Goal: Task Accomplishment & Management: Complete application form

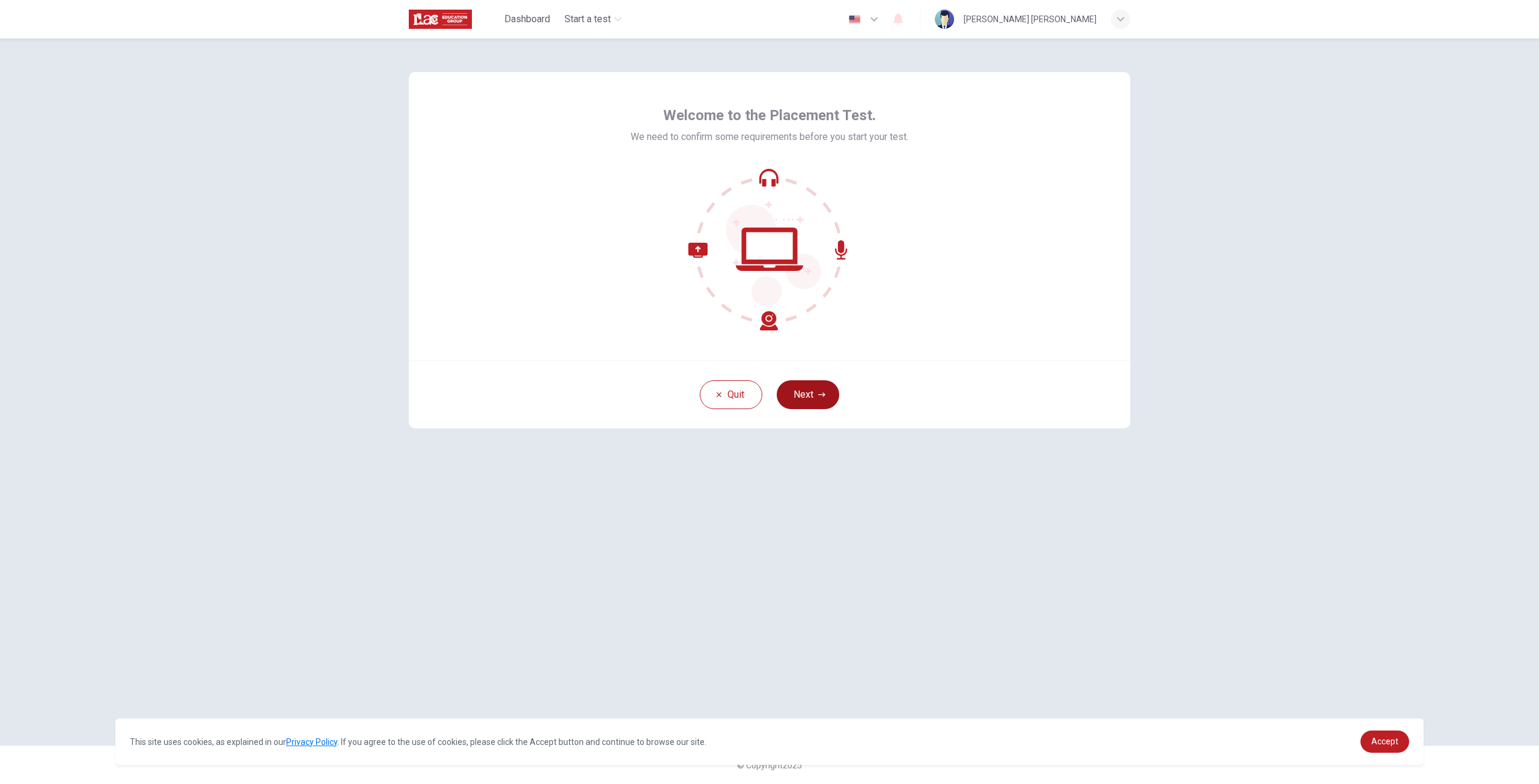
click at [806, 392] on button "Next" at bounding box center [808, 394] width 63 height 29
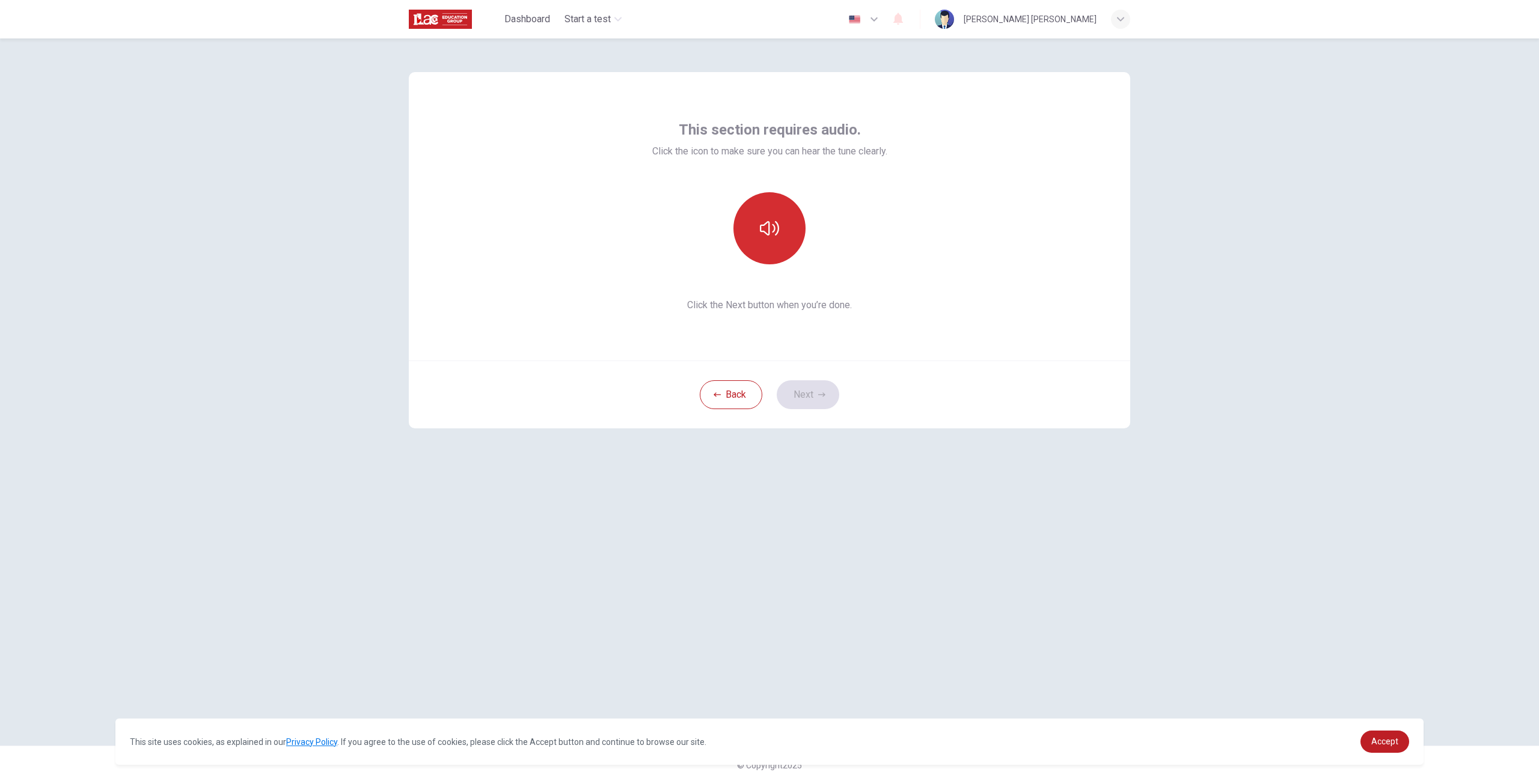
click at [755, 227] on button "button" at bounding box center [769, 228] width 73 height 73
click at [790, 385] on button "Next" at bounding box center [808, 394] width 63 height 29
click at [773, 209] on div "Record" at bounding box center [769, 228] width 73 height 73
click at [776, 248] on div "Stop" at bounding box center [769, 228] width 73 height 73
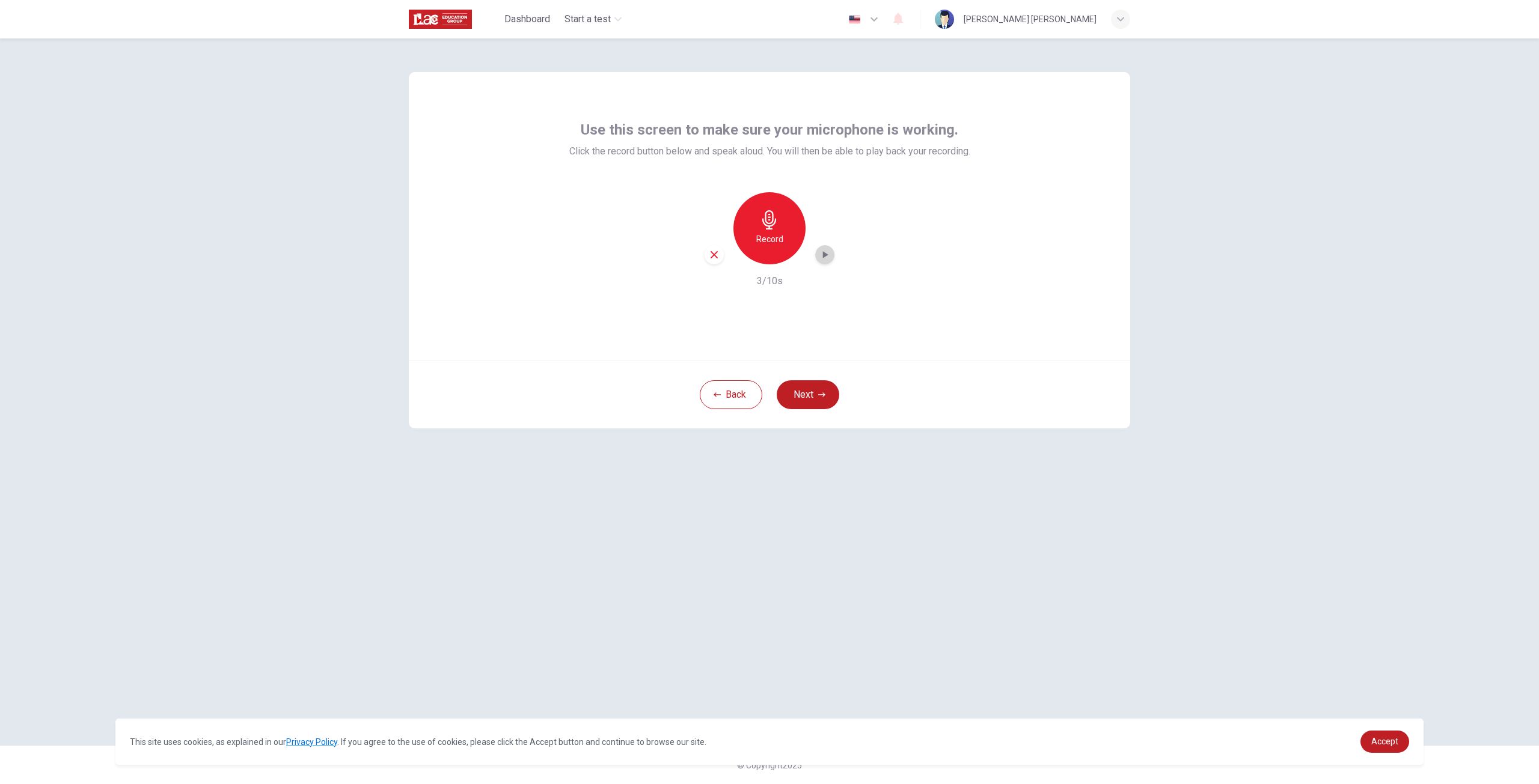
click at [822, 261] on div "button" at bounding box center [825, 255] width 19 height 19
click at [808, 397] on button "Next" at bounding box center [808, 394] width 63 height 29
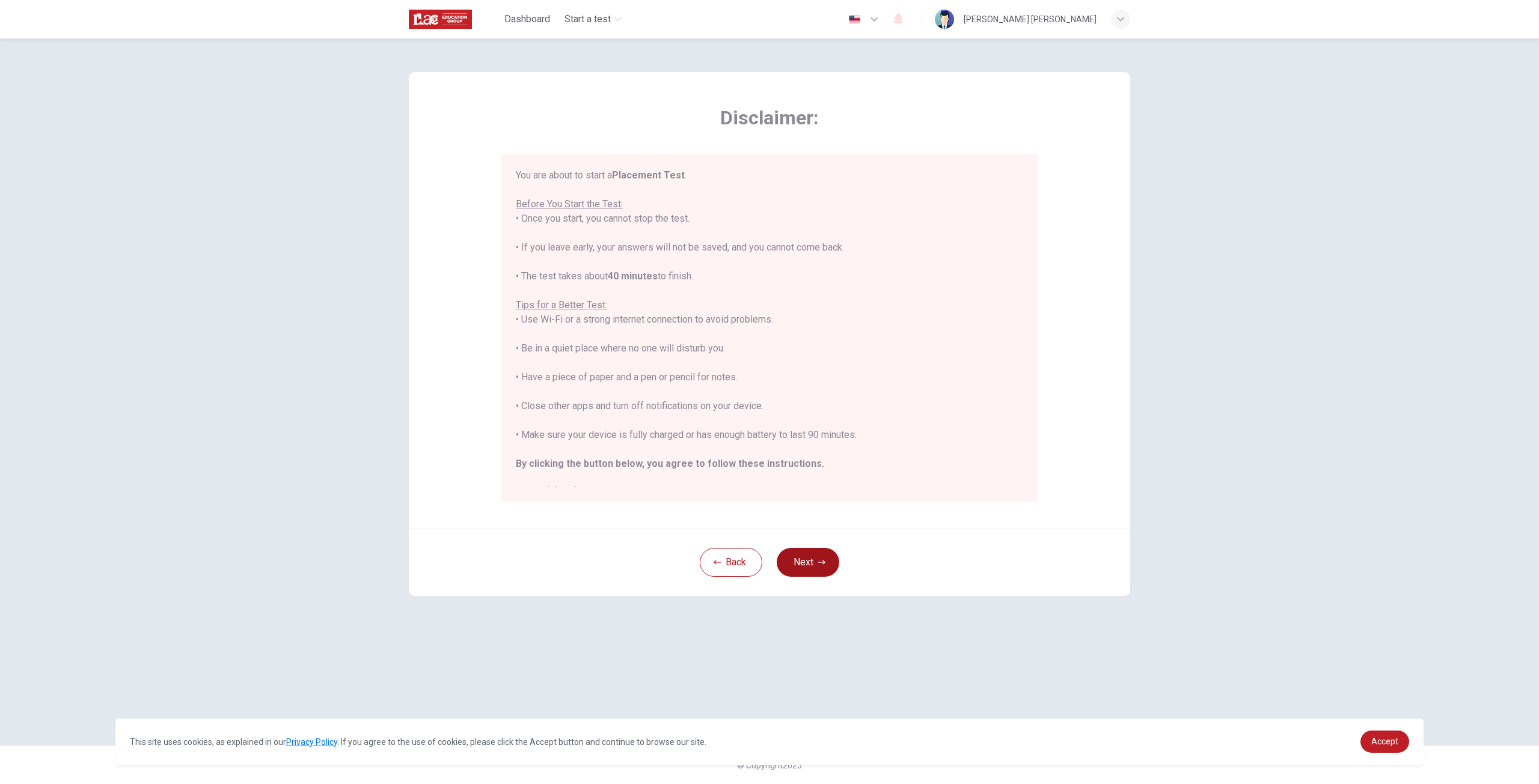
click at [808, 563] on button "Next" at bounding box center [808, 563] width 63 height 29
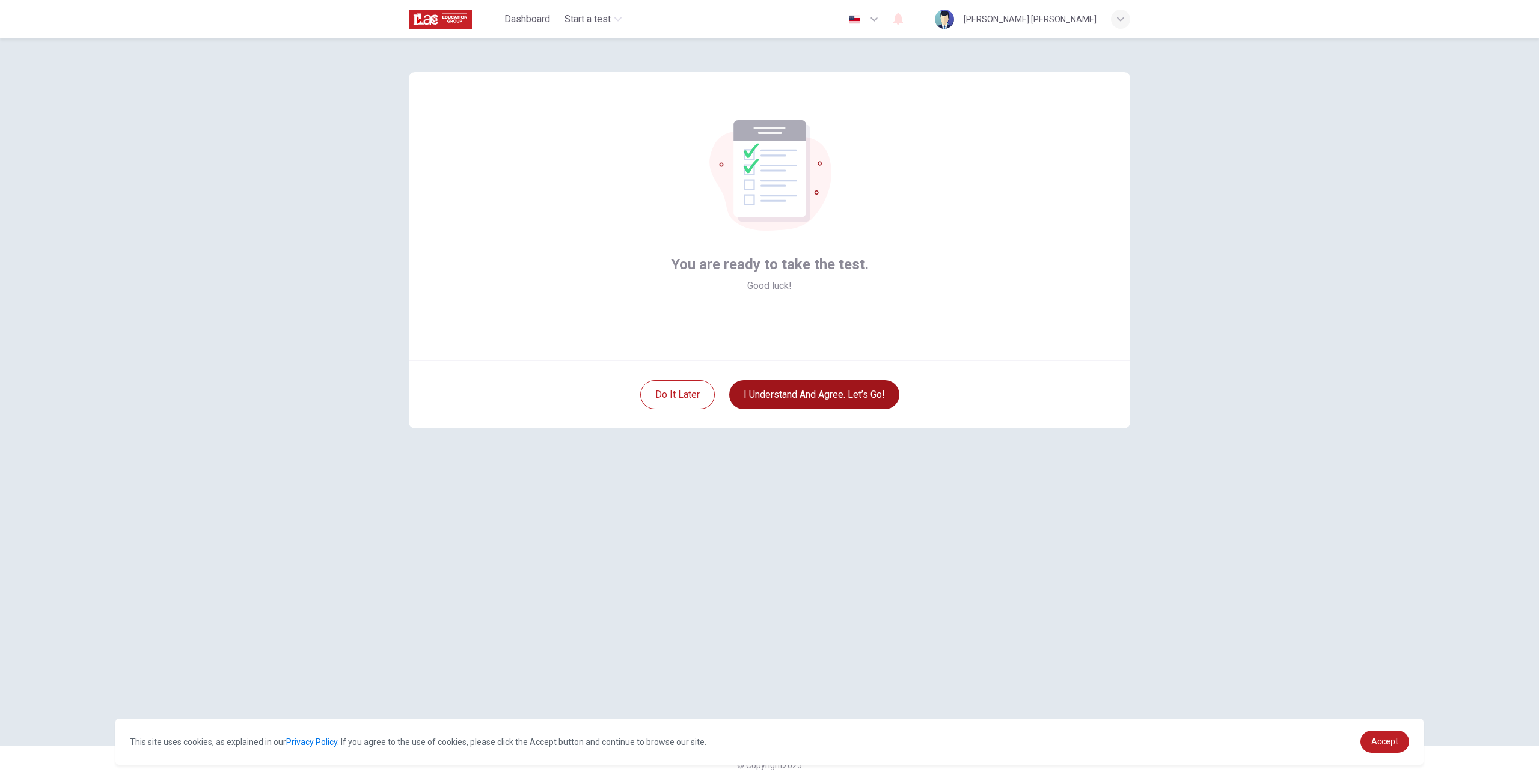
click at [777, 393] on button "I understand and agree. Let’s go!" at bounding box center [814, 394] width 170 height 29
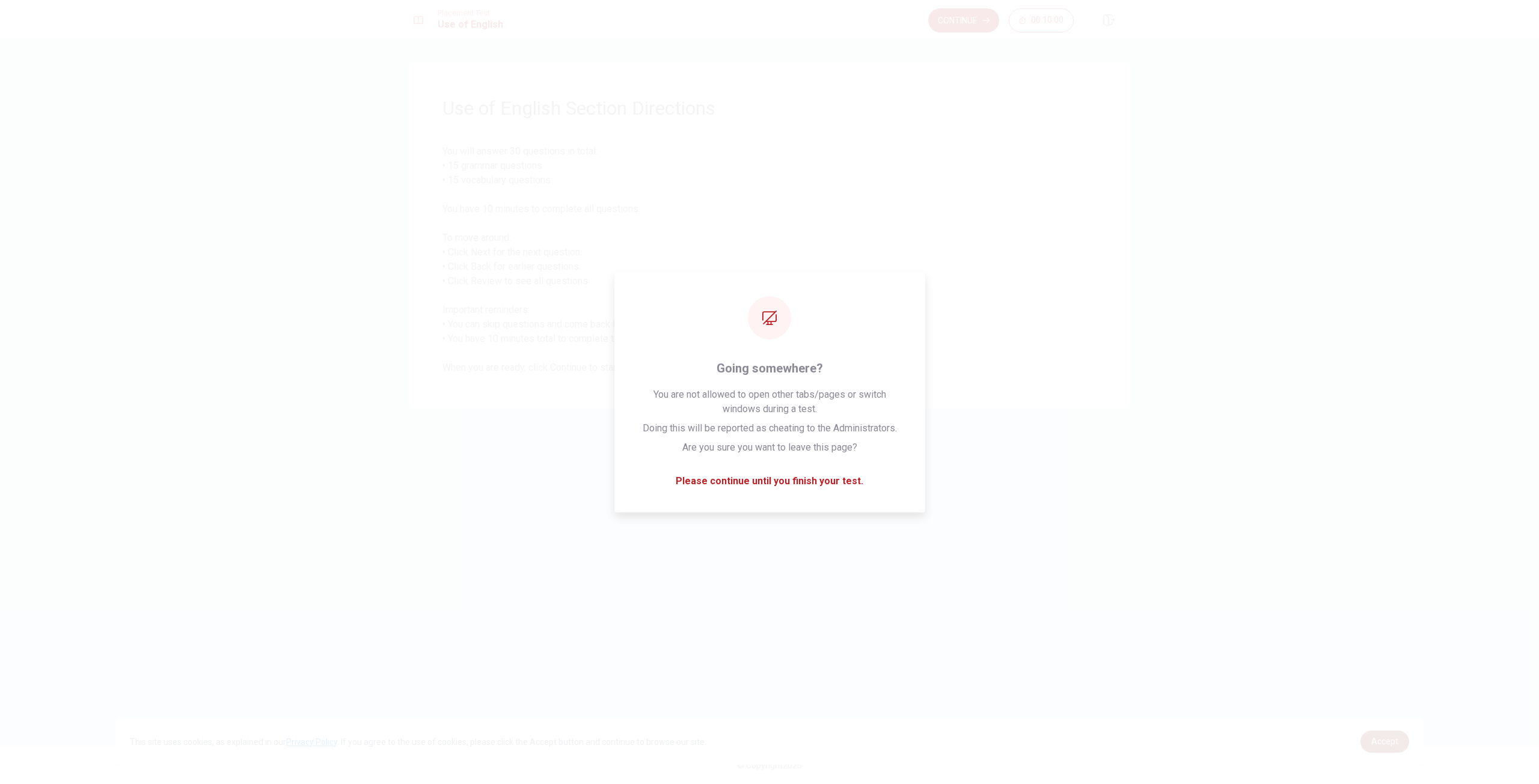
click at [1385, 746] on span "Accept" at bounding box center [1385, 741] width 27 height 10
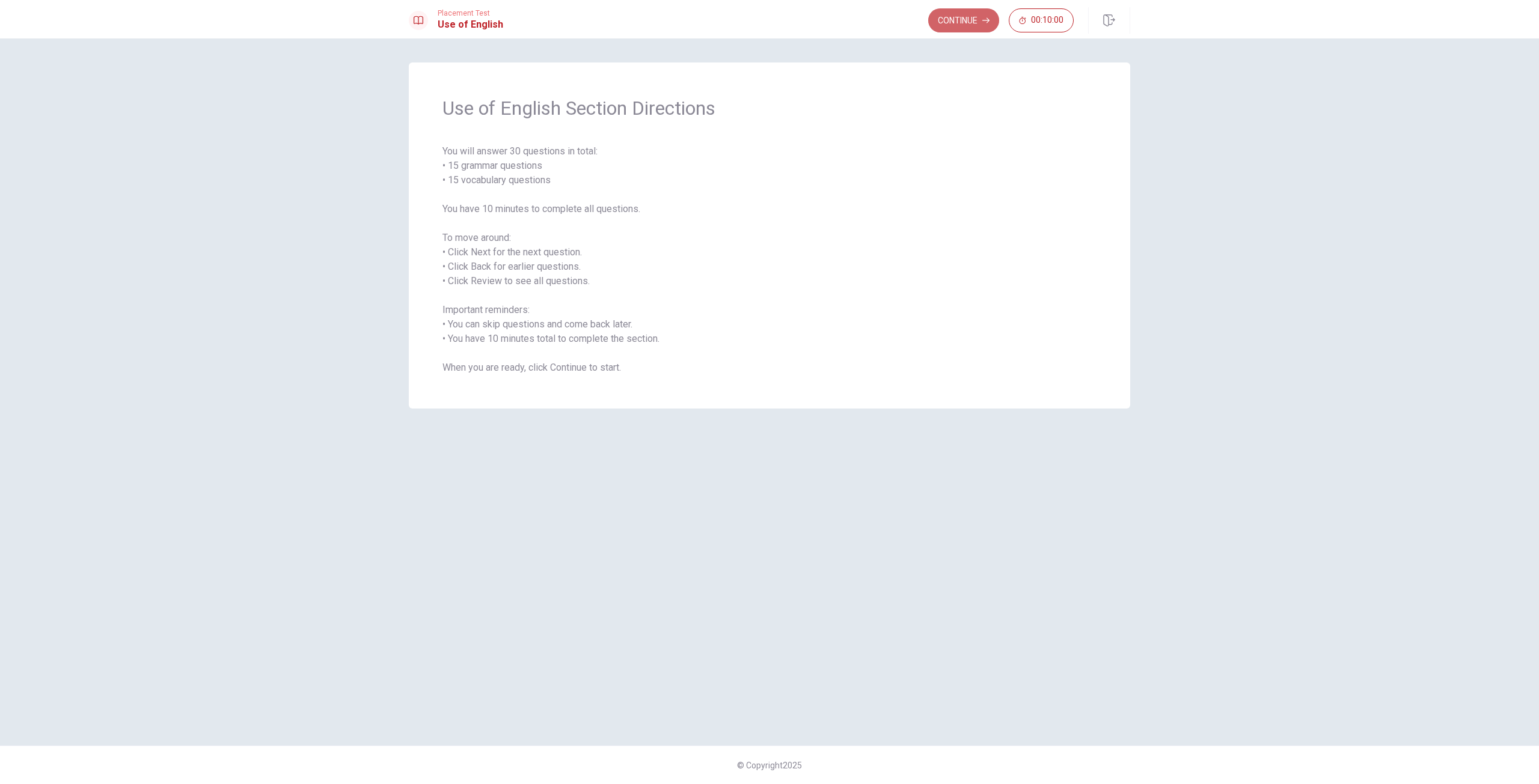
click at [963, 18] on button "Continue" at bounding box center [963, 20] width 71 height 24
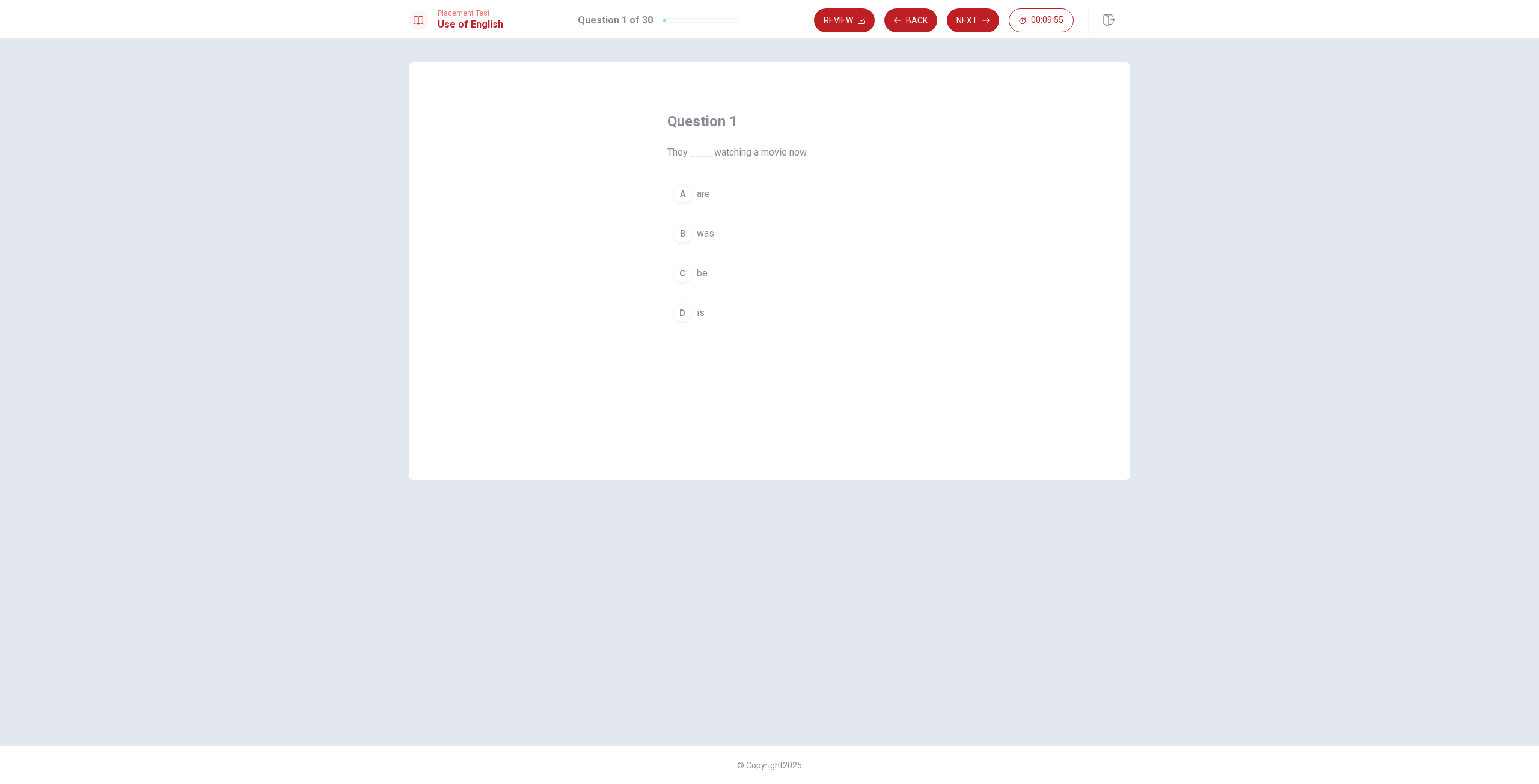
click at [688, 193] on div "A" at bounding box center [682, 194] width 19 height 19
click at [974, 22] on button "Next" at bounding box center [973, 20] width 52 height 24
click at [708, 189] on span "read" at bounding box center [705, 193] width 18 height 15
click at [970, 23] on button "Next" at bounding box center [973, 20] width 52 height 24
click at [725, 234] on button "B Apart" at bounding box center [769, 233] width 204 height 30
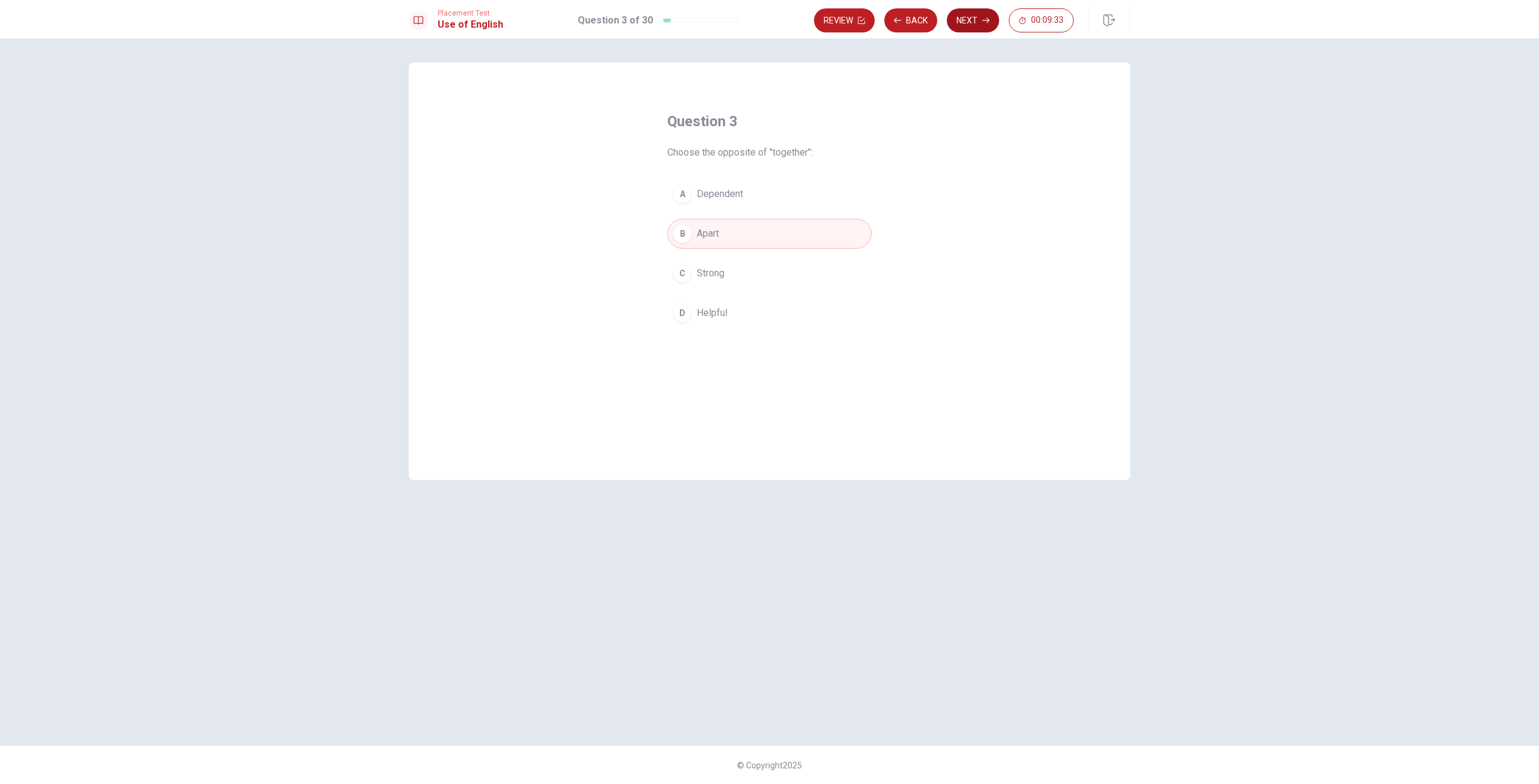
click at [968, 23] on button "Next" at bounding box center [973, 20] width 52 height 24
click at [714, 313] on span "have" at bounding box center [706, 312] width 20 height 15
click at [966, 20] on button "Next" at bounding box center [973, 20] width 52 height 24
click at [711, 233] on span "has" at bounding box center [704, 233] width 15 height 15
drag, startPoint x: 961, startPoint y: 22, endPoint x: 963, endPoint y: 33, distance: 11.2
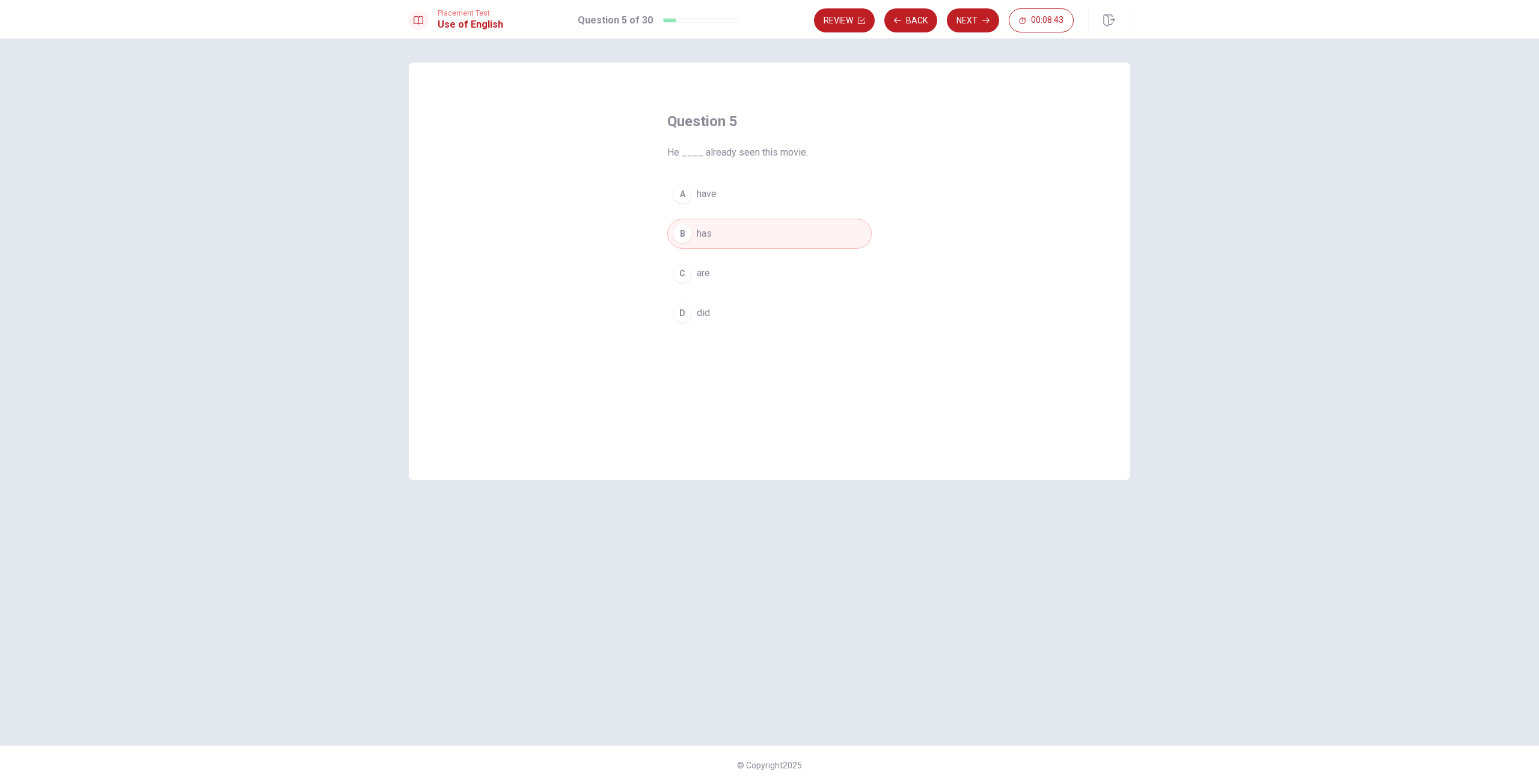
click at [961, 22] on button "Next" at bounding box center [973, 20] width 52 height 24
click at [703, 196] on span "Blue" at bounding box center [705, 193] width 18 height 15
click at [967, 23] on button "Next" at bounding box center [973, 20] width 52 height 24
click at [696, 227] on button "B leg" at bounding box center [769, 233] width 204 height 30
click at [964, 20] on button "Next" at bounding box center [973, 20] width 52 height 24
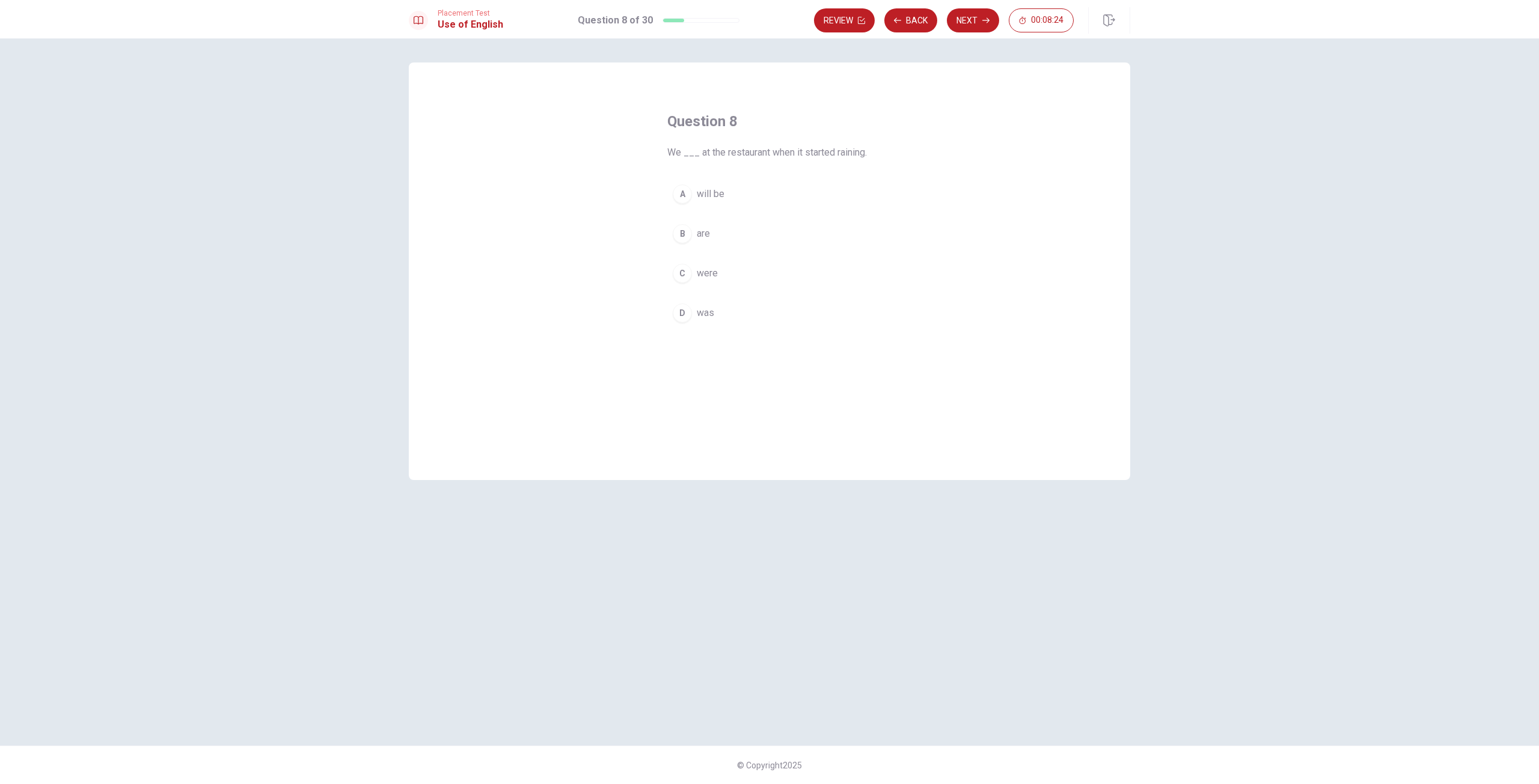
click at [722, 274] on button "C were" at bounding box center [769, 273] width 204 height 30
click at [978, 16] on button "Next" at bounding box center [973, 20] width 52 height 24
click at [755, 191] on span "to put things together" at bounding box center [741, 193] width 90 height 15
click at [978, 23] on button "Next" at bounding box center [973, 20] width 52 height 24
click at [716, 316] on span "bright" at bounding box center [708, 312] width 24 height 15
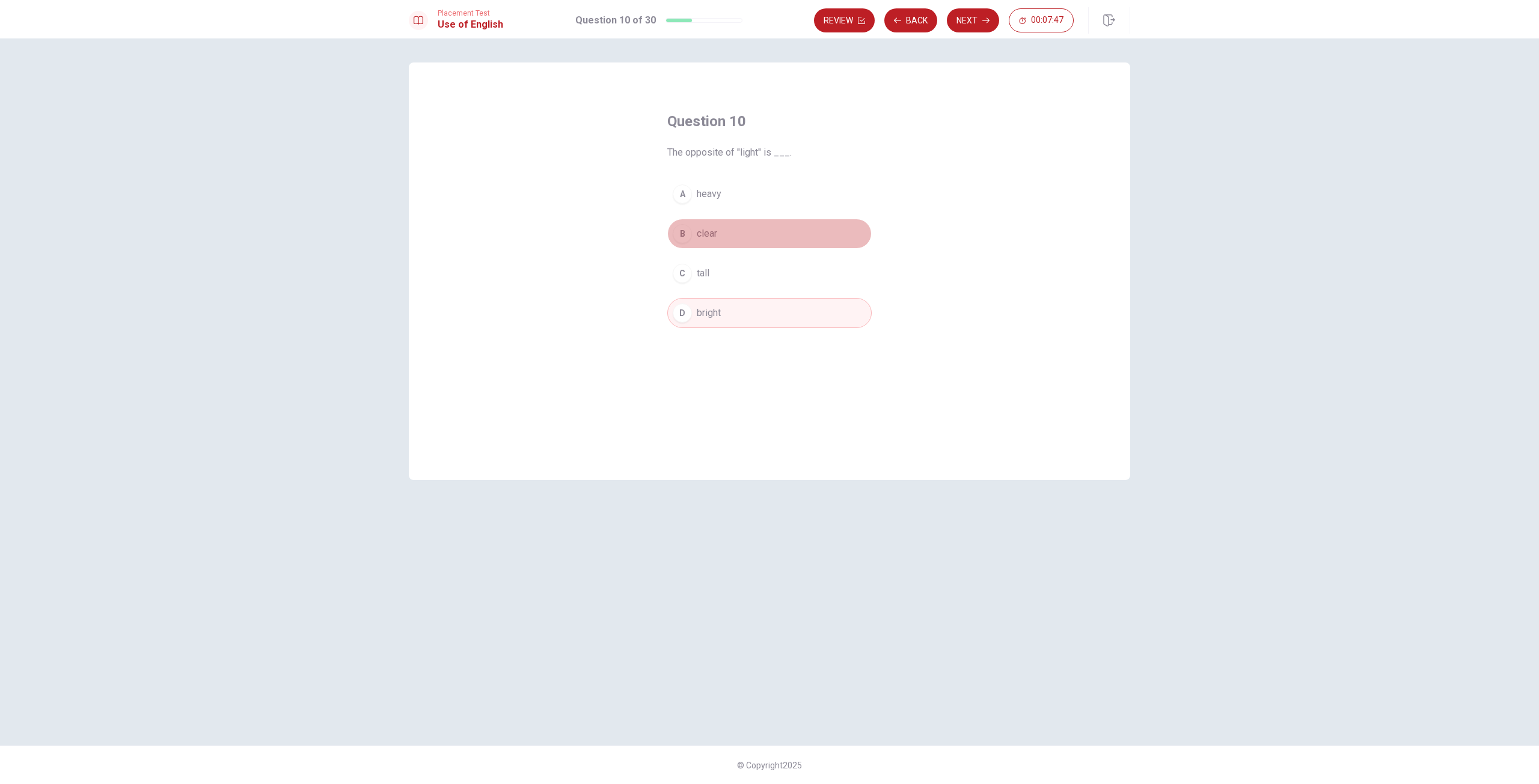
click at [719, 232] on button "B clear" at bounding box center [769, 233] width 204 height 30
click at [721, 184] on button "A heavy" at bounding box center [769, 193] width 204 height 30
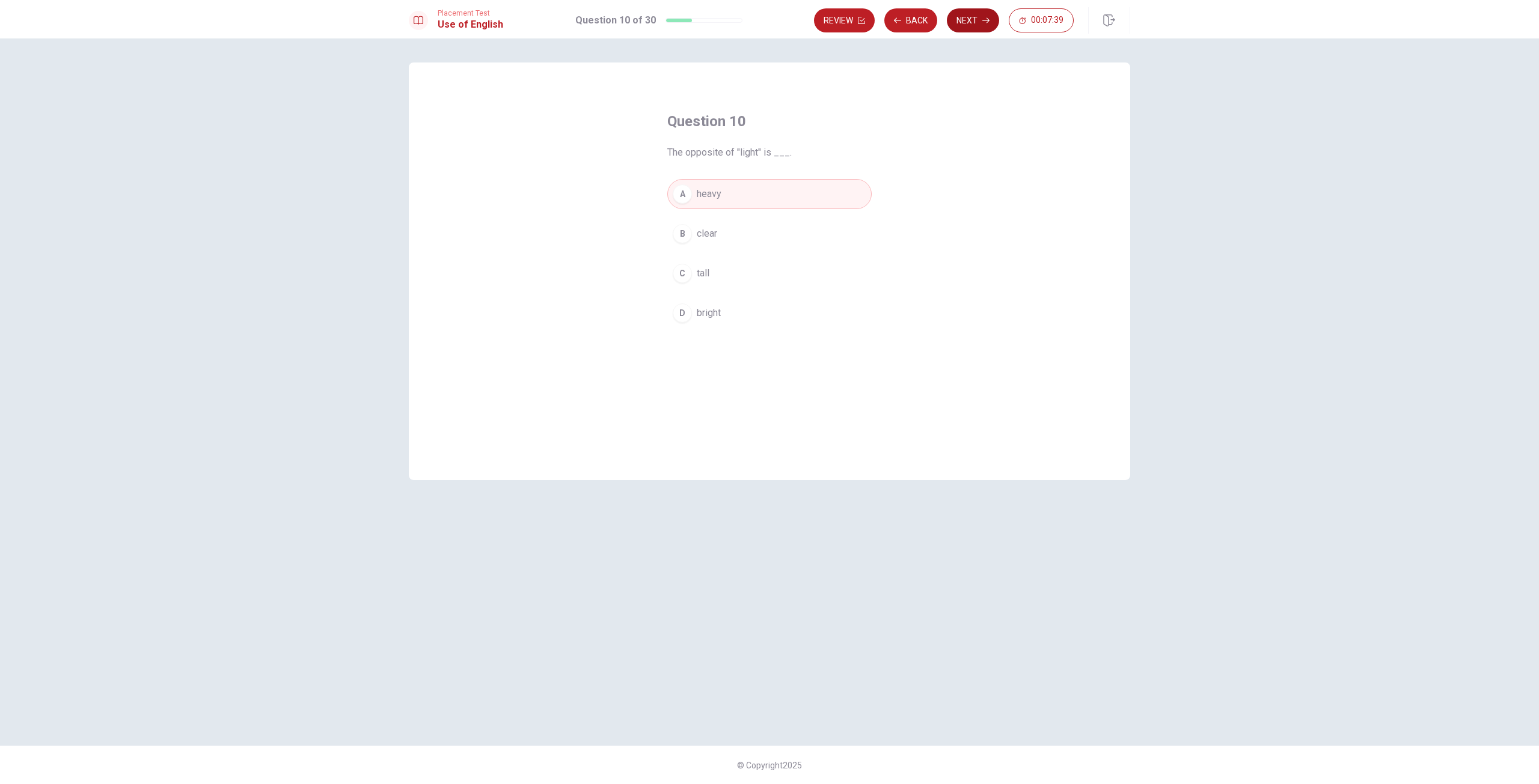
click at [974, 16] on button "Next" at bounding box center [973, 20] width 52 height 24
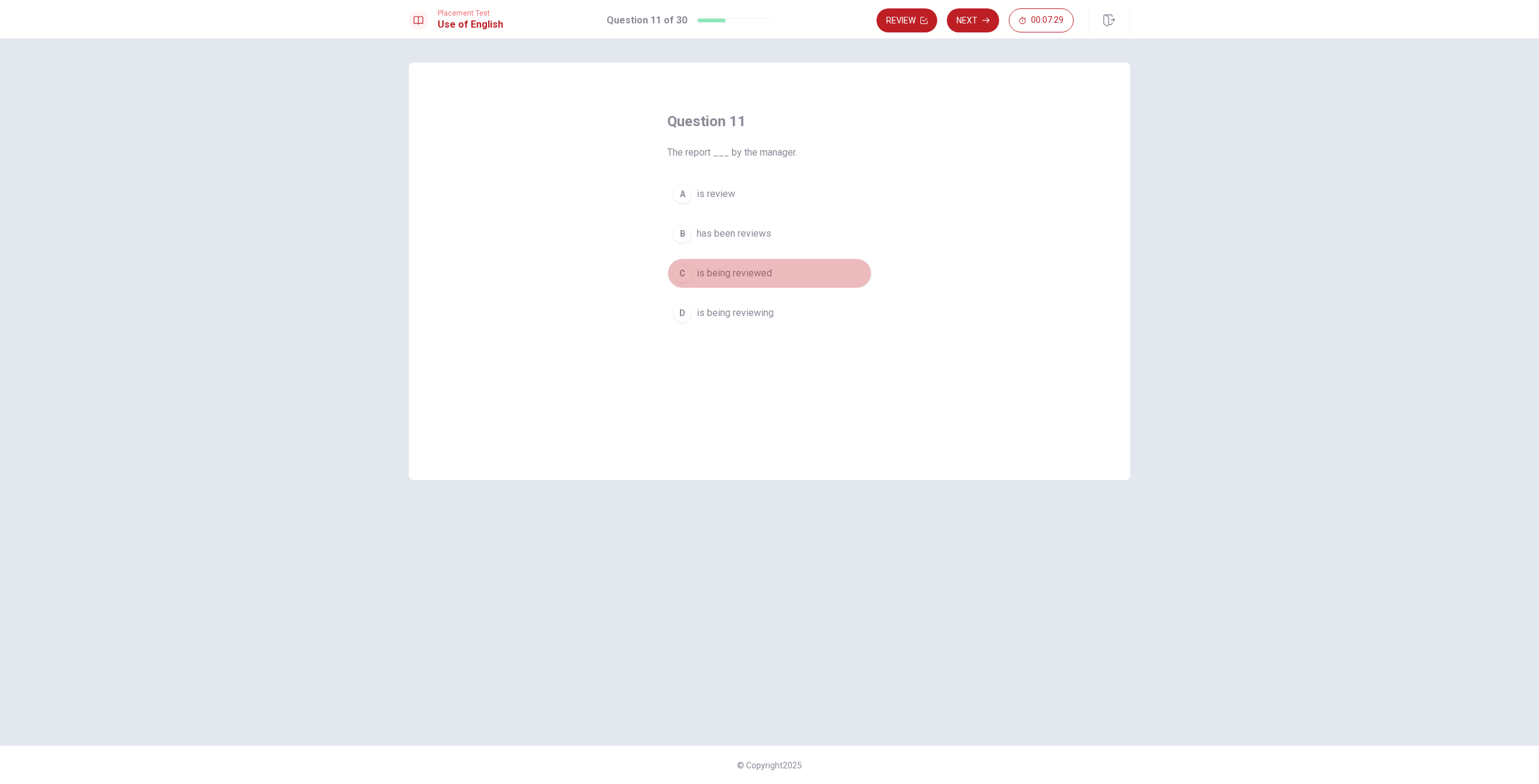
click at [749, 270] on span "is being reviewed" at bounding box center [734, 273] width 75 height 15
click at [976, 19] on button "Next" at bounding box center [973, 20] width 52 height 24
click at [756, 239] on span "handed down over time" at bounding box center [745, 233] width 98 height 15
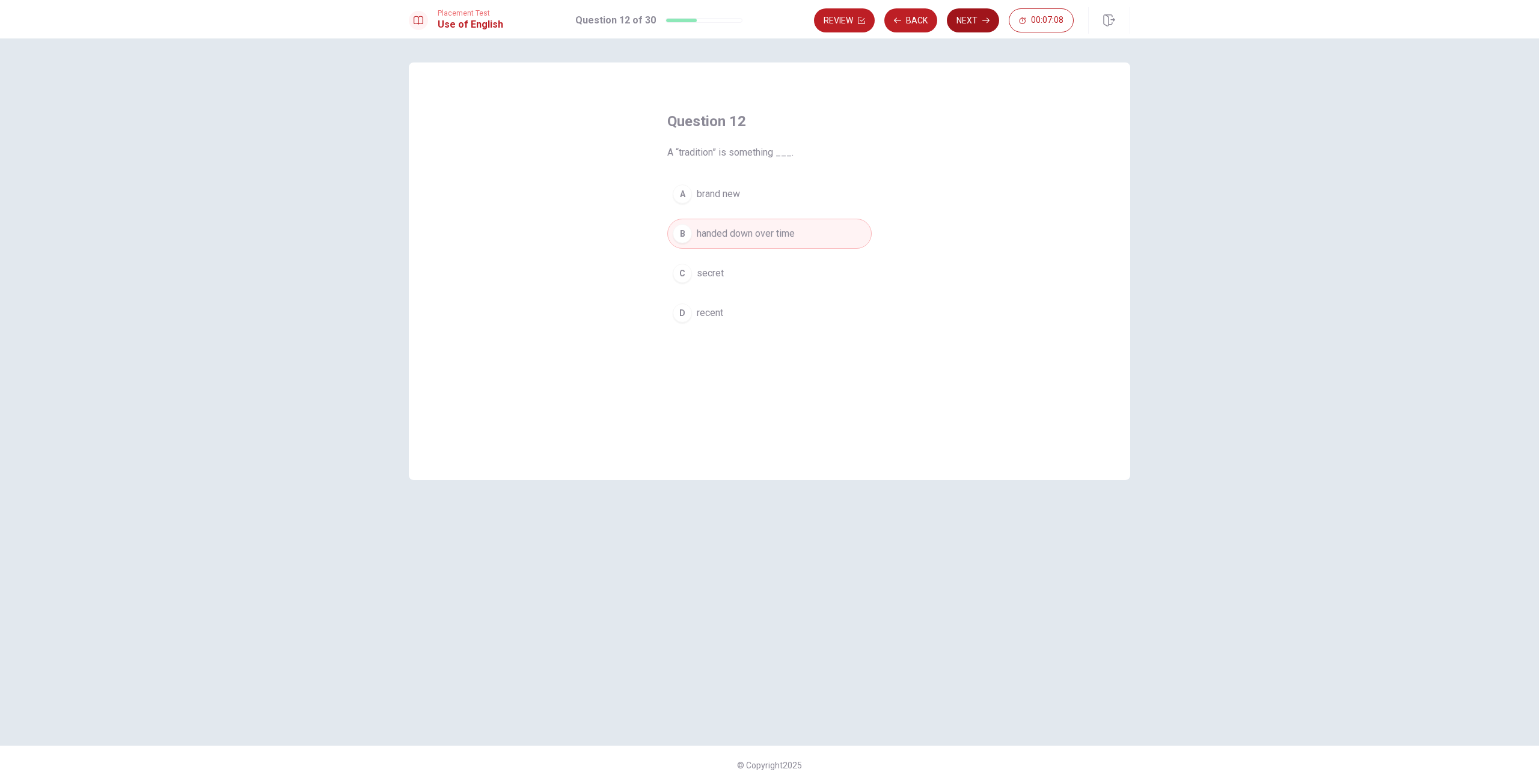
click at [962, 18] on button "Next" at bounding box center [973, 20] width 52 height 24
click at [734, 275] on span "had finished" at bounding box center [722, 273] width 51 height 15
click at [972, 15] on button "Next" at bounding box center [973, 20] width 52 height 24
click at [730, 277] on button "C often" at bounding box center [769, 273] width 204 height 30
click at [973, 24] on button "Next" at bounding box center [973, 20] width 52 height 24
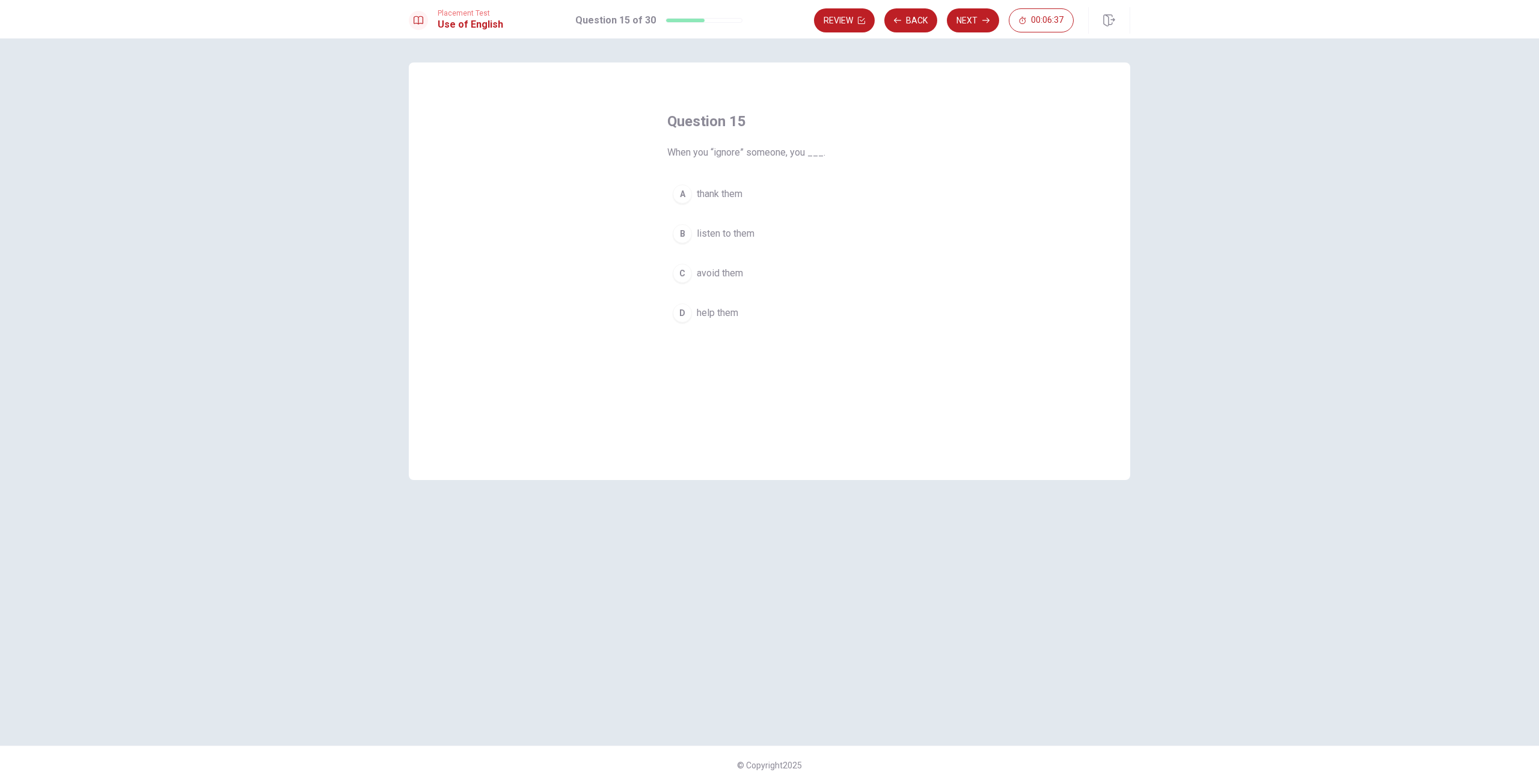
click at [758, 276] on button "C avoid them" at bounding box center [769, 273] width 204 height 30
click at [957, 22] on button "Next" at bounding box center [973, 20] width 52 height 24
click at [766, 248] on button "B hotel" at bounding box center [769, 233] width 204 height 30
click at [966, 16] on button "Next" at bounding box center [973, 20] width 52 height 24
click at [749, 236] on button "B violent" at bounding box center [769, 233] width 204 height 30
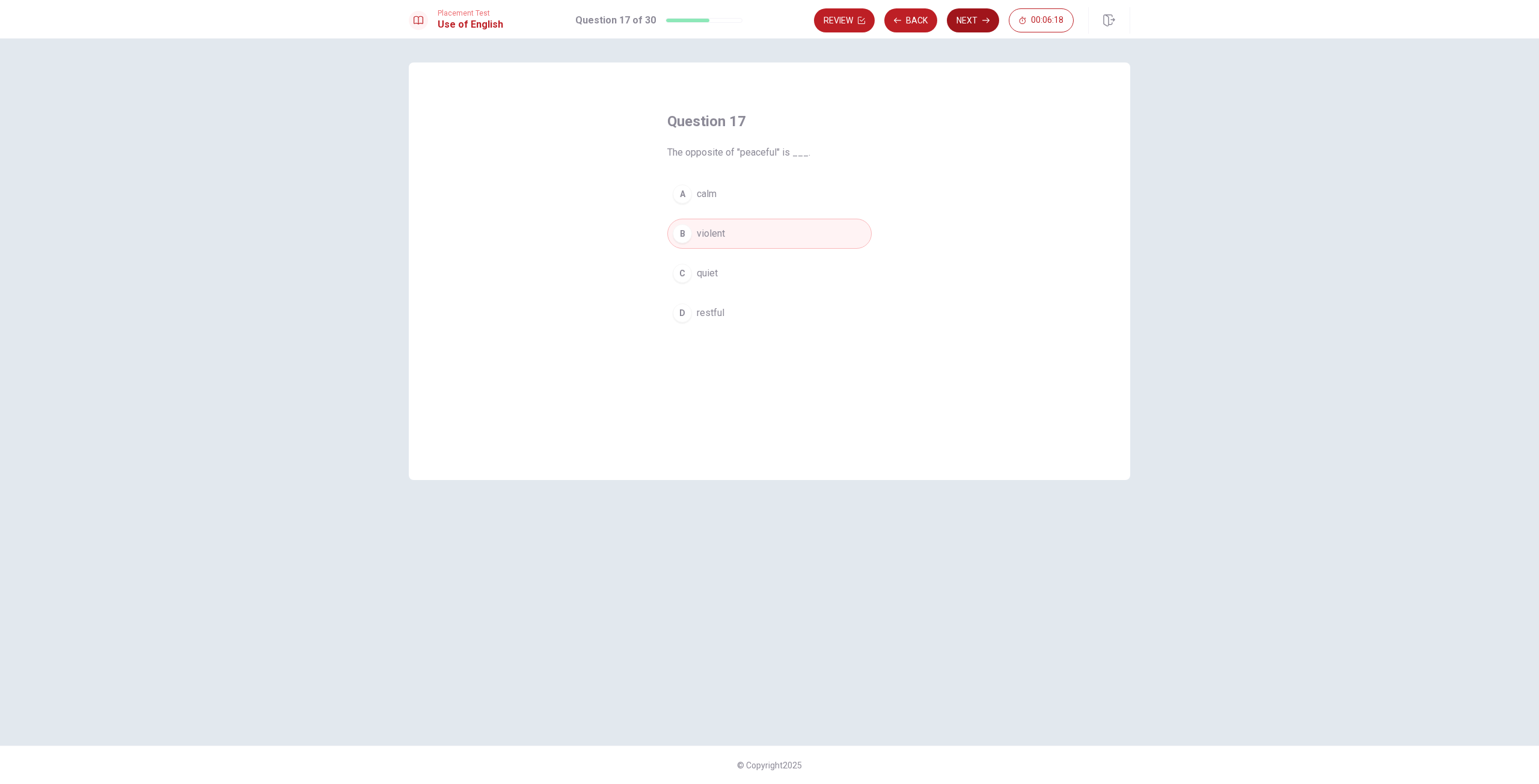
click at [975, 25] on button "Next" at bounding box center [973, 20] width 52 height 24
click at [730, 224] on button "B send" at bounding box center [769, 233] width 204 height 30
click at [965, 12] on button "Next" at bounding box center [973, 20] width 52 height 24
click at [746, 209] on button "A intuition" at bounding box center [769, 208] width 204 height 30
click at [970, 28] on button "Next" at bounding box center [973, 20] width 52 height 24
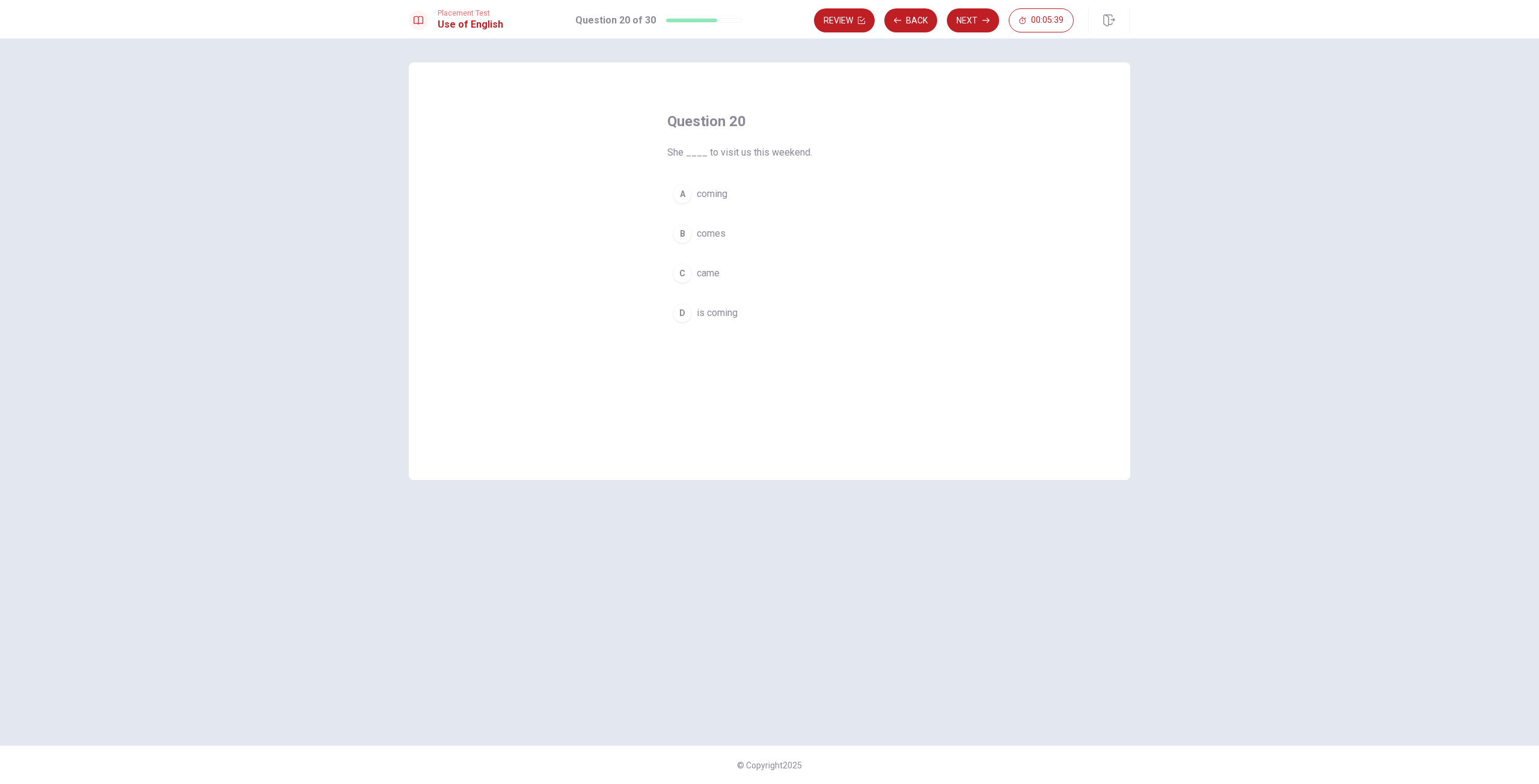
click at [726, 229] on button "B comes" at bounding box center [769, 233] width 204 height 30
click at [969, 23] on button "Next" at bounding box center [973, 20] width 52 height 24
click at [749, 310] on button "D has made" at bounding box center [769, 312] width 204 height 30
click at [966, 29] on button "Next" at bounding box center [973, 20] width 52 height 24
click at [726, 309] on button "D reduce" at bounding box center [769, 312] width 204 height 30
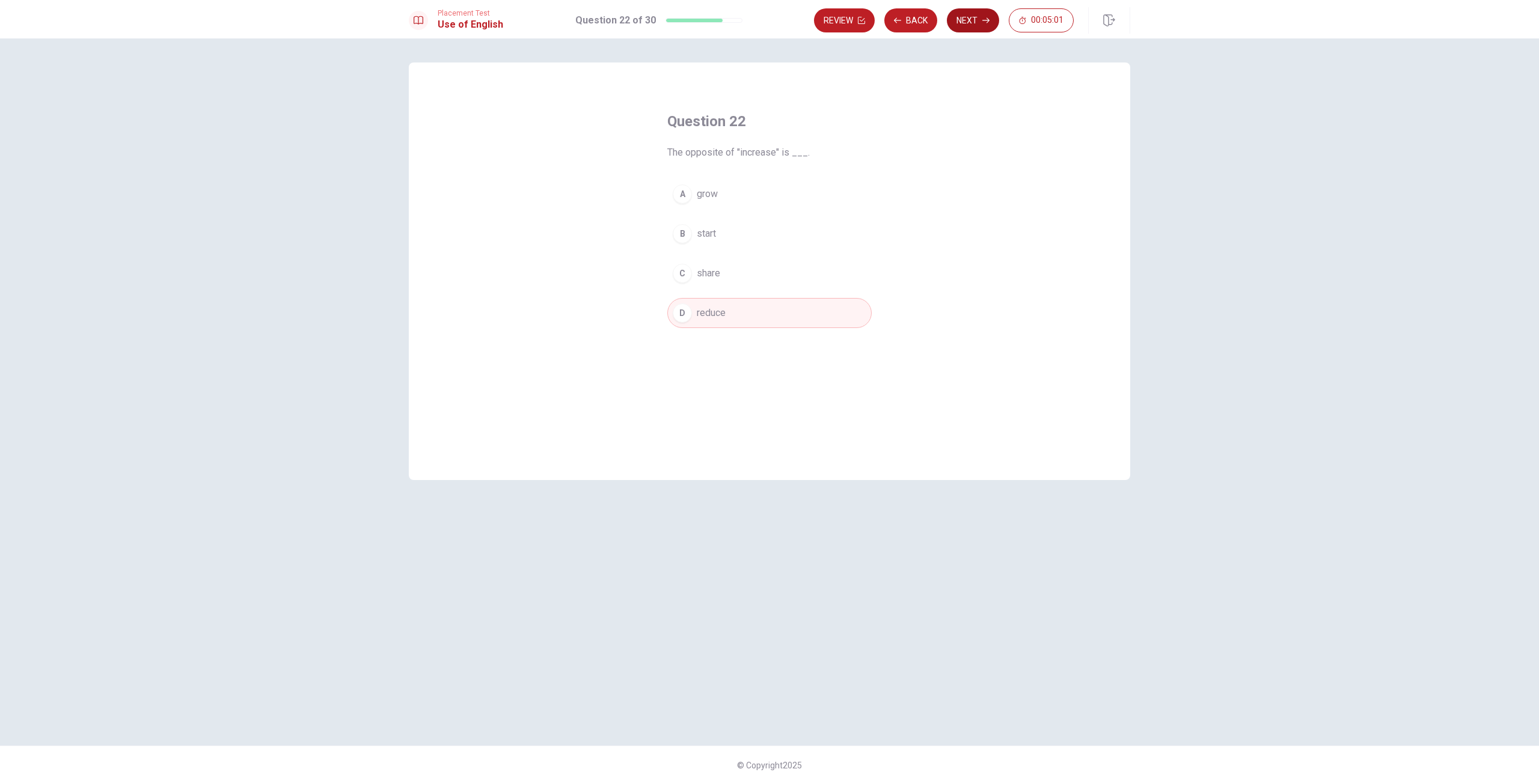
click at [968, 21] on button "Next" at bounding box center [973, 20] width 52 height 24
click at [784, 283] on button "C where is she living" at bounding box center [769, 287] width 204 height 30
click at [970, 20] on button "Next" at bounding box center [973, 20] width 52 height 24
click at [776, 276] on span "an answer to a problem" at bounding box center [745, 273] width 98 height 15
click at [966, 14] on button "Next" at bounding box center [973, 20] width 52 height 24
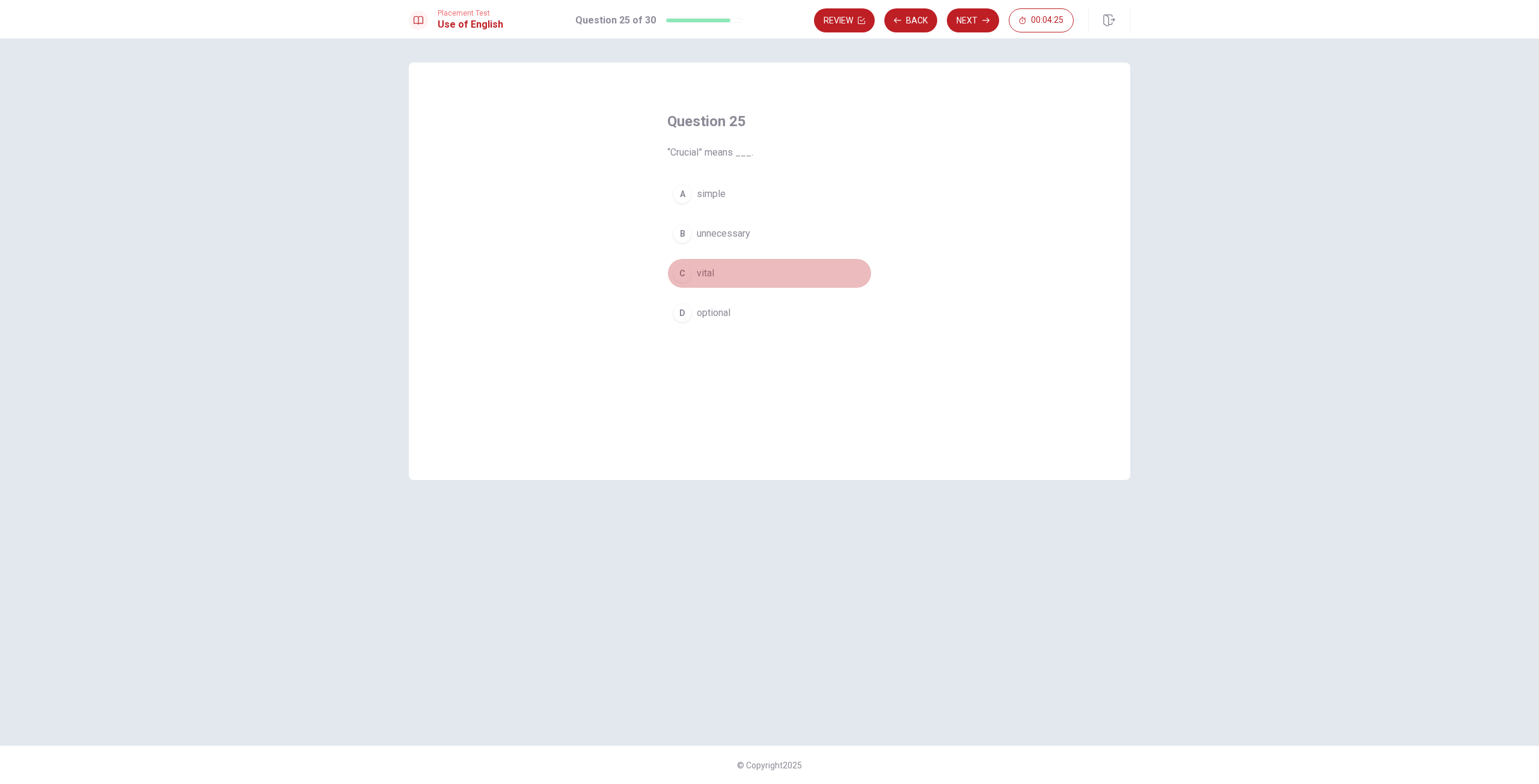
click at [726, 279] on button "C vital" at bounding box center [769, 273] width 204 height 30
click at [954, 18] on button "Next" at bounding box center [973, 20] width 52 height 24
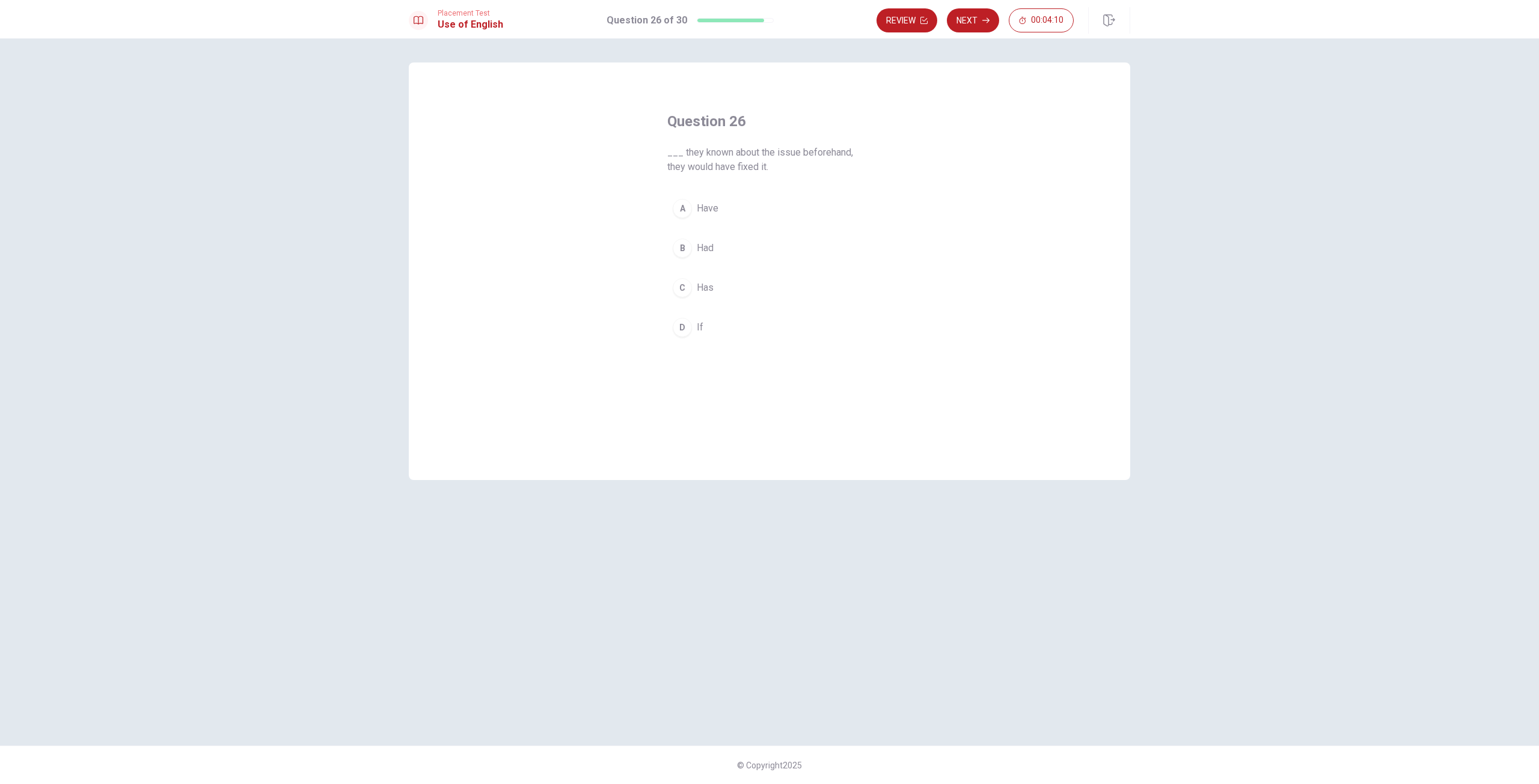
click at [731, 322] on button "D If" at bounding box center [769, 327] width 204 height 30
click at [978, 21] on button "Next" at bounding box center [973, 20] width 52 height 24
click at [721, 275] on button "C verify" at bounding box center [769, 273] width 204 height 30
click at [971, 21] on button "Next" at bounding box center [973, 20] width 52 height 24
click at [728, 233] on button "B benefit" at bounding box center [769, 233] width 204 height 30
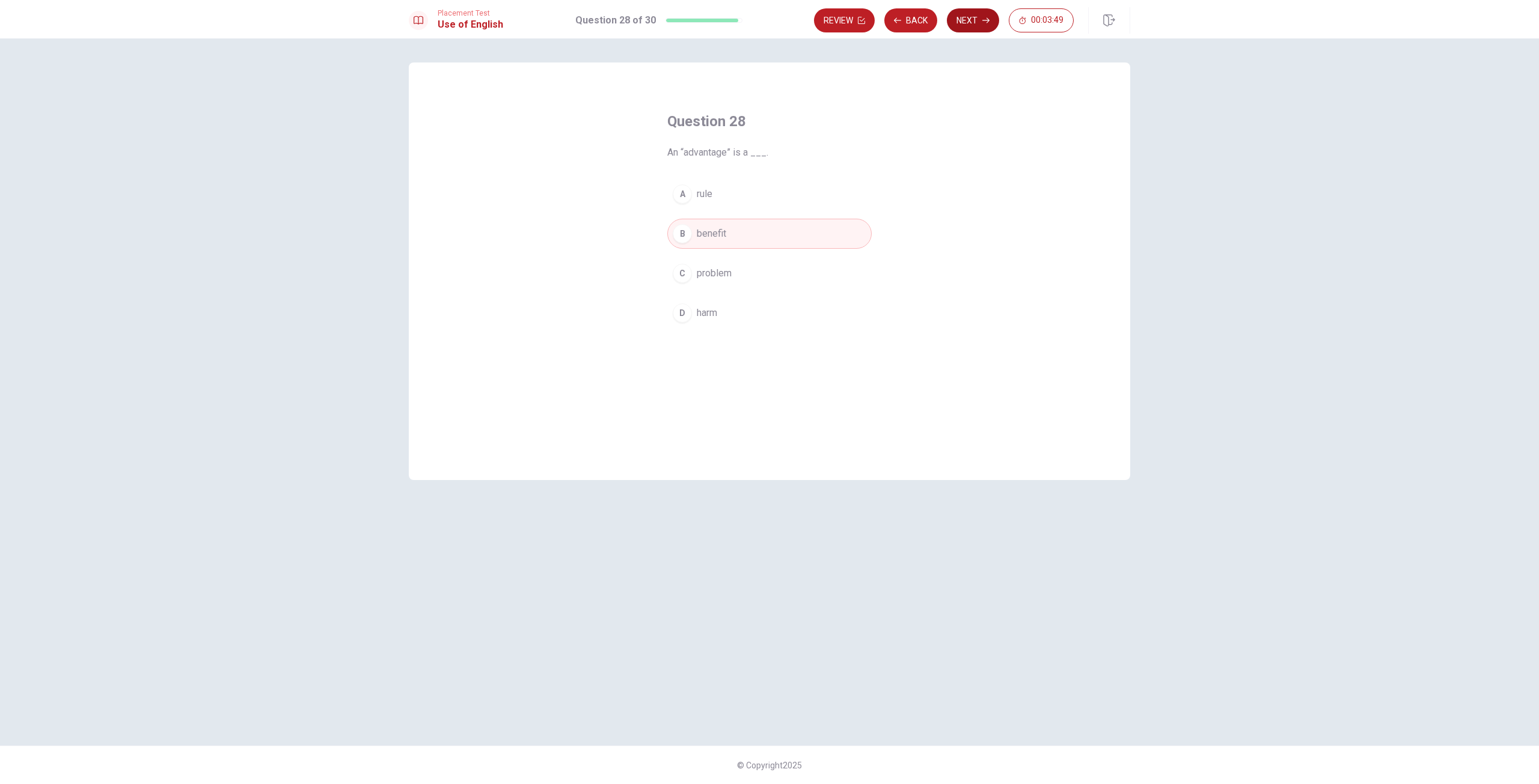
click at [983, 23] on icon "button" at bounding box center [986, 19] width 7 height 7
click at [723, 309] on span "change" at bounding box center [711, 312] width 30 height 15
click at [962, 25] on button "Next" at bounding box center [973, 20] width 52 height 24
click at [697, 194] on span "had" at bounding box center [704, 193] width 15 height 15
click at [968, 18] on button "Next" at bounding box center [973, 20] width 52 height 24
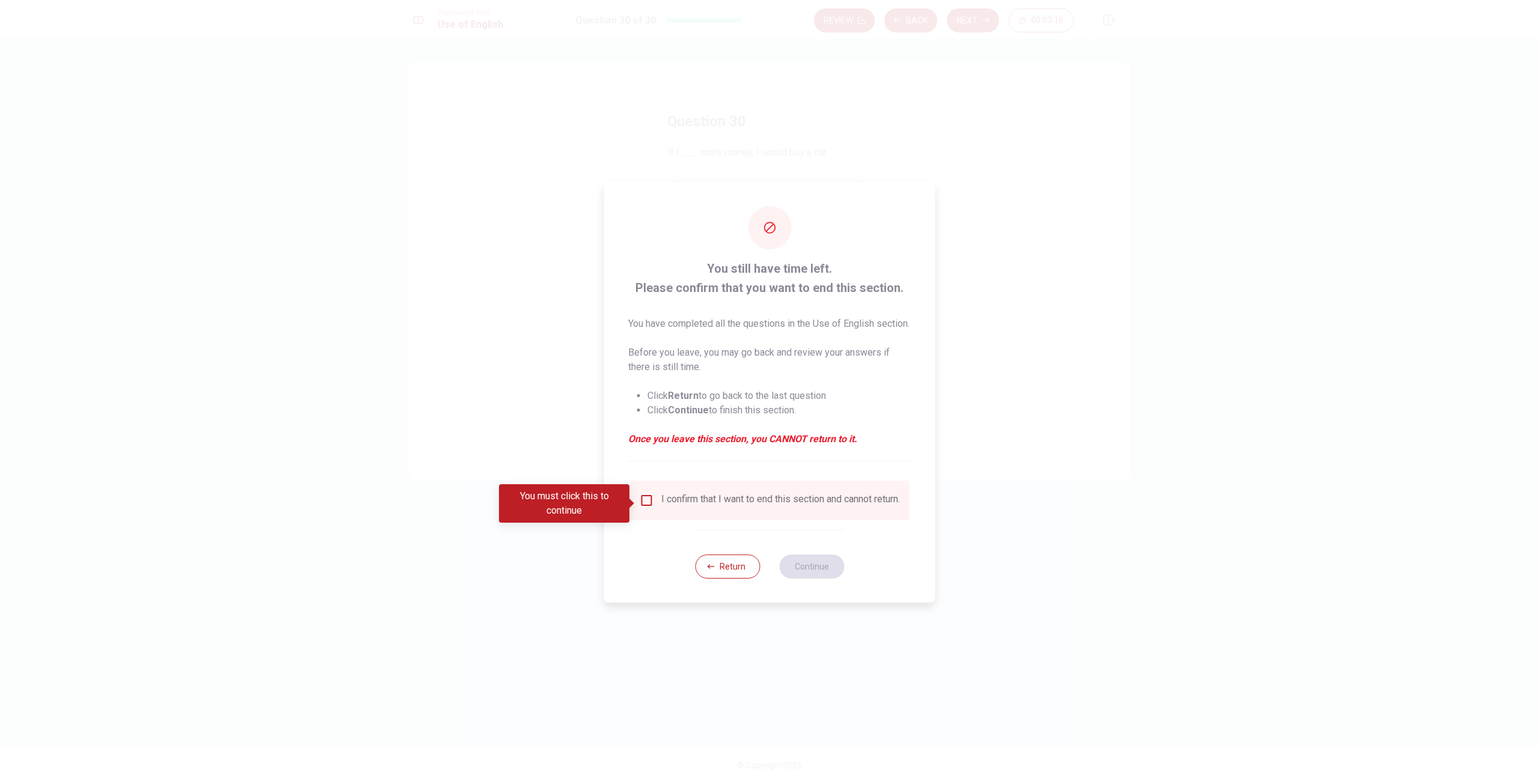
click at [648, 501] on input "You must click this to continue" at bounding box center [646, 500] width 15 height 15
click at [811, 579] on button "Continue" at bounding box center [811, 566] width 65 height 24
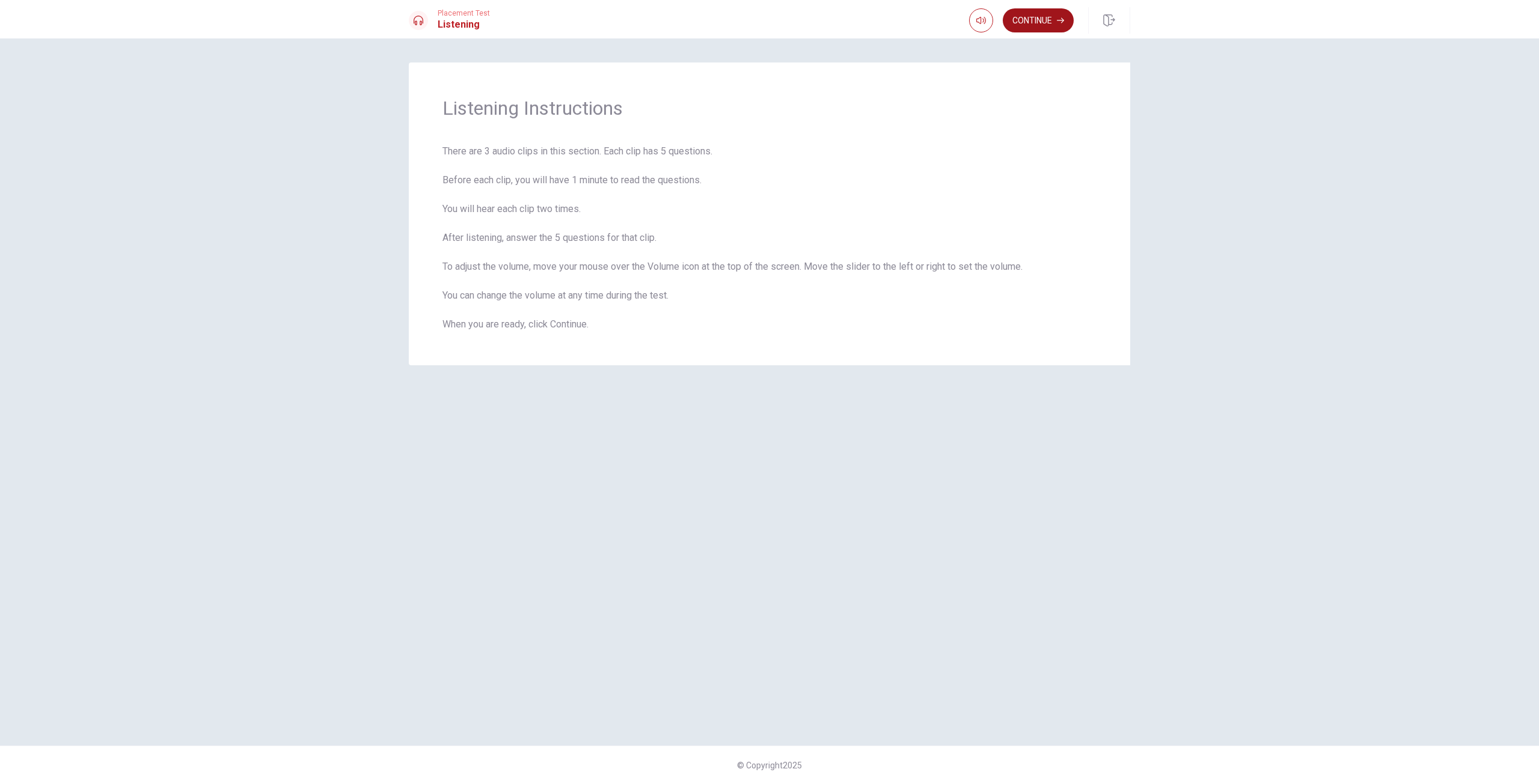
click at [1041, 23] on button "Continue" at bounding box center [1038, 20] width 71 height 24
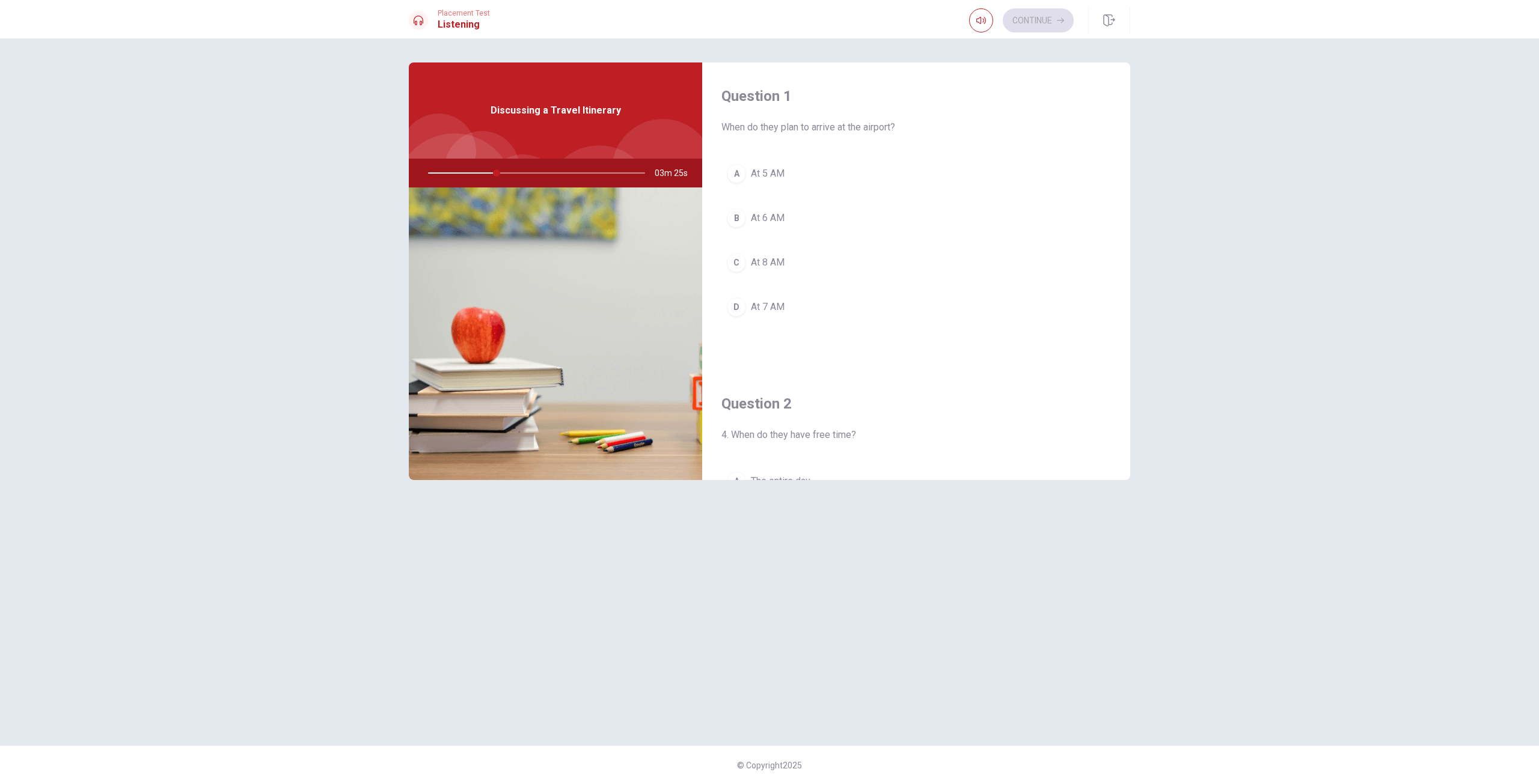
click at [771, 217] on span "At 6 AM" at bounding box center [767, 218] width 34 height 15
click at [799, 280] on button "A 8 a.m." at bounding box center [916, 283] width 390 height 30
click at [847, 320] on button "B By shuttle" at bounding box center [916, 320] width 390 height 30
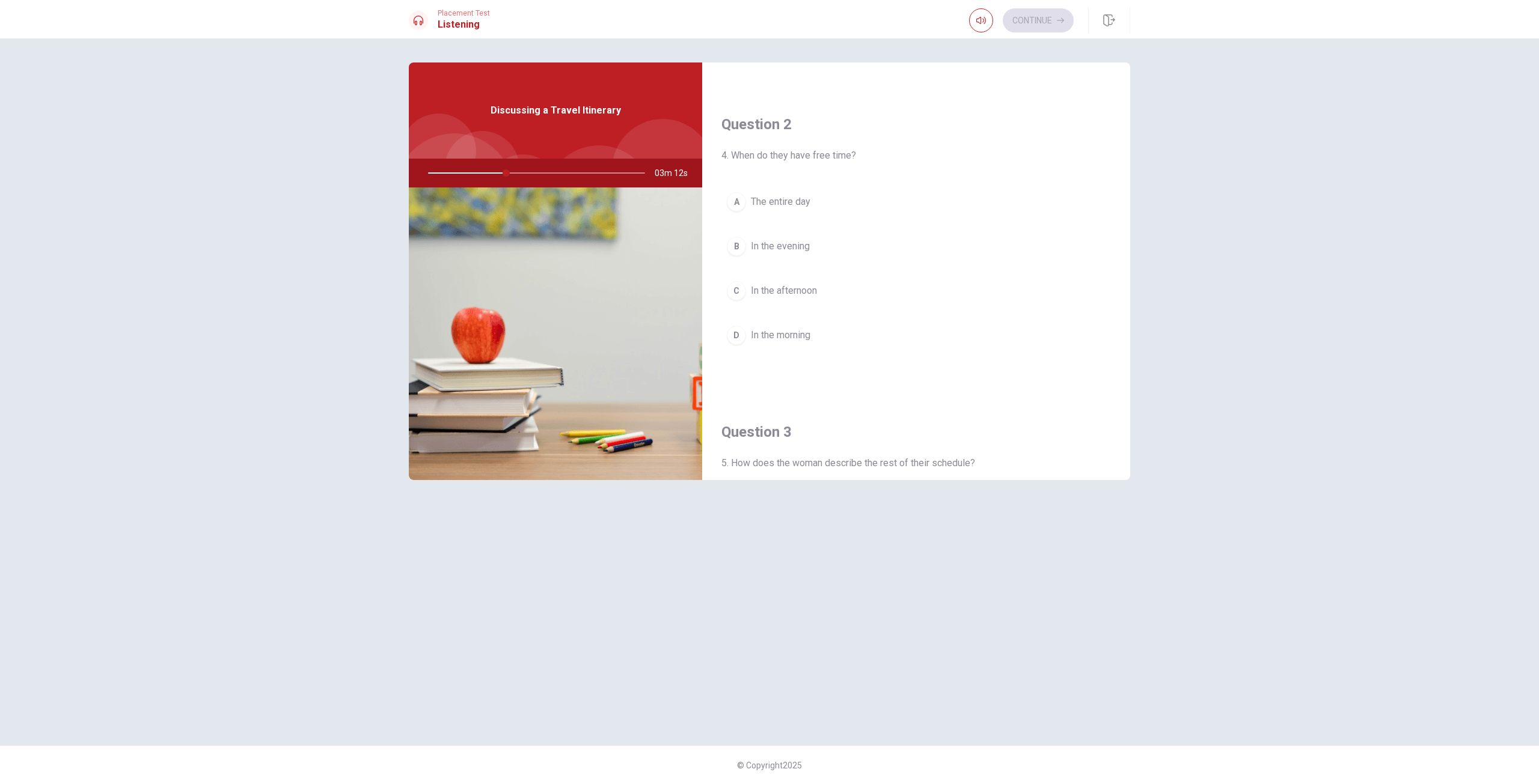
click at [840, 287] on button "C In the afternoon" at bounding box center [916, 290] width 390 height 30
click at [832, 187] on button "A Quite packed" at bounding box center [916, 188] width 390 height 30
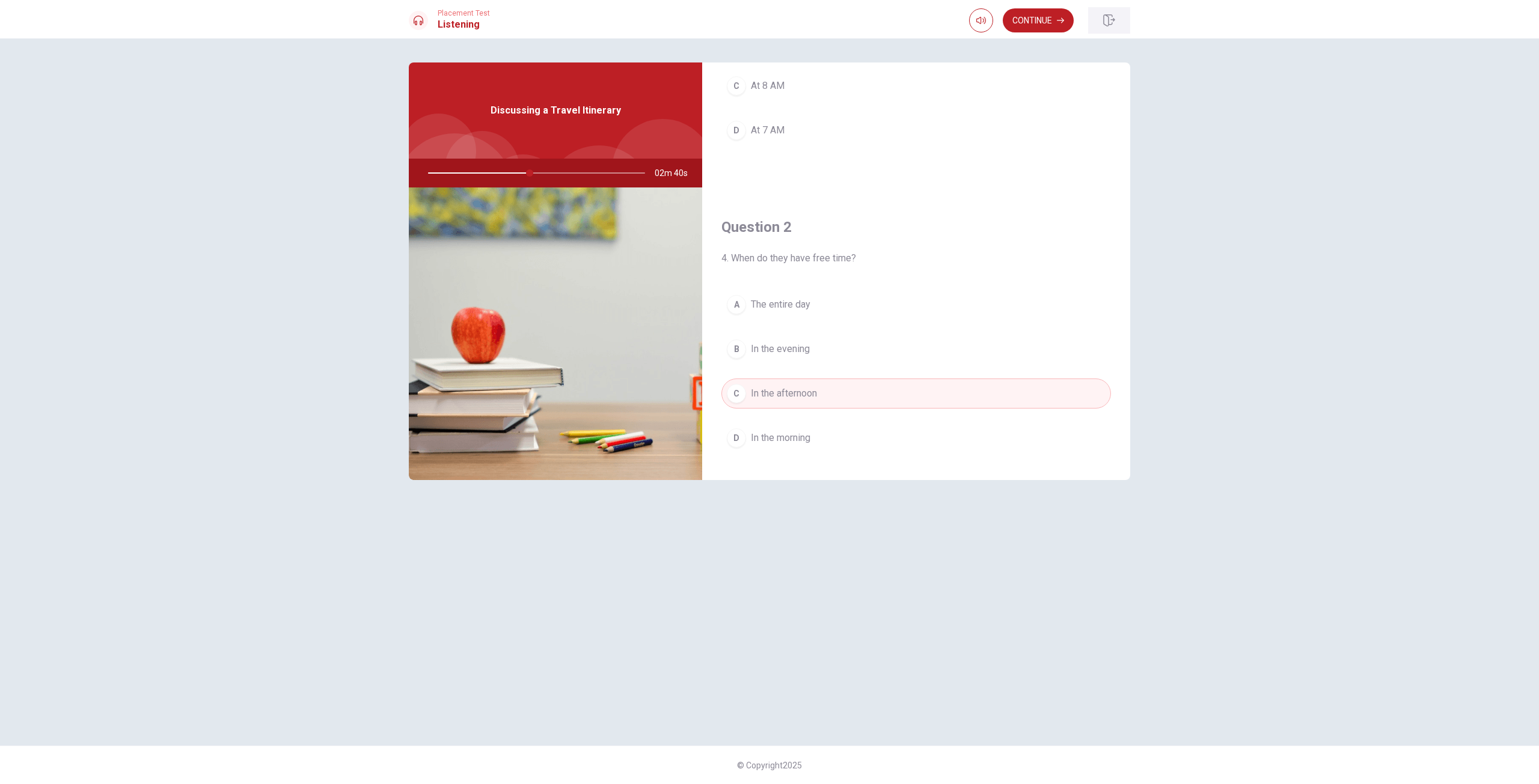
scroll to position [100, 0]
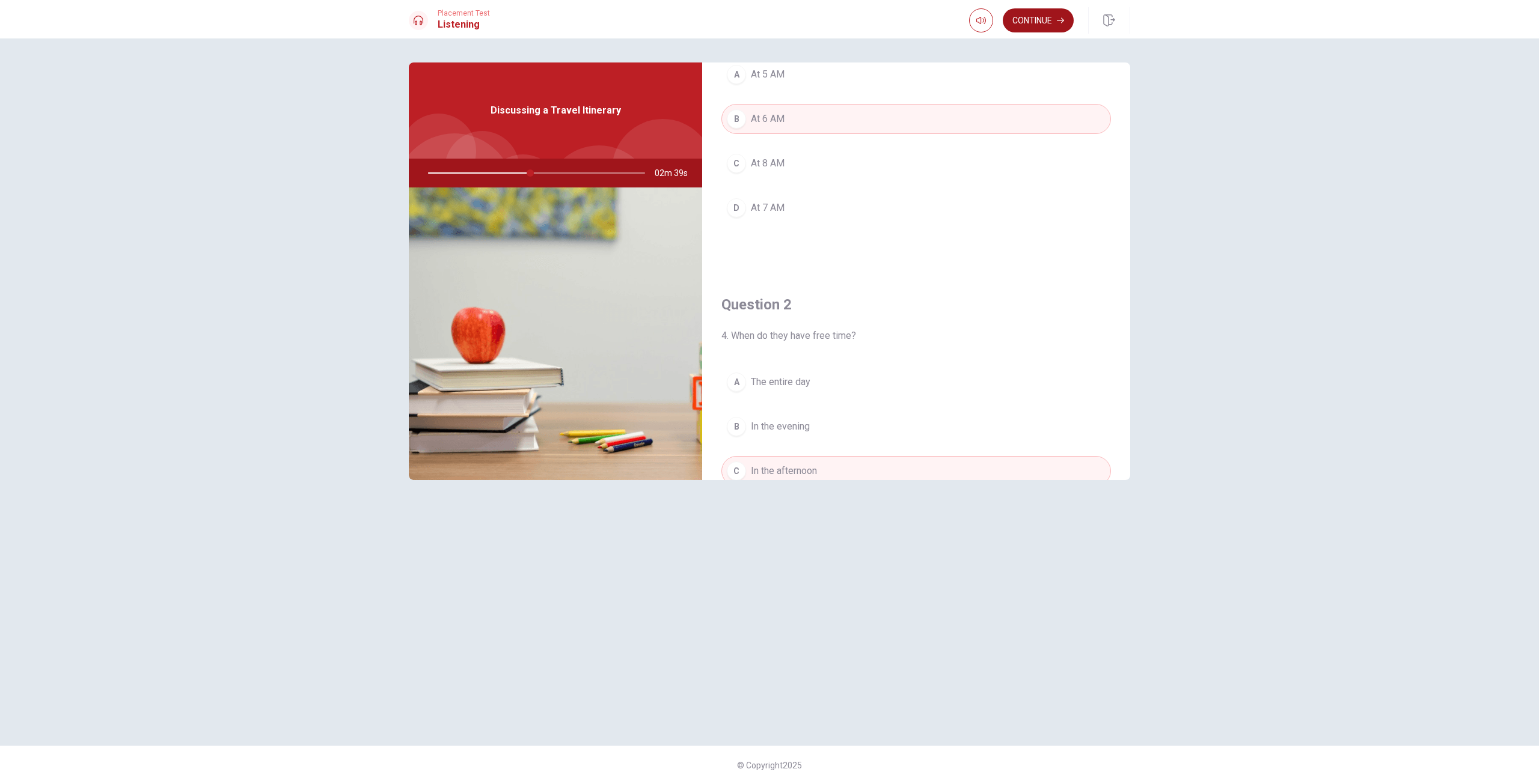
click at [1023, 21] on button "Continue" at bounding box center [1038, 20] width 71 height 24
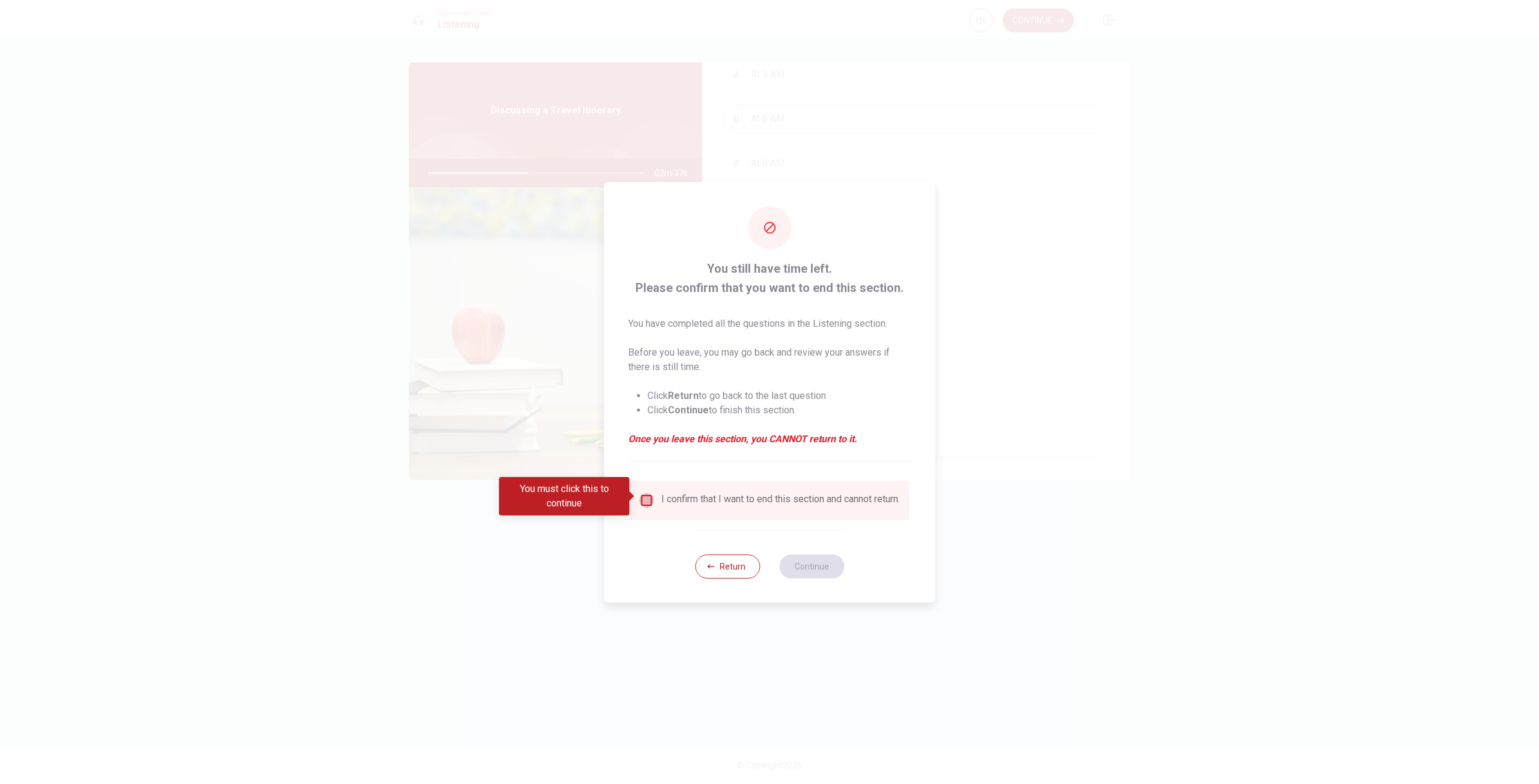
click at [644, 493] on input "You must click this to continue" at bounding box center [646, 500] width 15 height 15
drag, startPoint x: 807, startPoint y: 567, endPoint x: 867, endPoint y: 545, distance: 63.9
click at [808, 567] on button "Continue" at bounding box center [811, 566] width 65 height 24
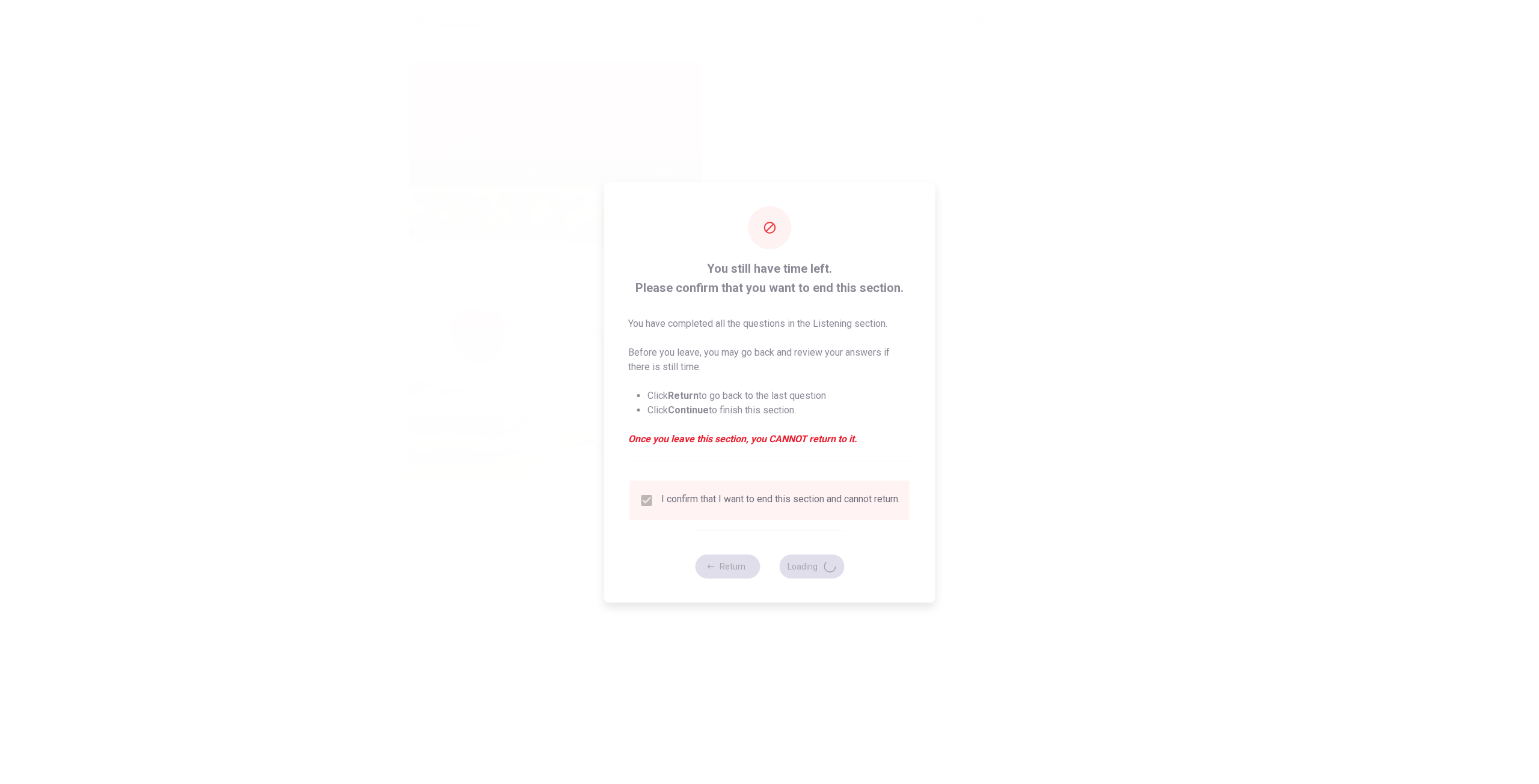
type input "49"
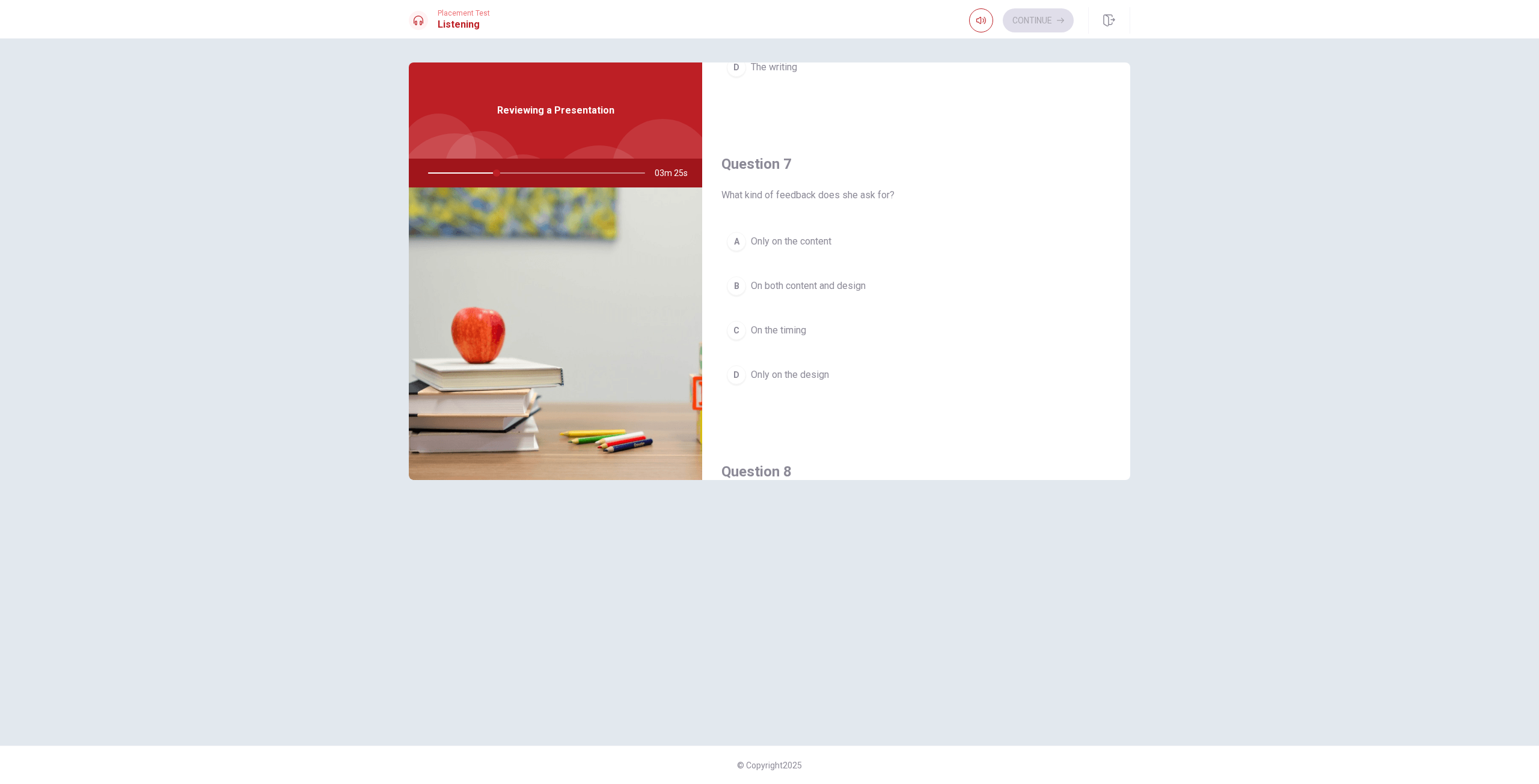
scroll to position [241, 0]
click at [842, 286] on span "On both content and design" at bounding box center [808, 285] width 115 height 15
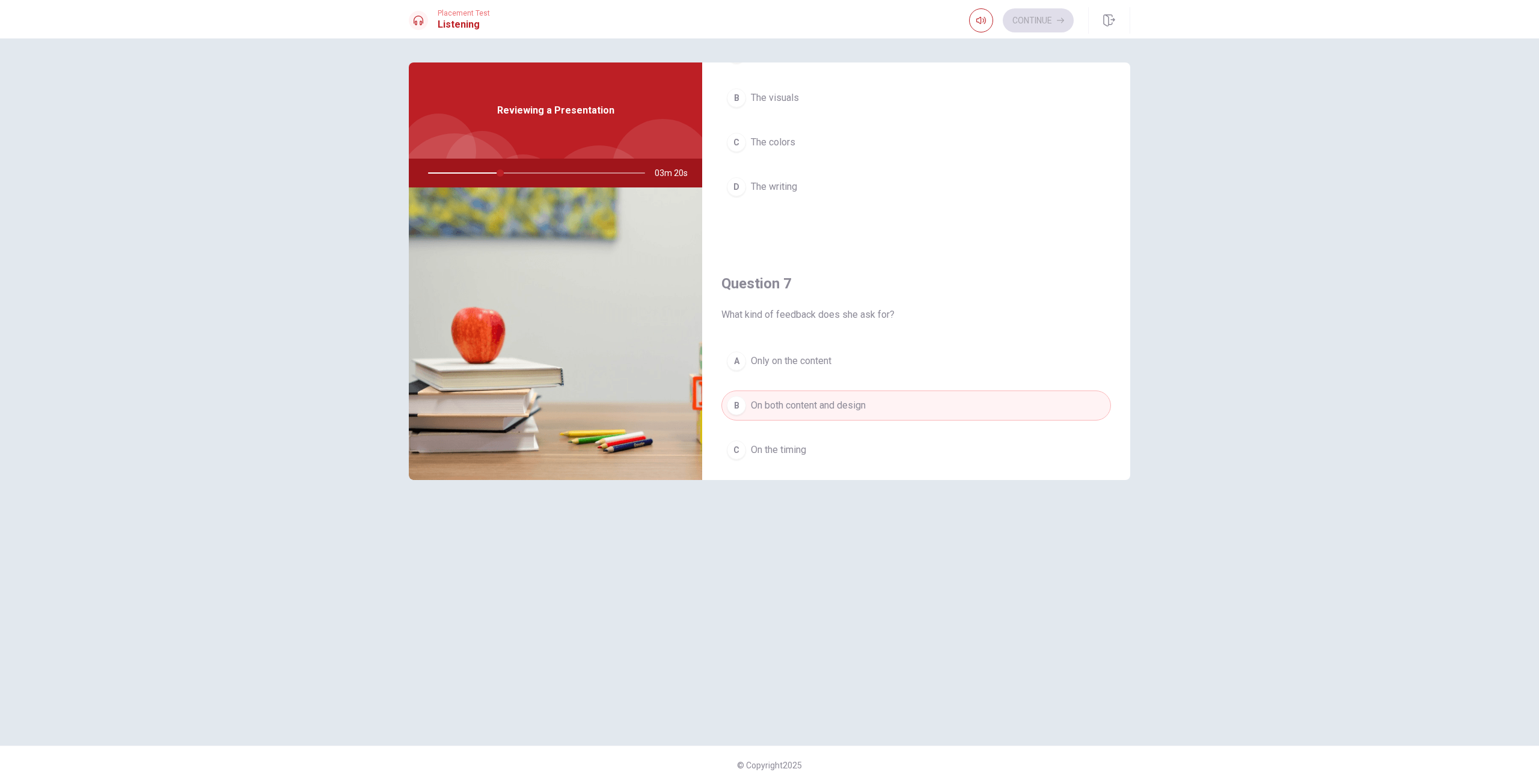
scroll to position [0, 0]
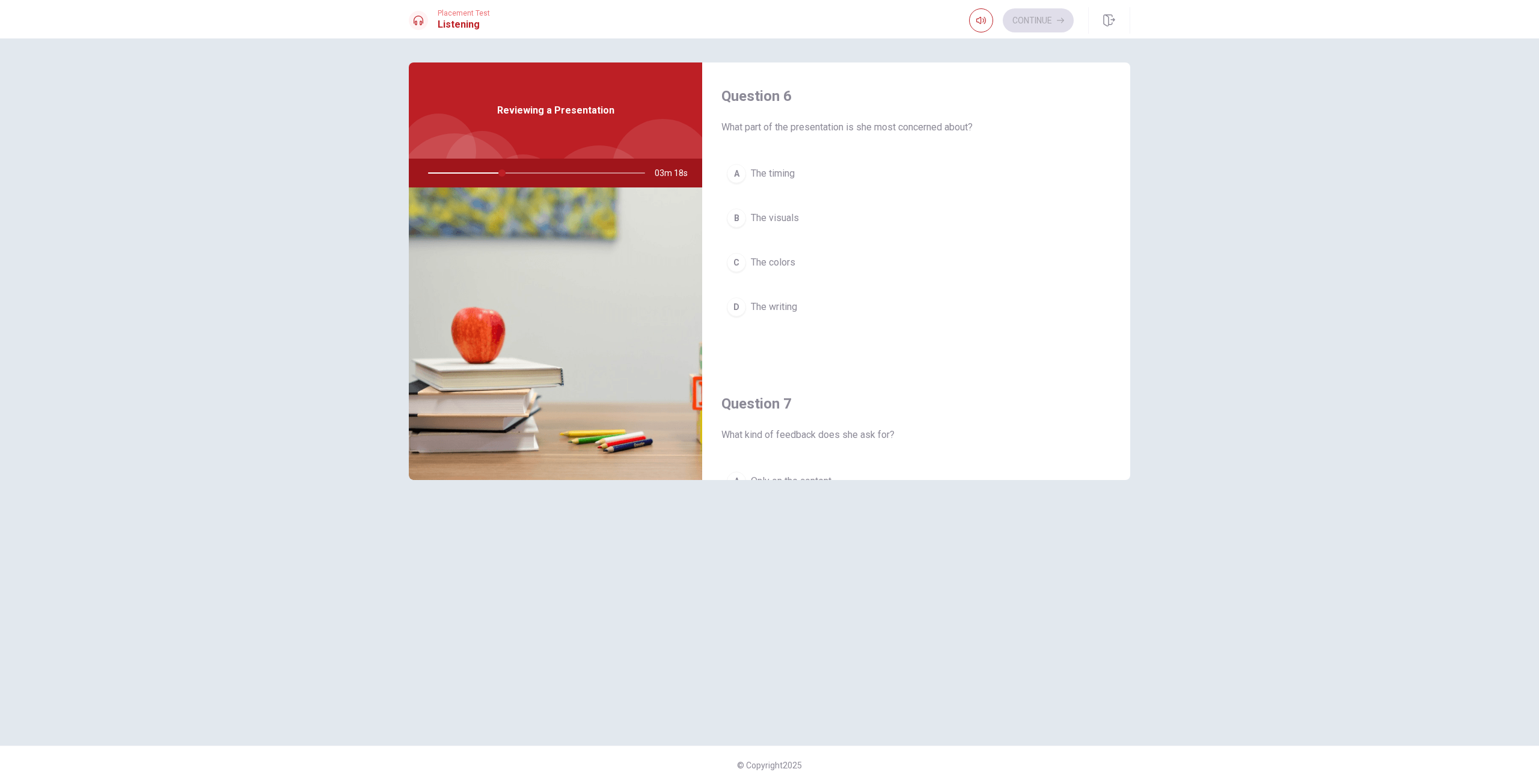
click at [822, 218] on button "B The visuals" at bounding box center [916, 218] width 390 height 30
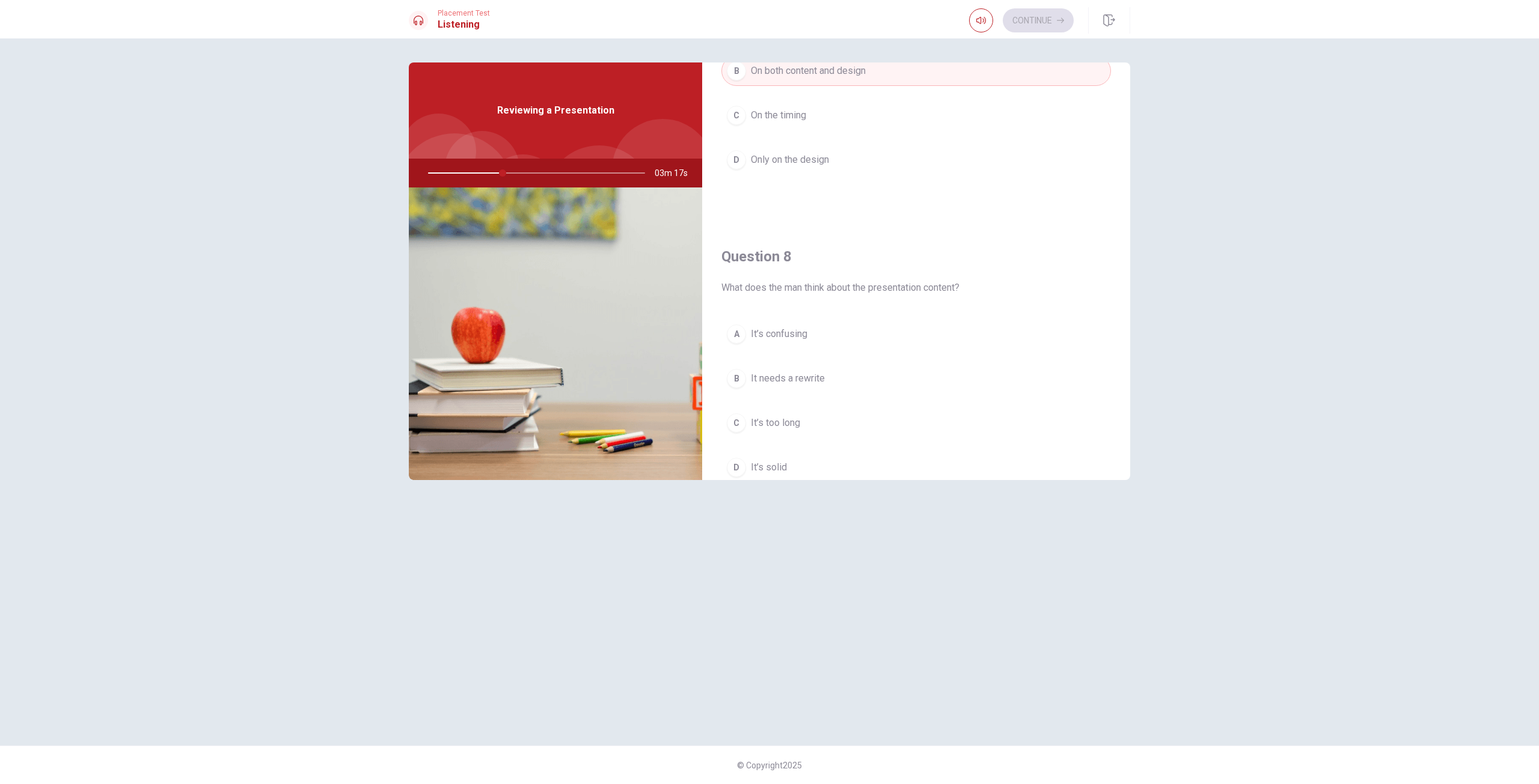
scroll to position [601, 0]
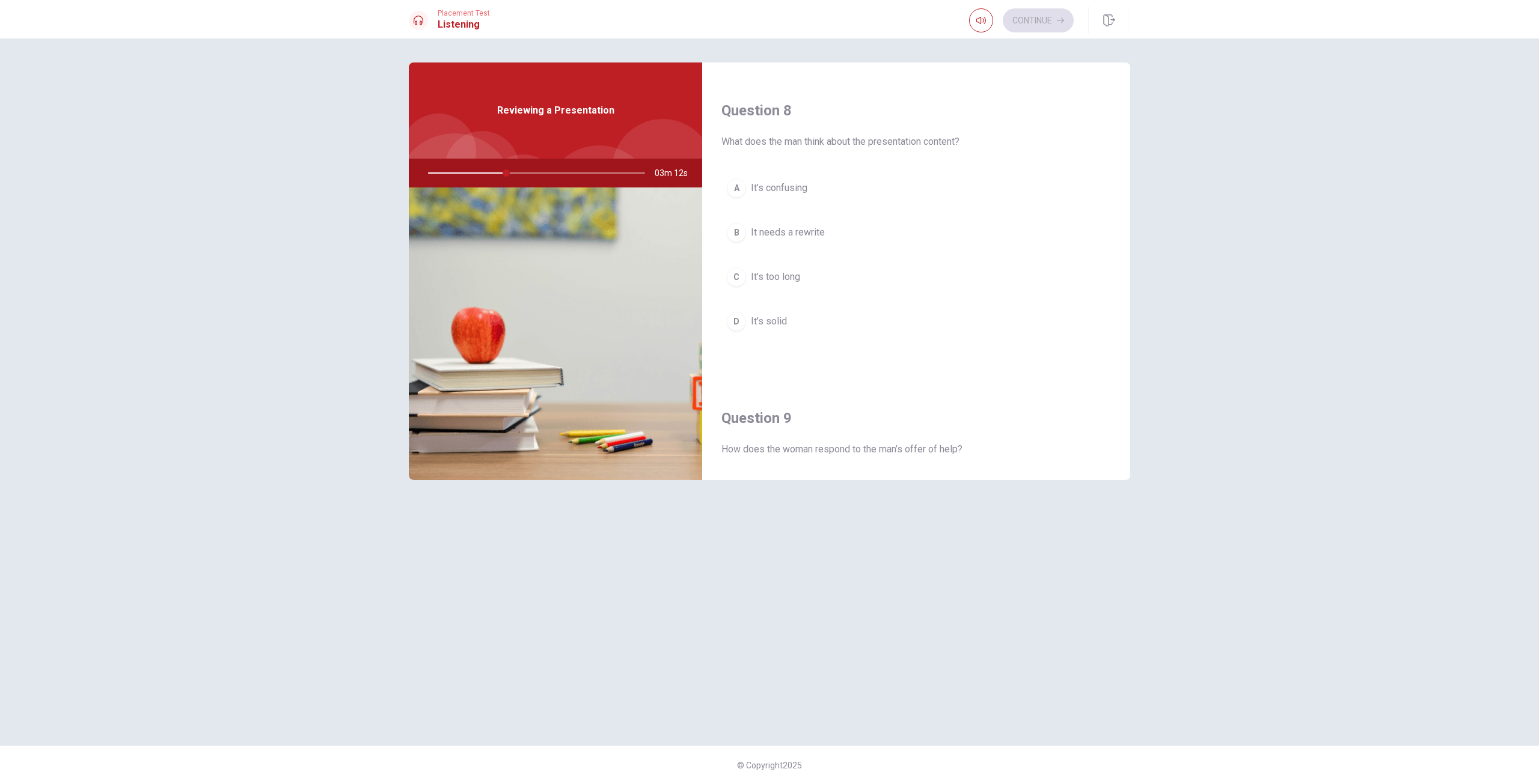
click at [814, 316] on button "D It’s solid" at bounding box center [916, 321] width 390 height 30
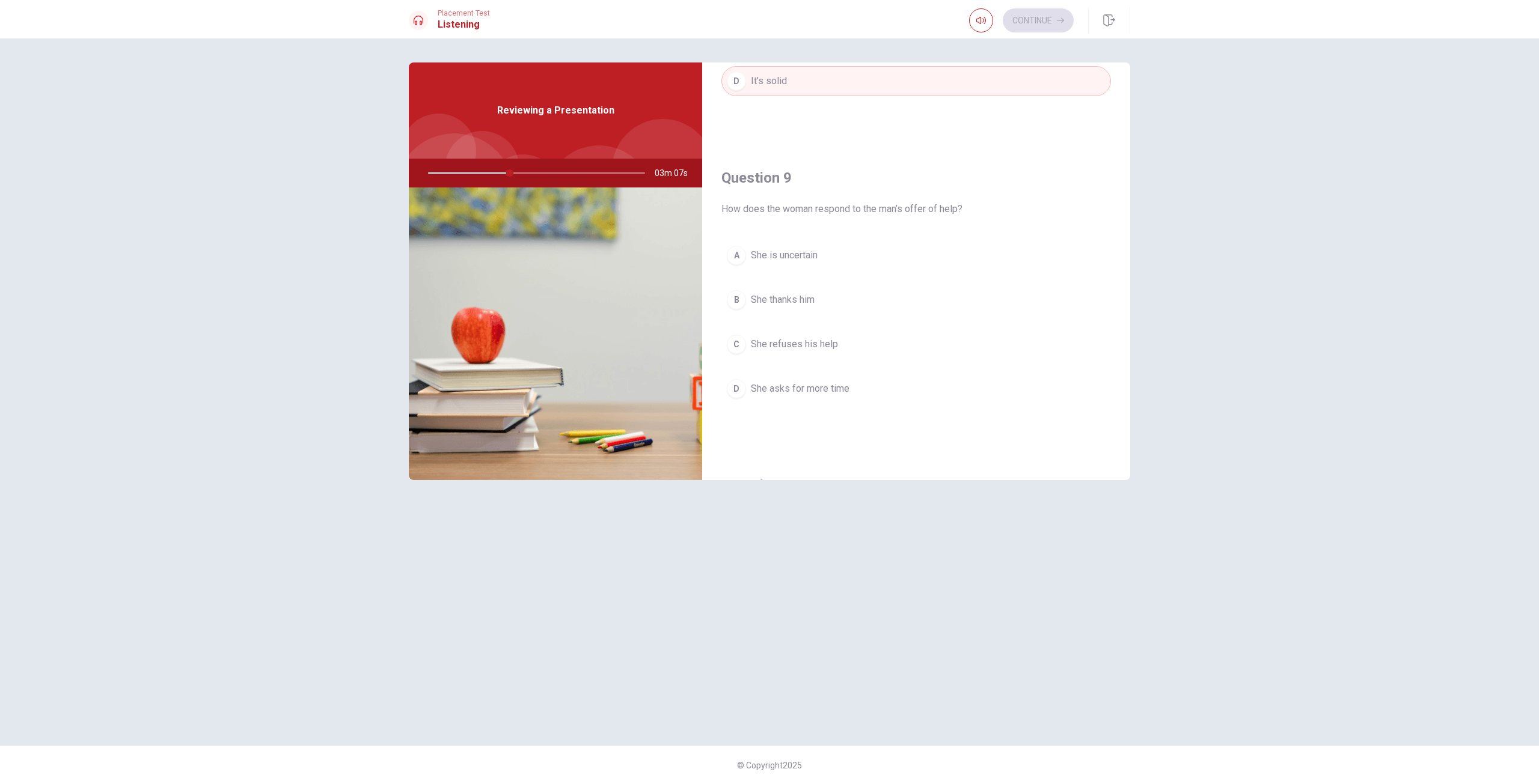
click at [843, 301] on button "B She thanks him" at bounding box center [916, 300] width 390 height 30
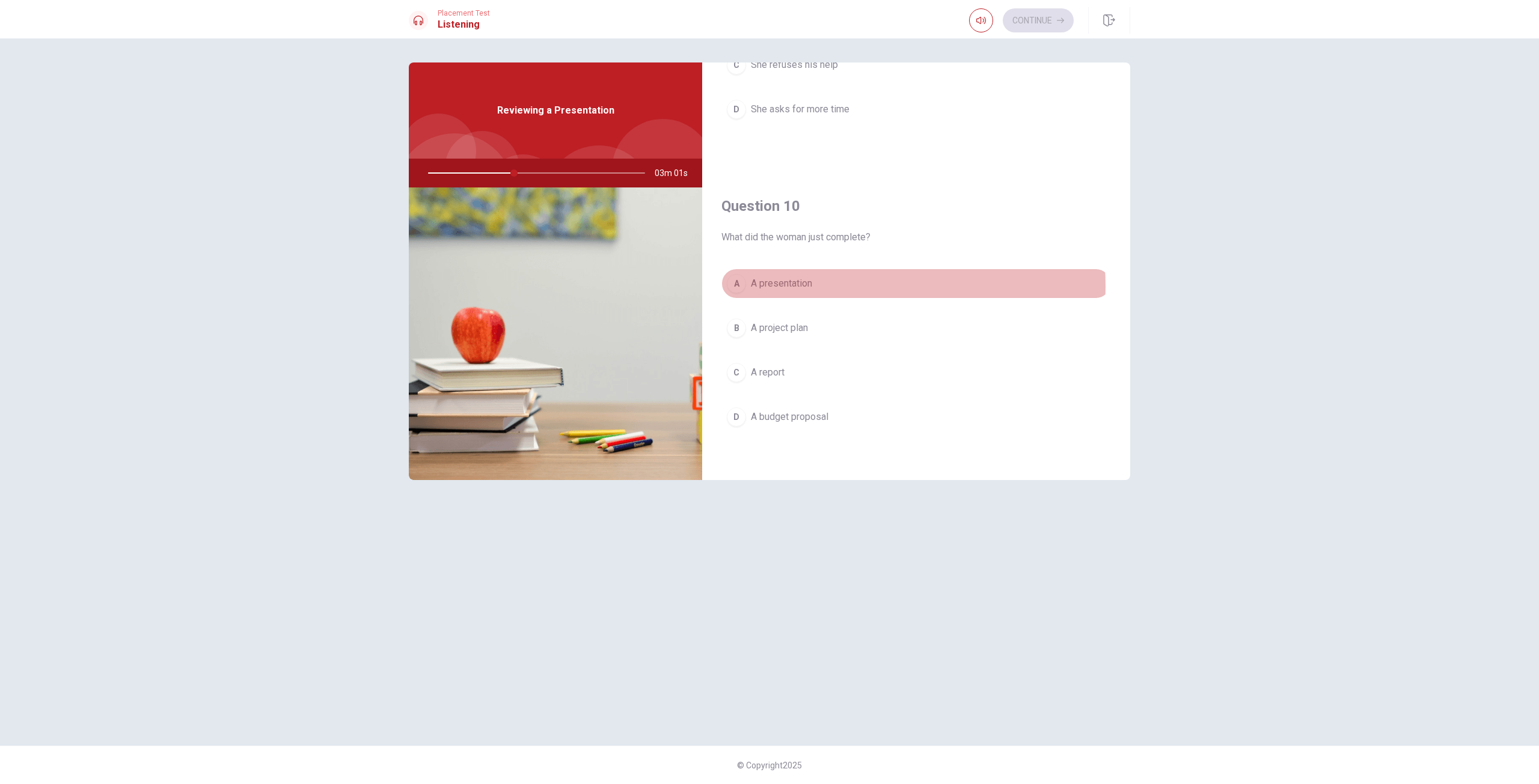
click at [820, 286] on button "A A presentation" at bounding box center [916, 283] width 390 height 30
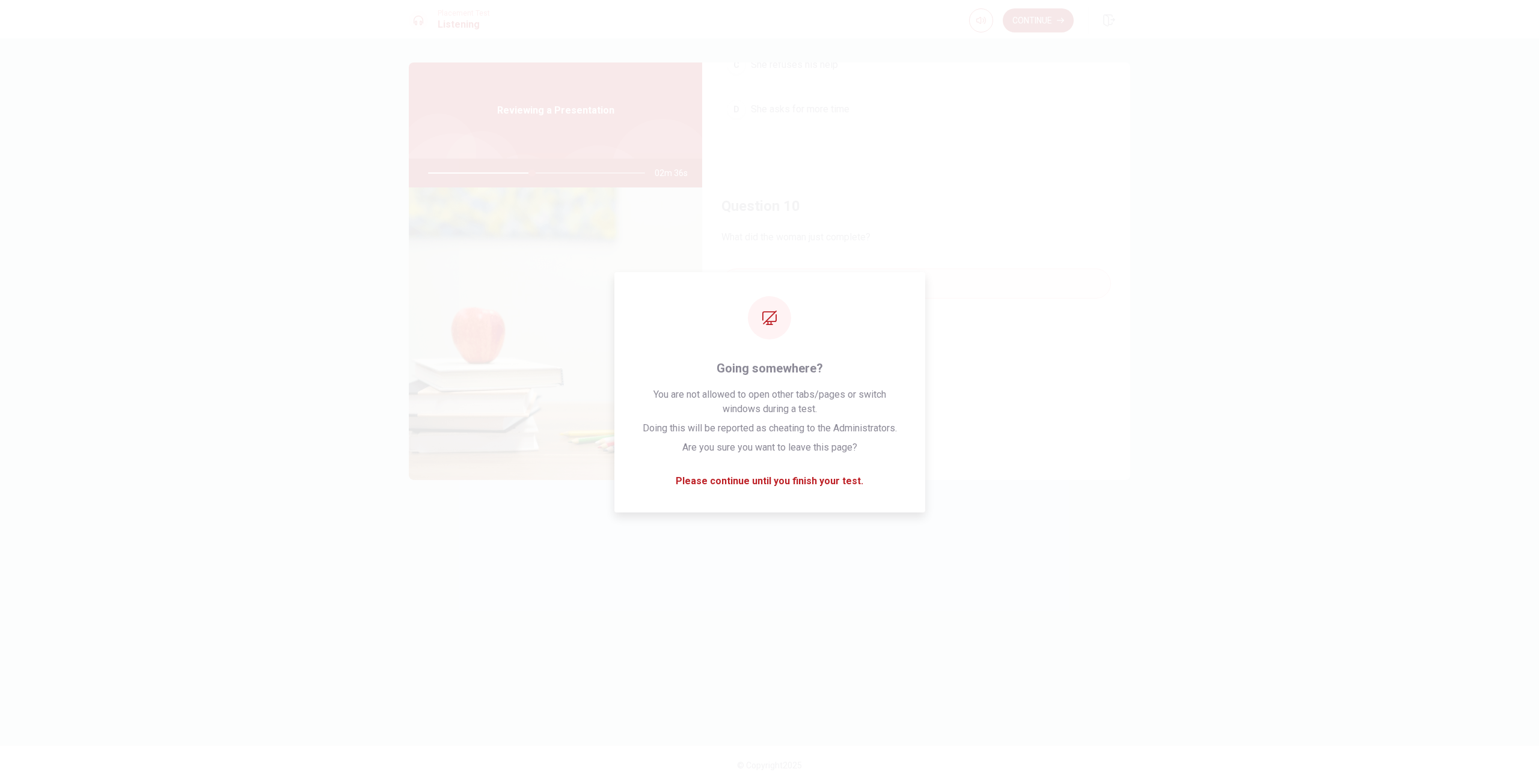
click at [1031, 21] on button "Continue" at bounding box center [1038, 20] width 71 height 24
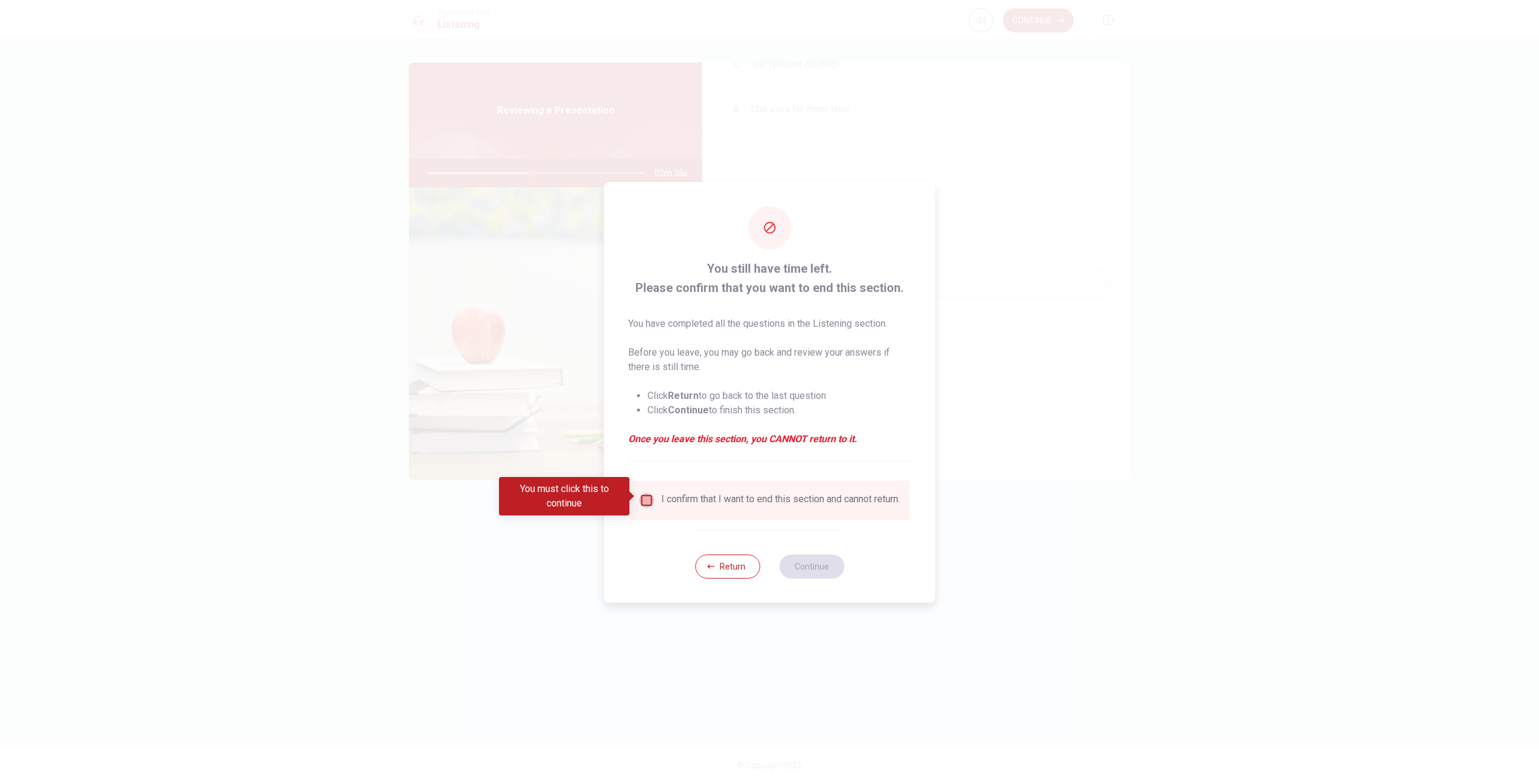
click at [642, 494] on input "You must click this to continue" at bounding box center [646, 500] width 15 height 15
click at [818, 566] on button "Continue" at bounding box center [811, 566] width 65 height 24
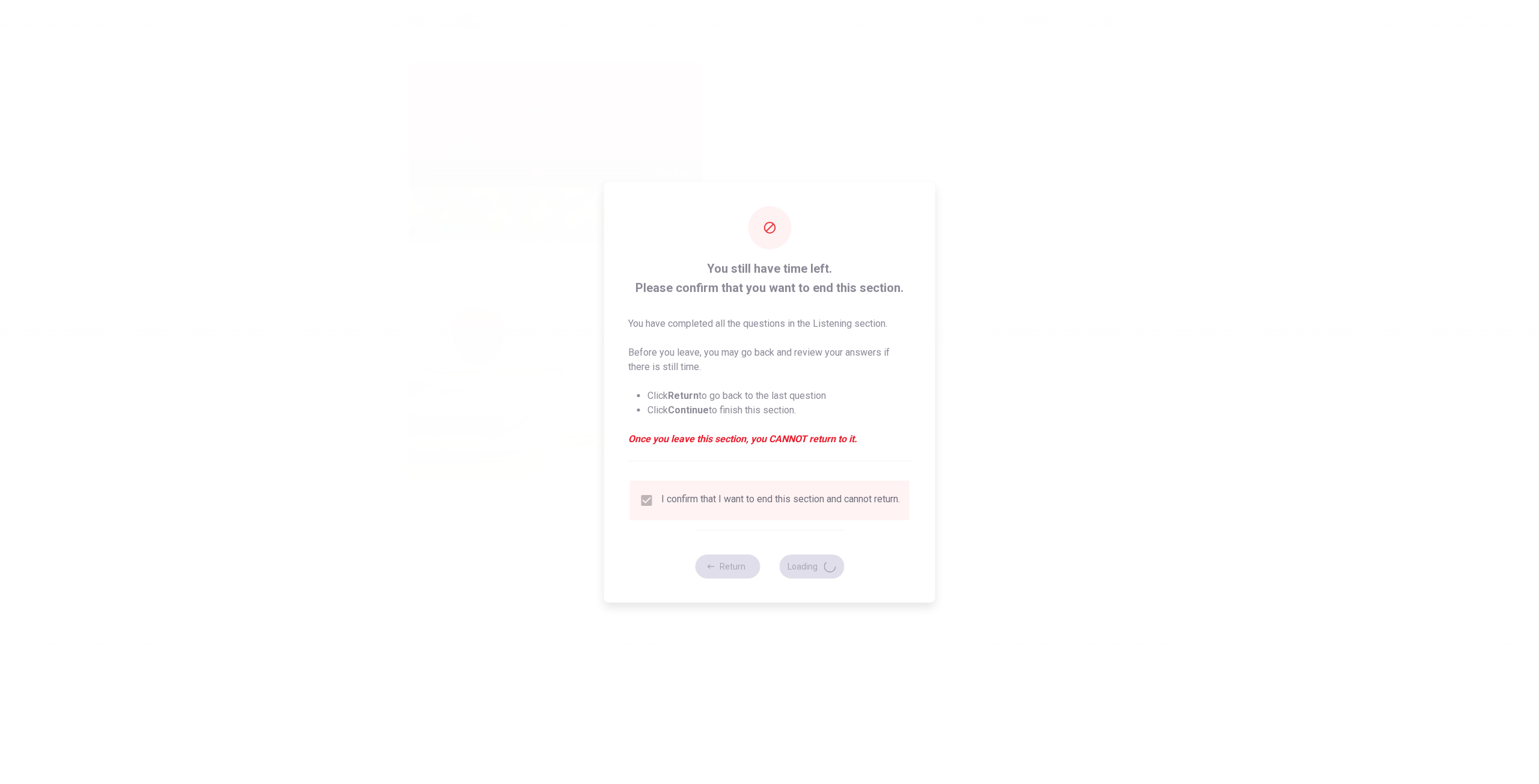
type input "50"
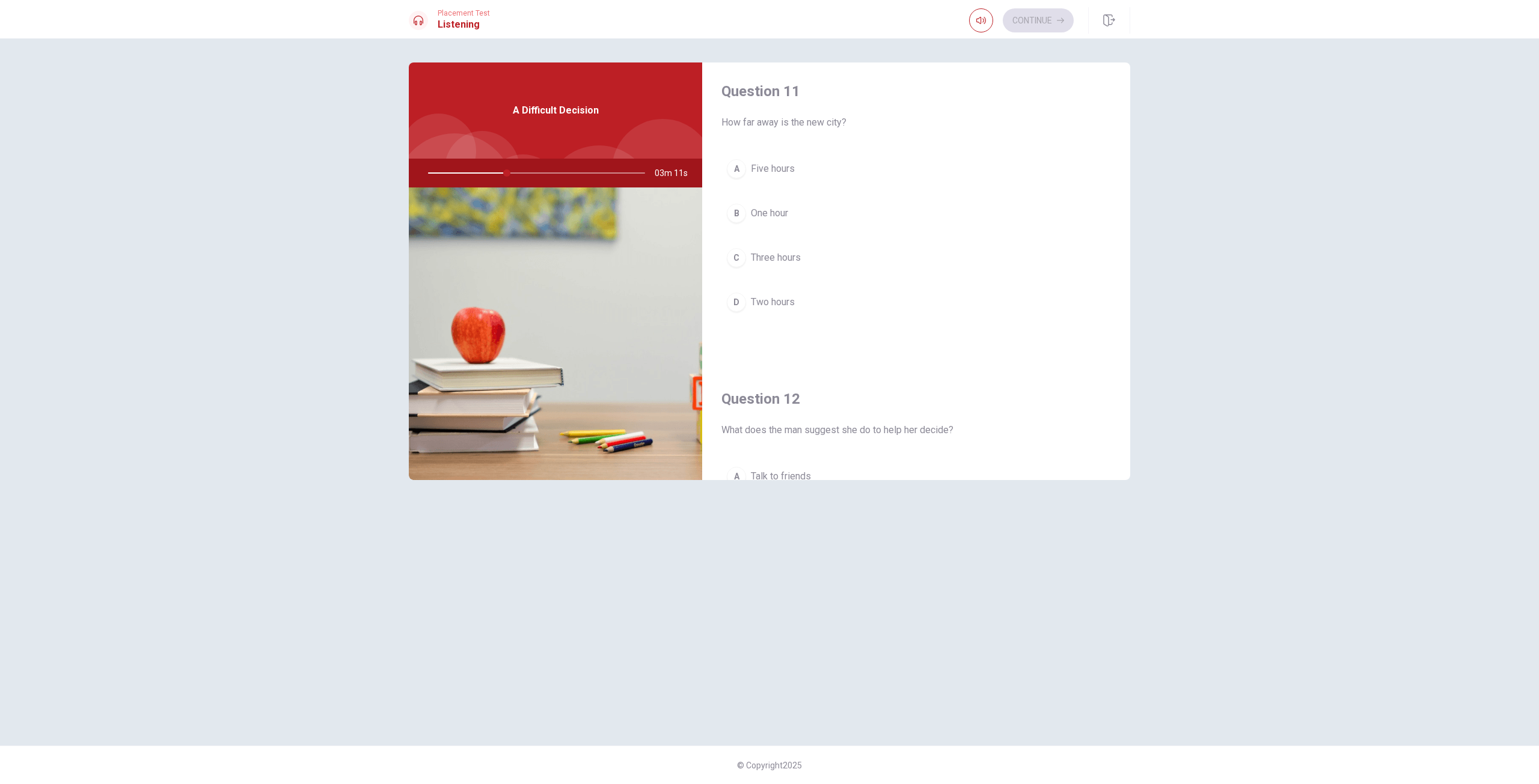
scroll to position [0, 0]
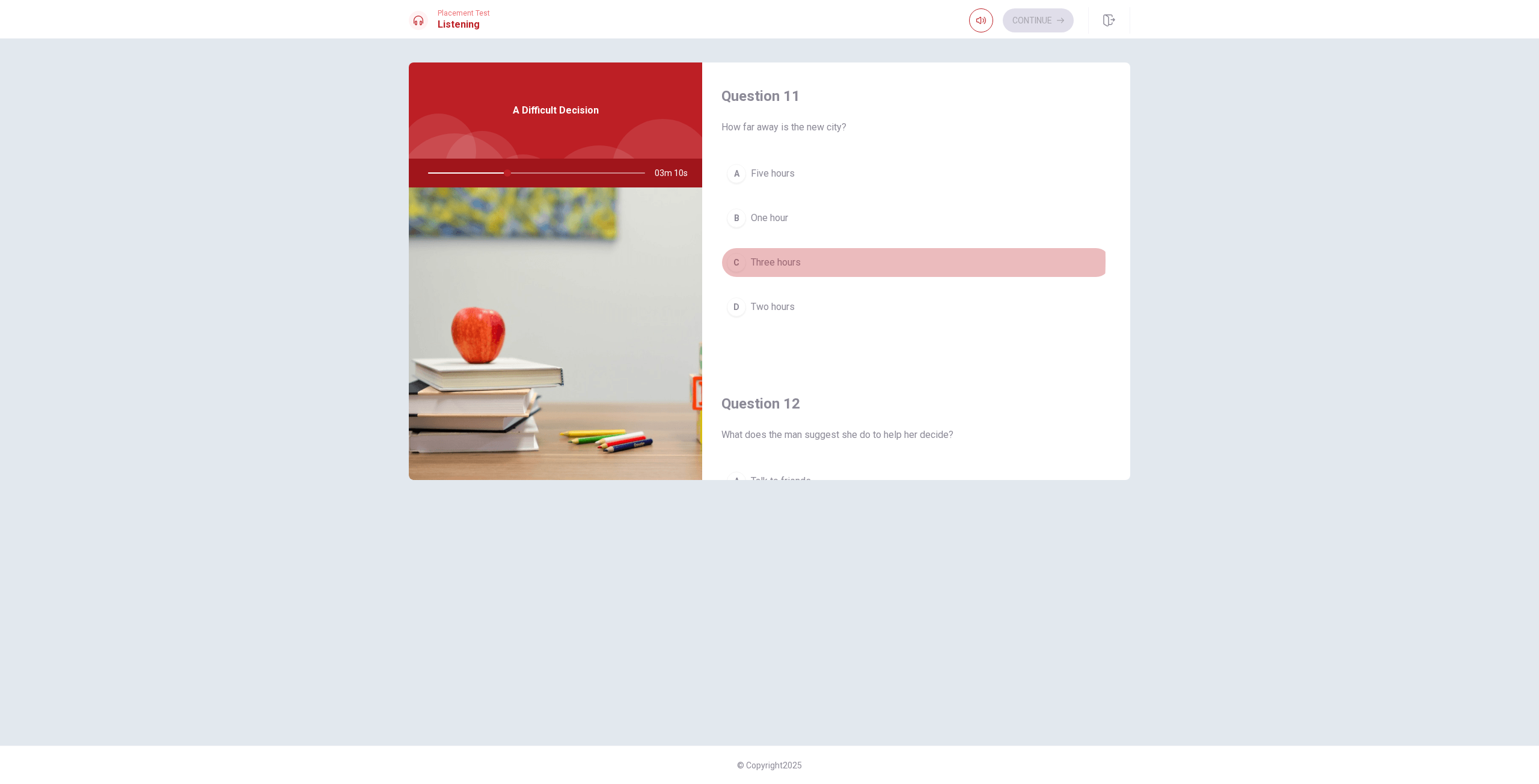
click at [822, 261] on button "C Three hours" at bounding box center [916, 262] width 390 height 30
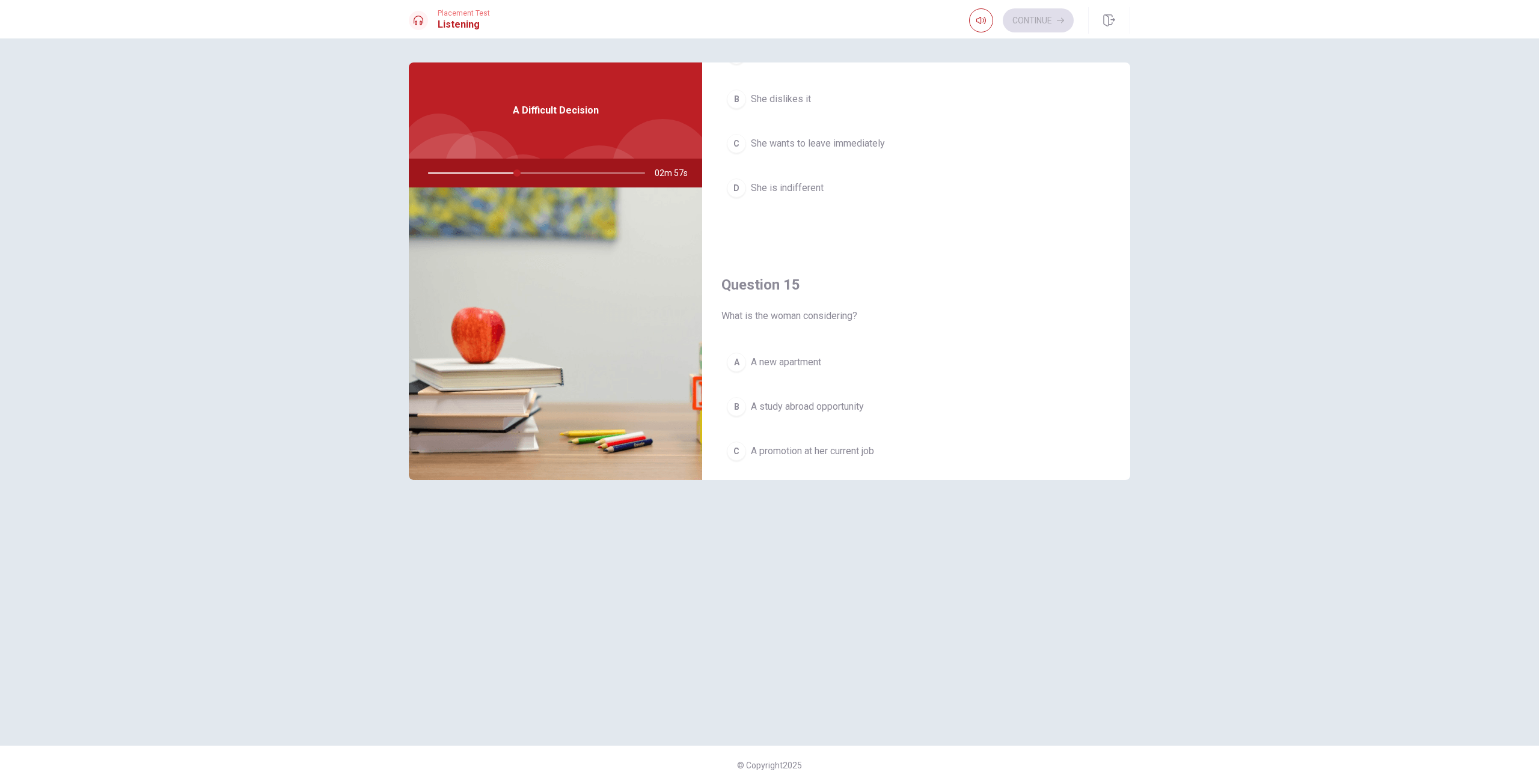
scroll to position [1120, 0]
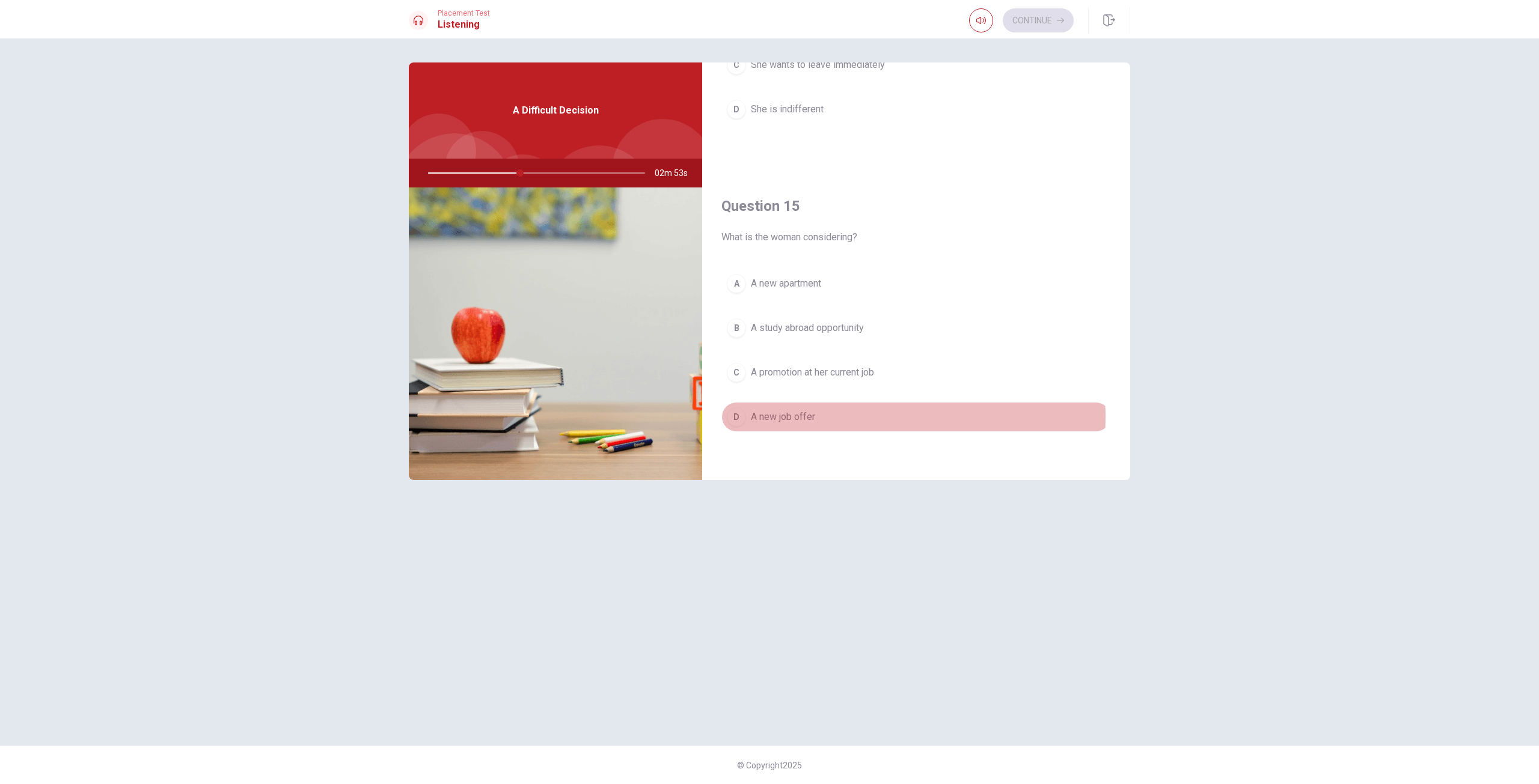
click at [865, 417] on button "D A new job offer" at bounding box center [916, 417] width 390 height 30
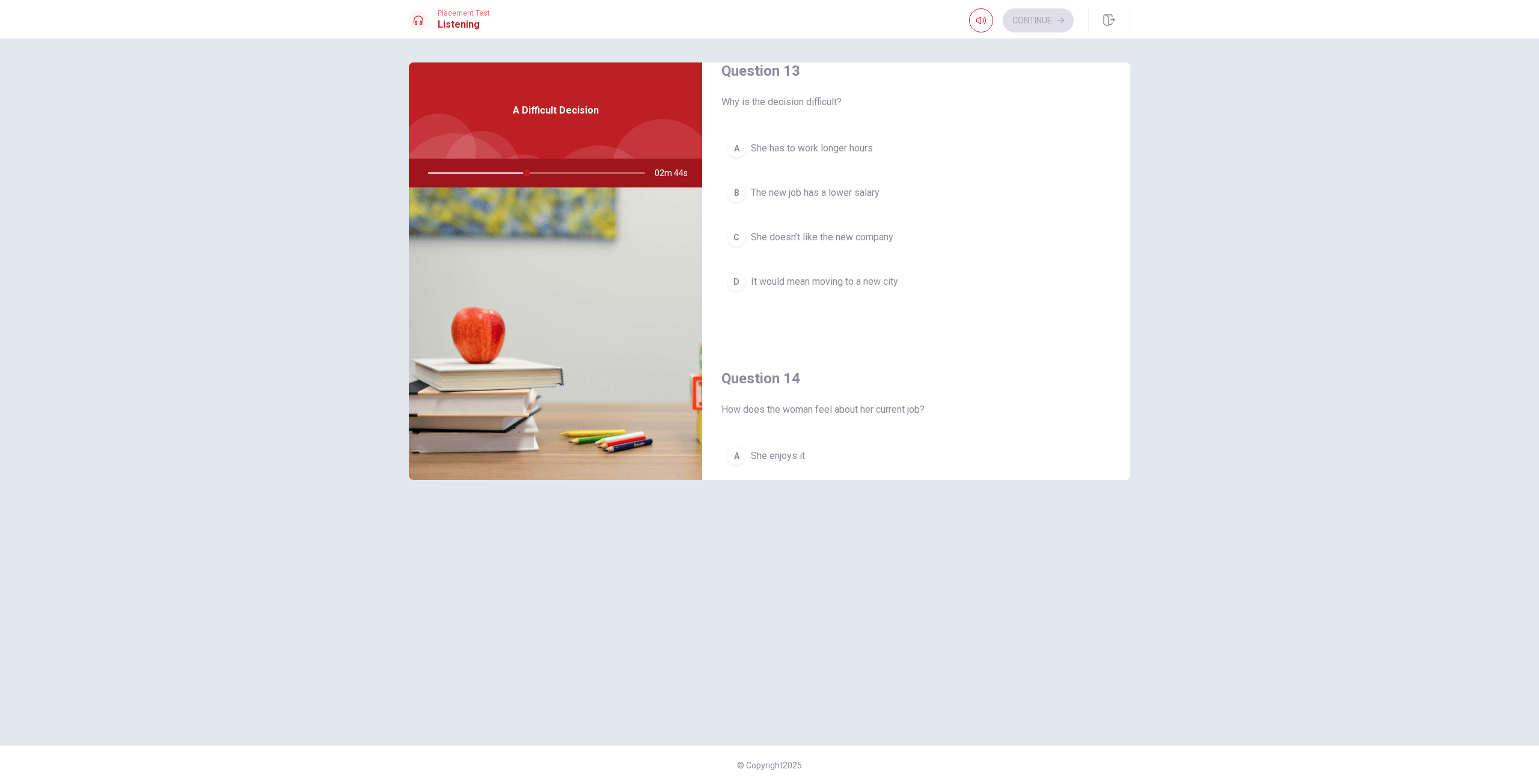
scroll to position [640, 0]
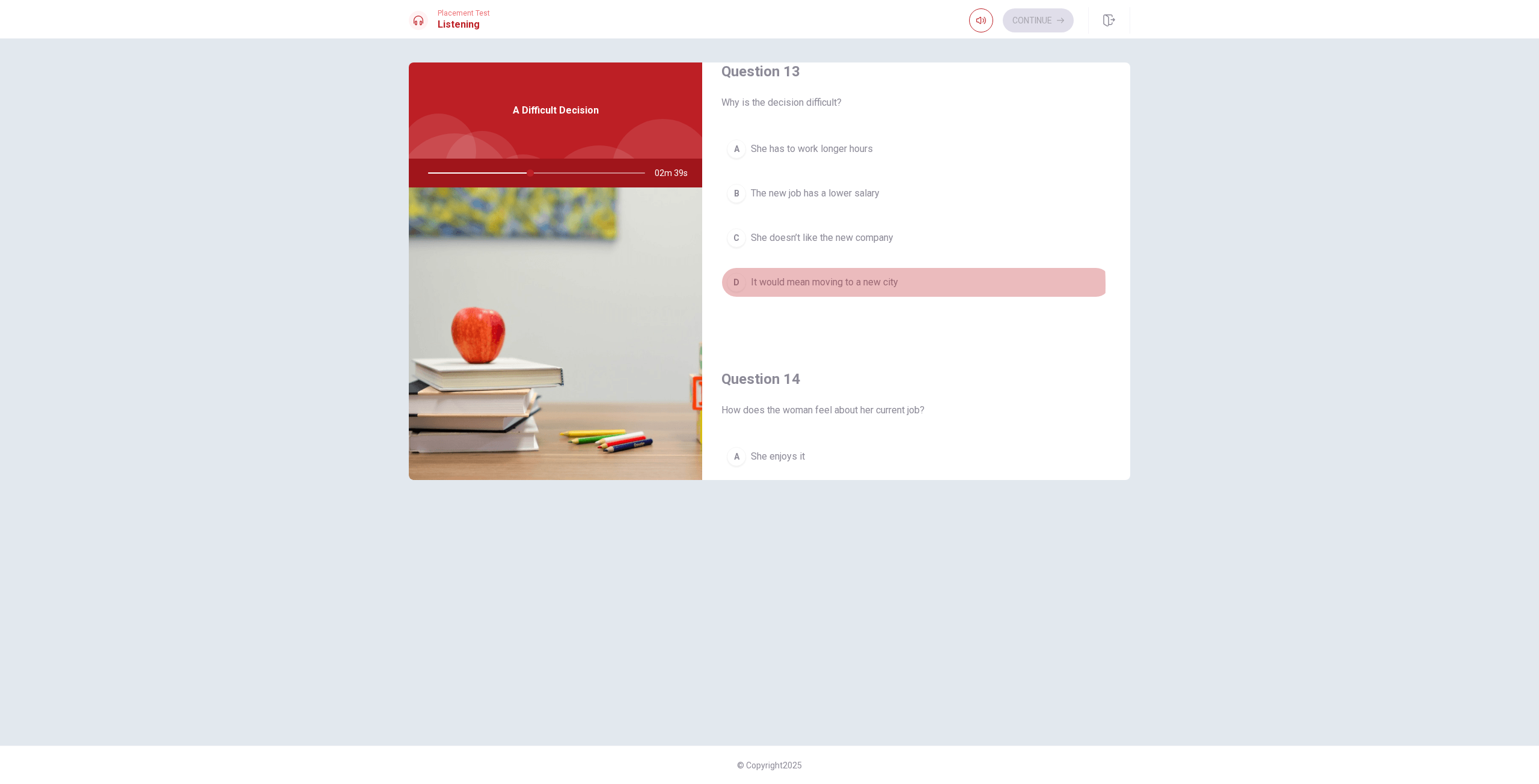
click at [841, 285] on span "It would mean moving to a new city" at bounding box center [824, 282] width 147 height 15
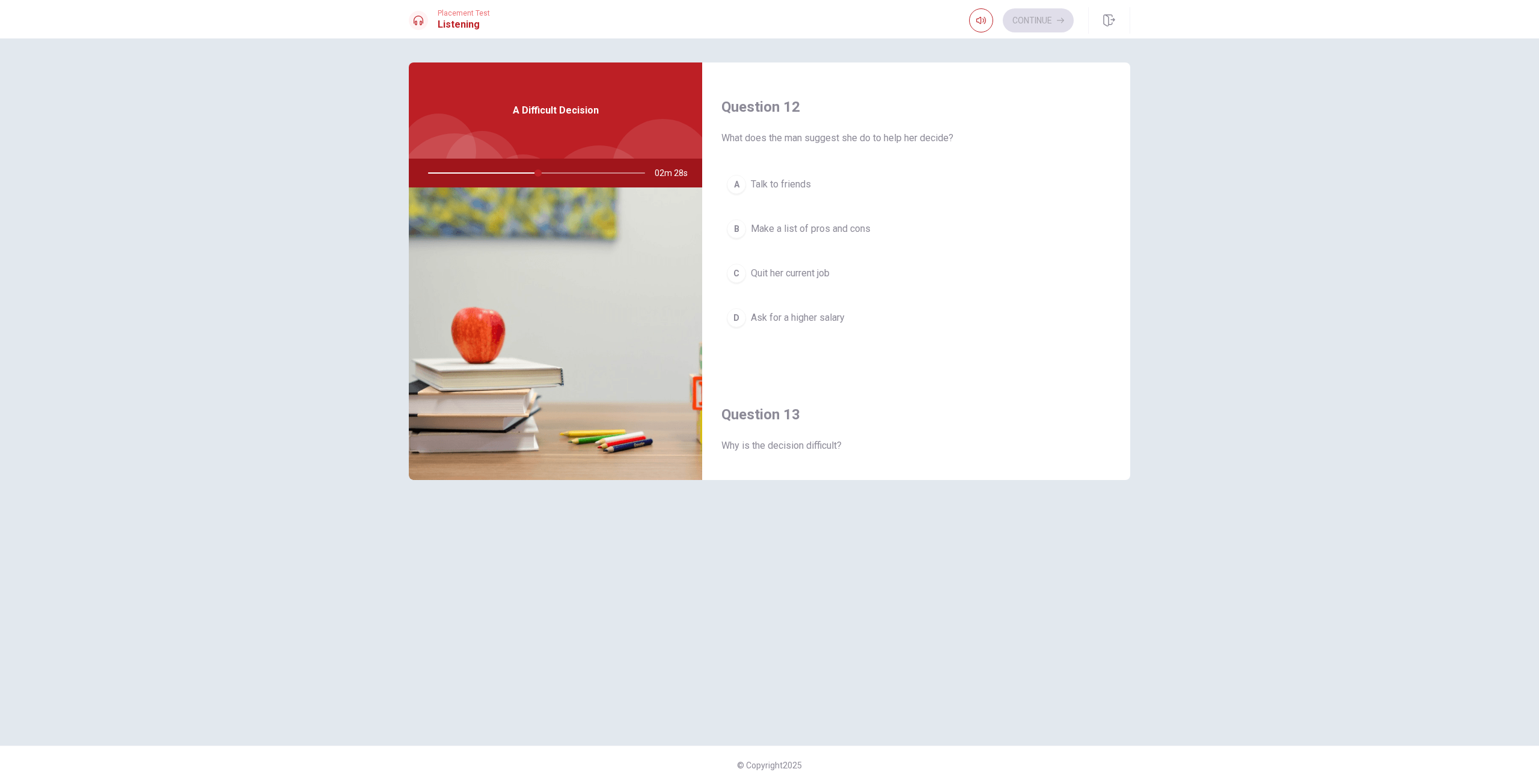
scroll to position [219, 0]
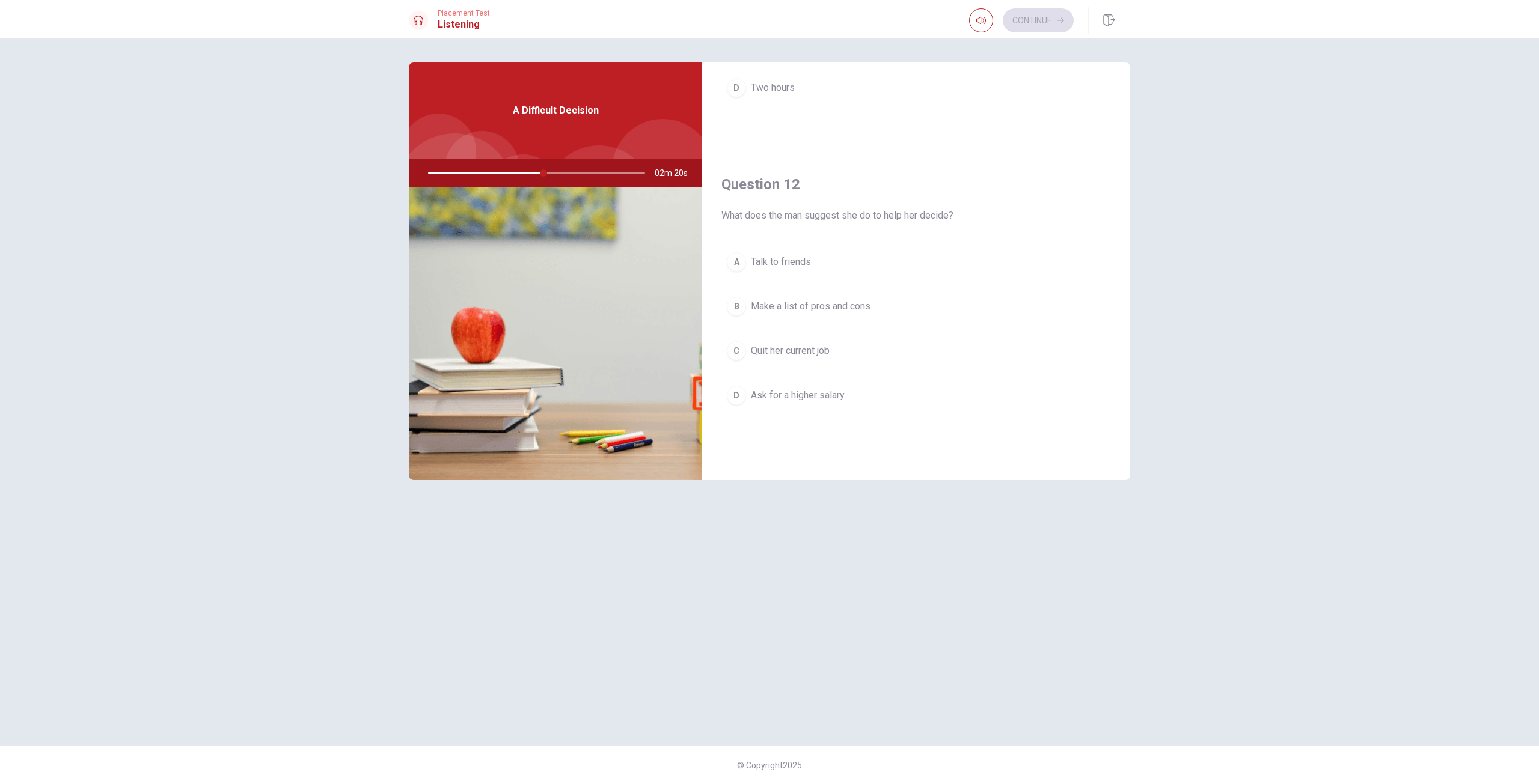
click at [828, 310] on span "Make a list of pros and cons" at bounding box center [811, 306] width 120 height 15
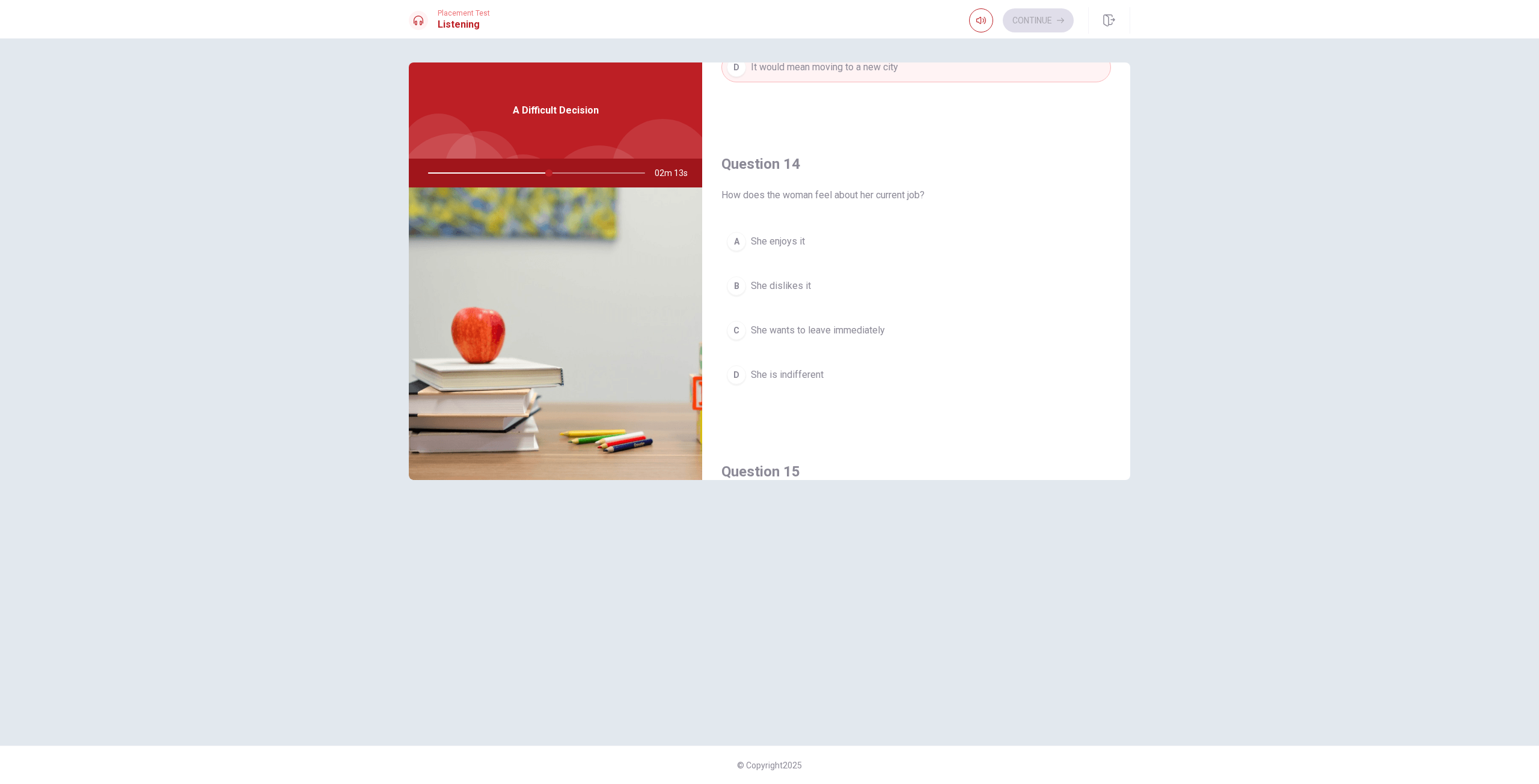
scroll to position [881, 0]
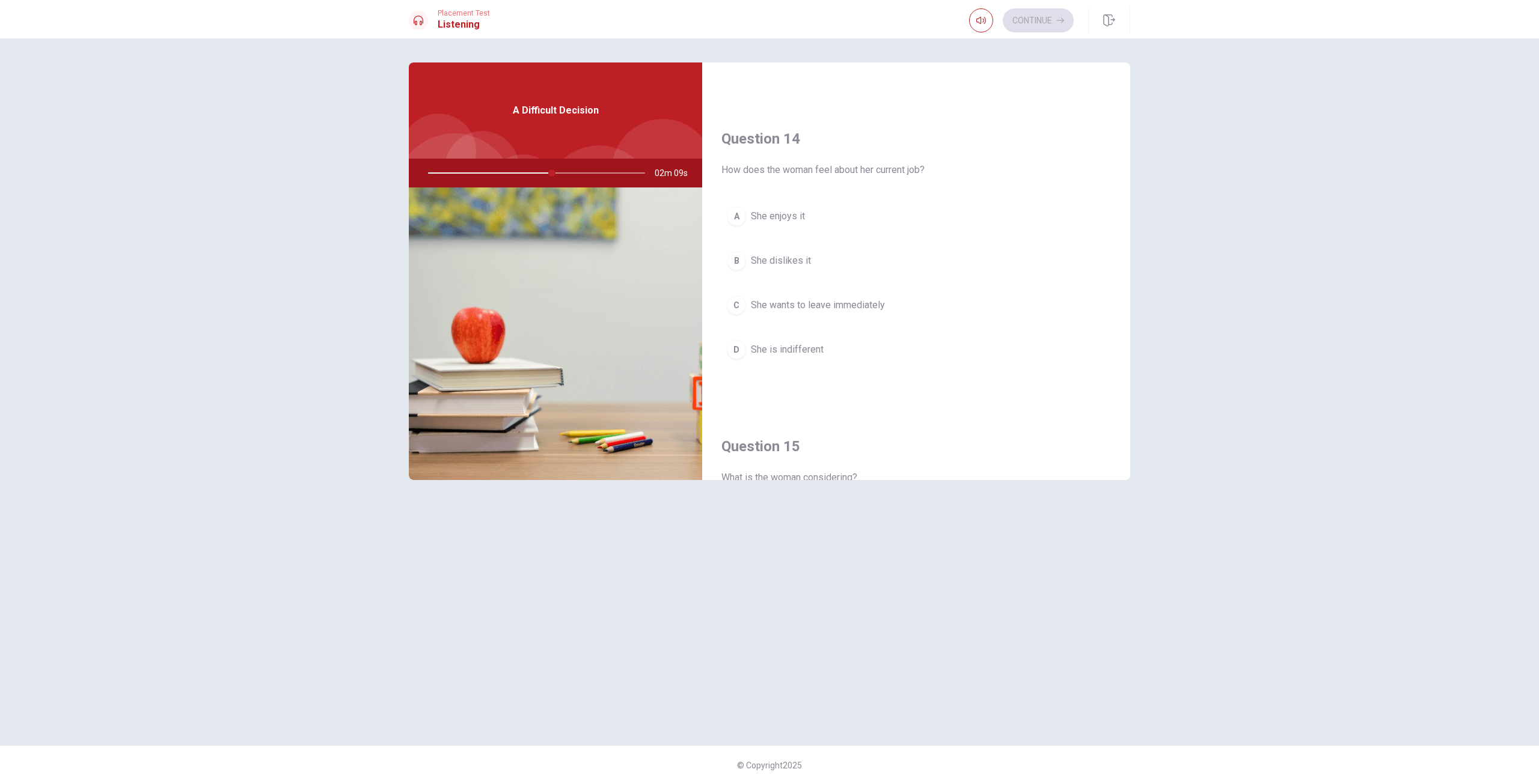
click at [798, 221] on span "She enjoys it" at bounding box center [778, 216] width 54 height 15
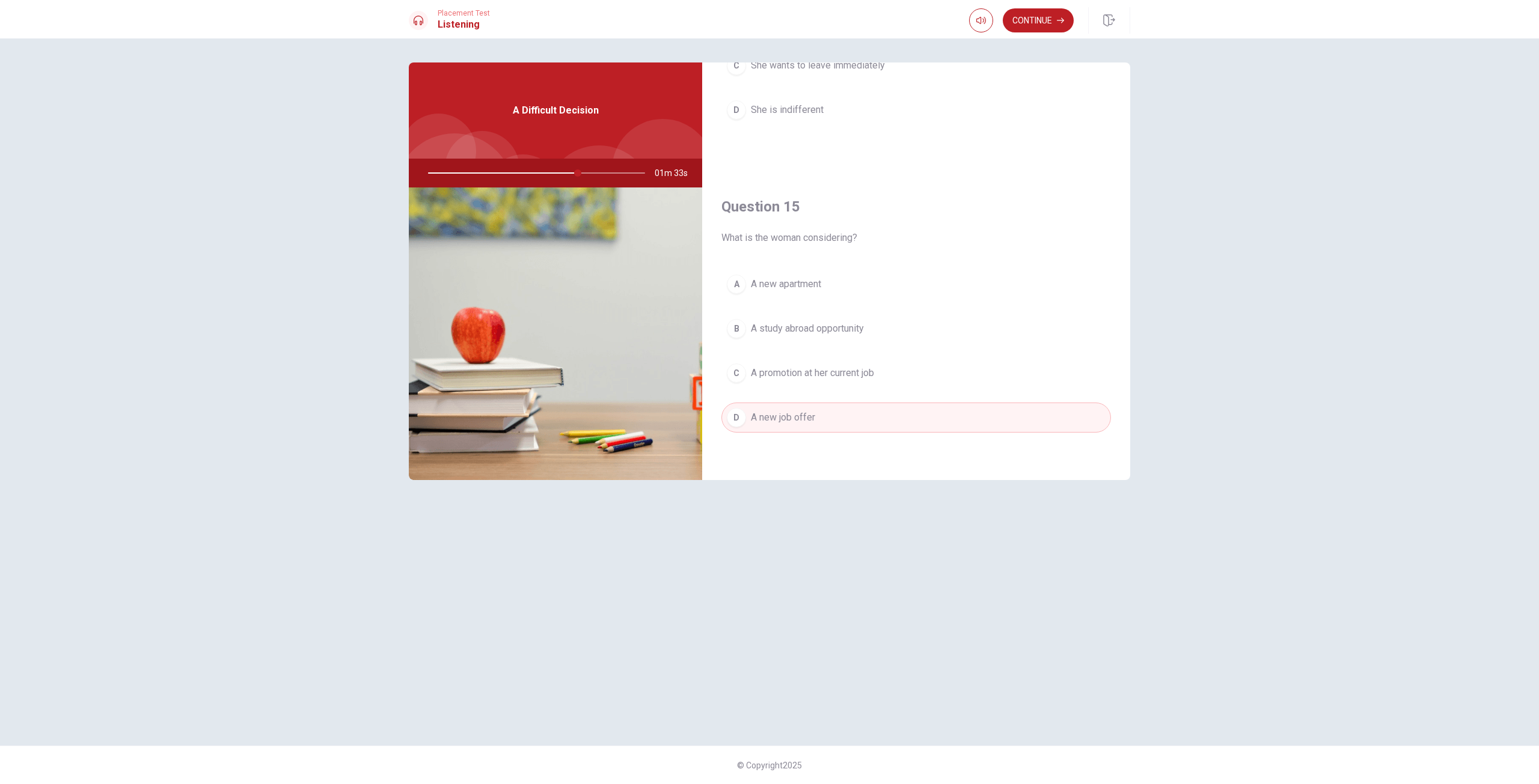
scroll to position [1120, 0]
click at [837, 380] on button "C A promotion at her current job" at bounding box center [916, 372] width 390 height 30
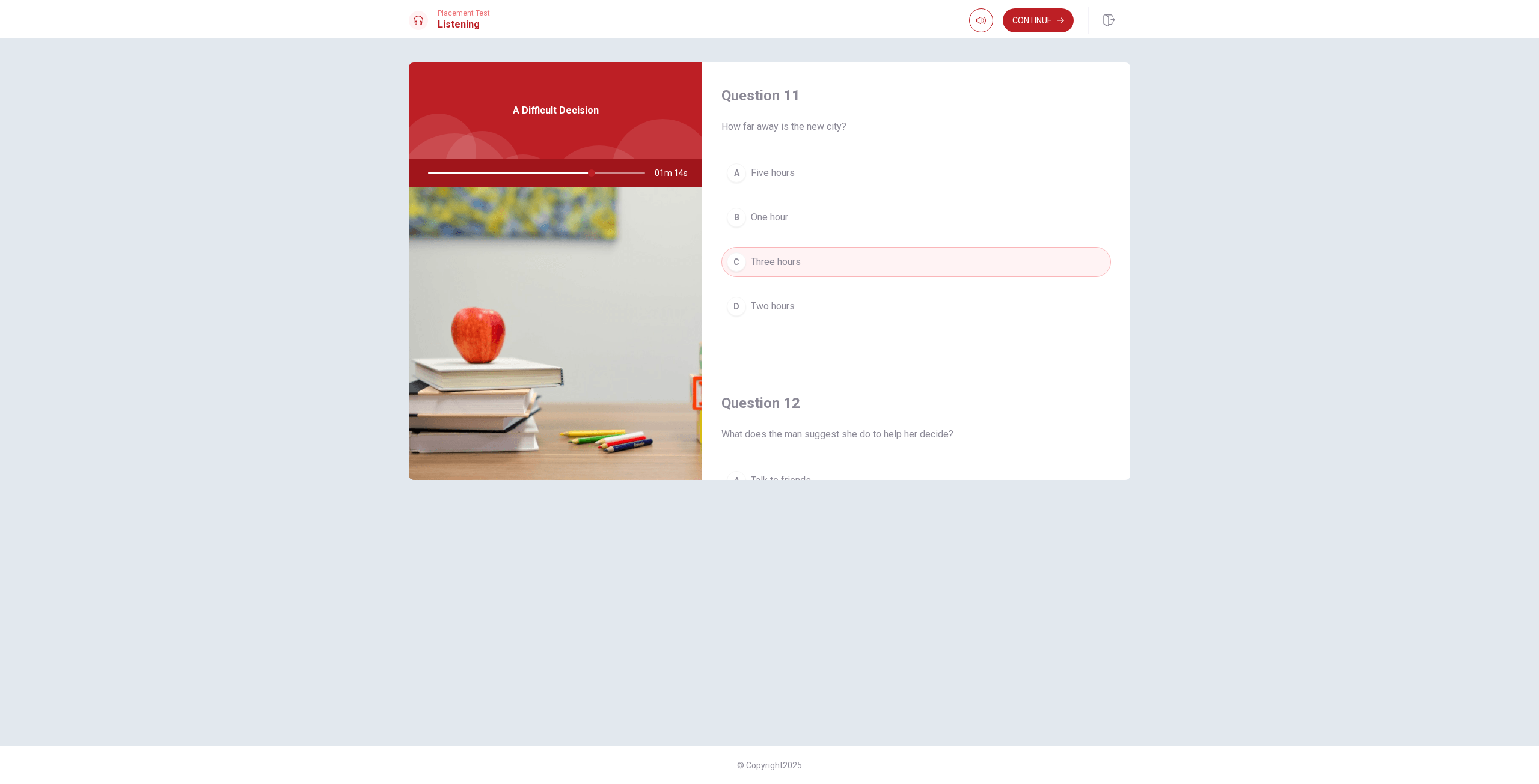
scroll to position [0, 0]
click at [1032, 8] on div "Continue" at bounding box center [1050, 19] width 162 height 26
click at [1027, 20] on button "Continue" at bounding box center [1038, 20] width 71 height 24
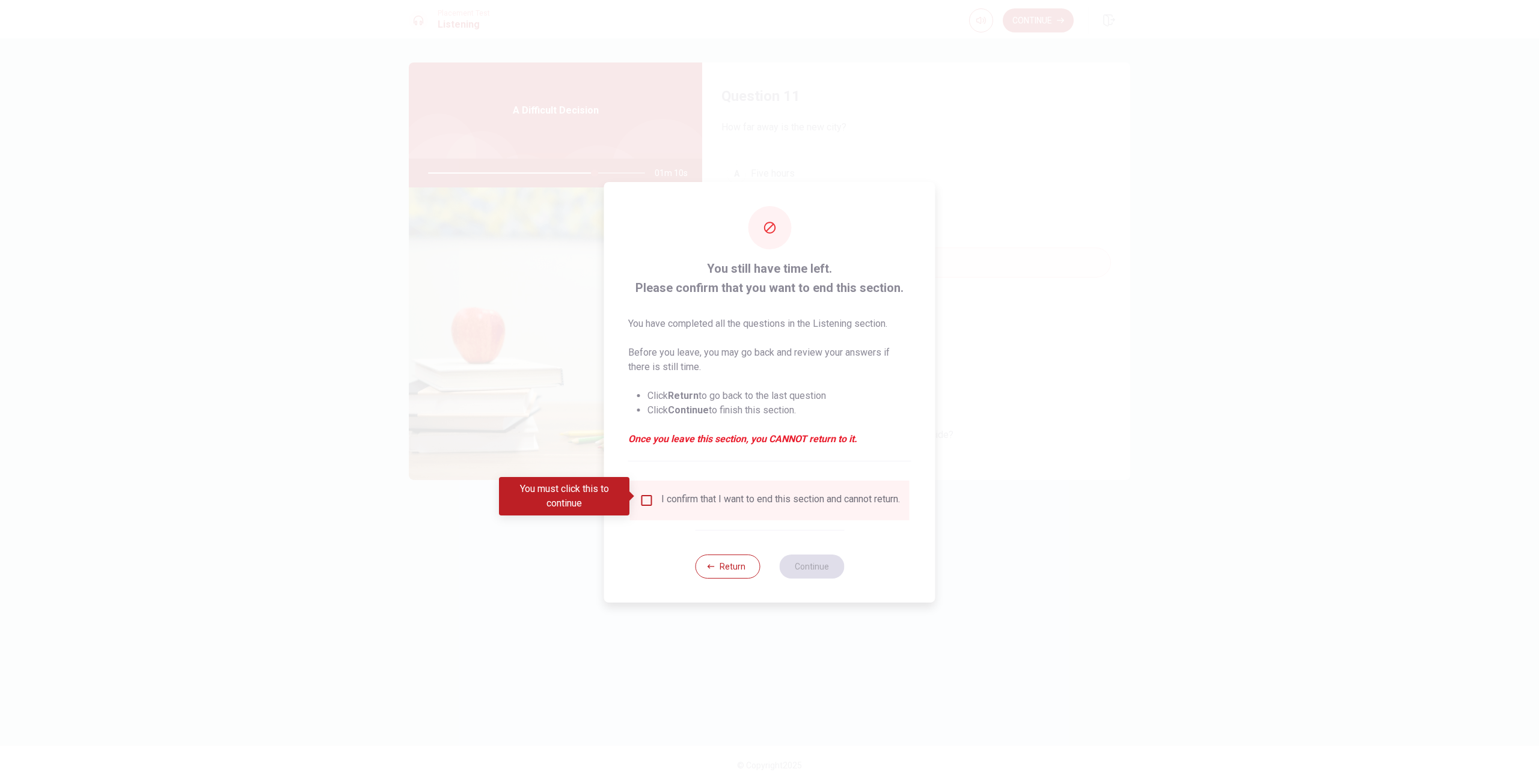
click at [650, 493] on input "You must click this to continue" at bounding box center [646, 500] width 15 height 15
click at [816, 566] on button "Continue" at bounding box center [811, 566] width 65 height 24
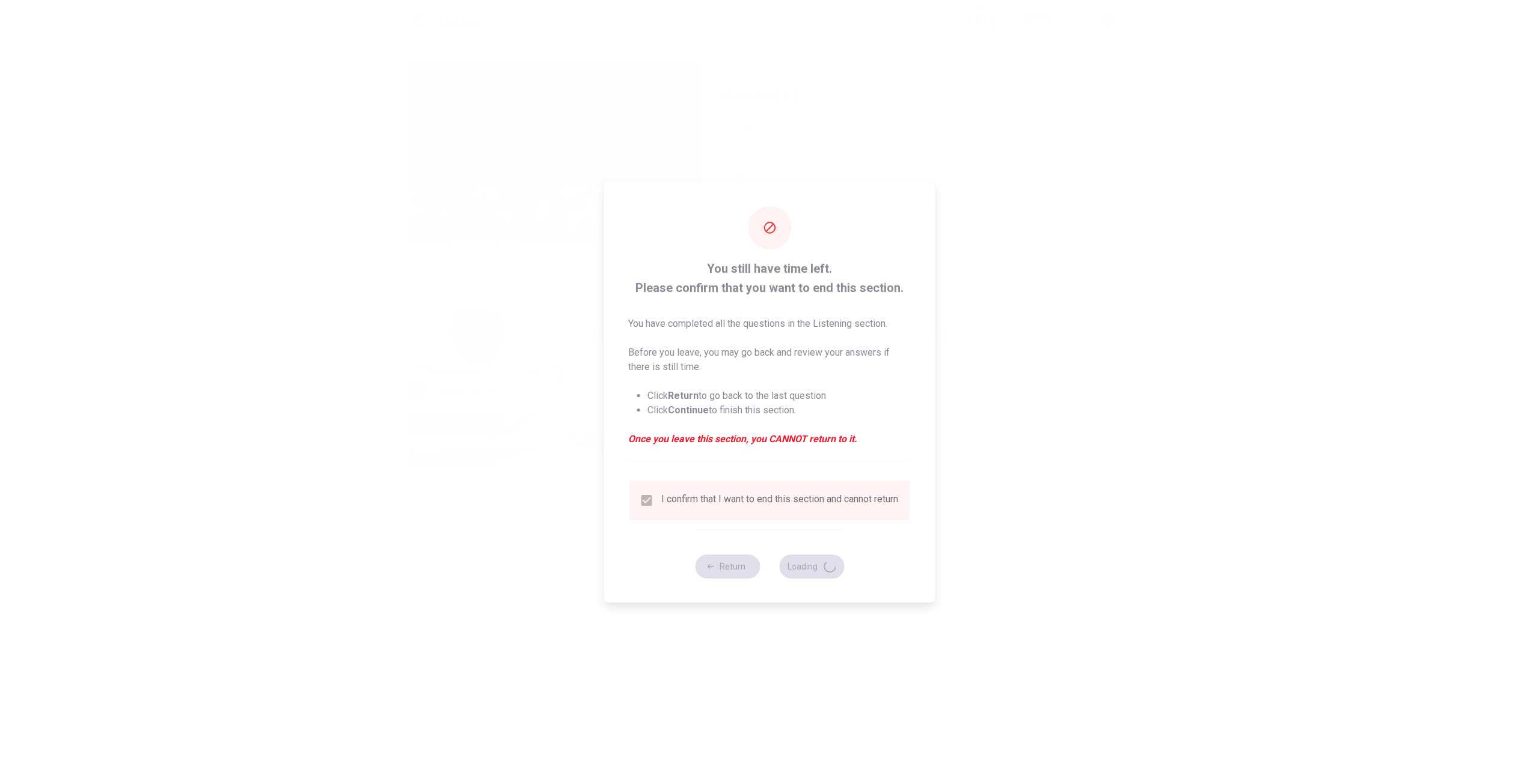
type input "78"
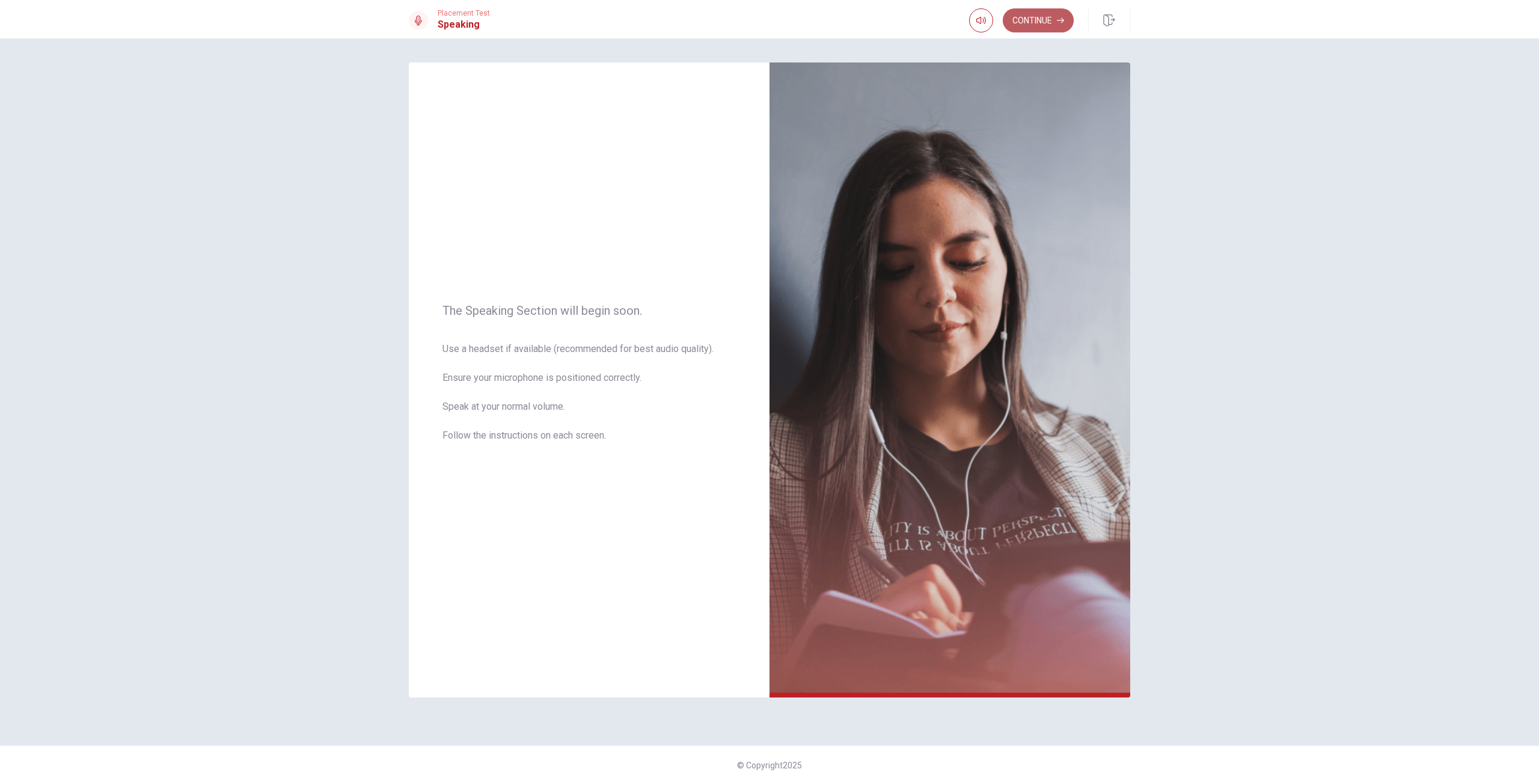
click at [1026, 19] on button "Continue" at bounding box center [1038, 20] width 71 height 24
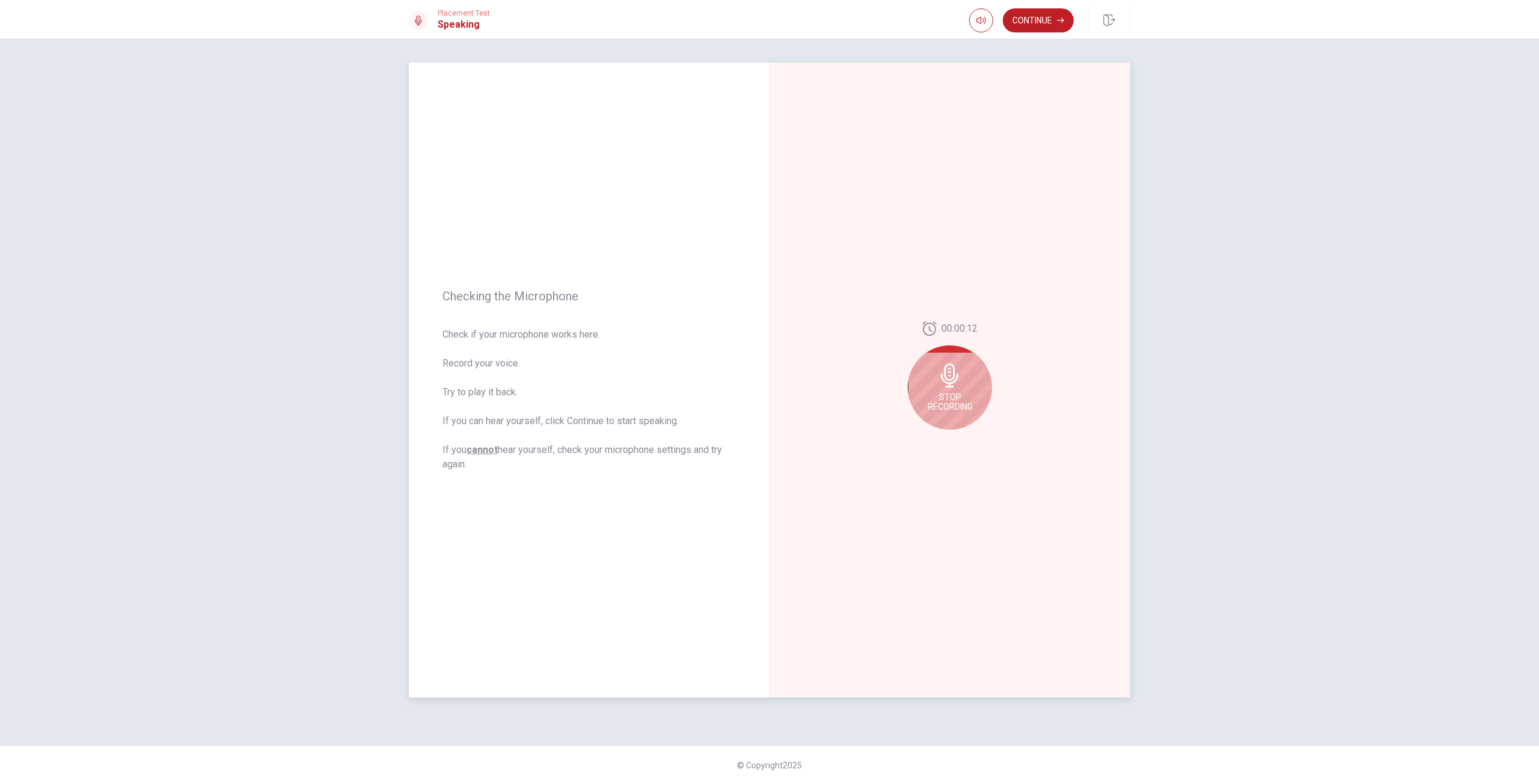
click at [973, 387] on div "Stop Recording" at bounding box center [949, 387] width 84 height 84
click at [966, 439] on icon "Play Audio" at bounding box center [962, 439] width 7 height 7
click at [1036, 20] on button "Continue" at bounding box center [1038, 20] width 71 height 24
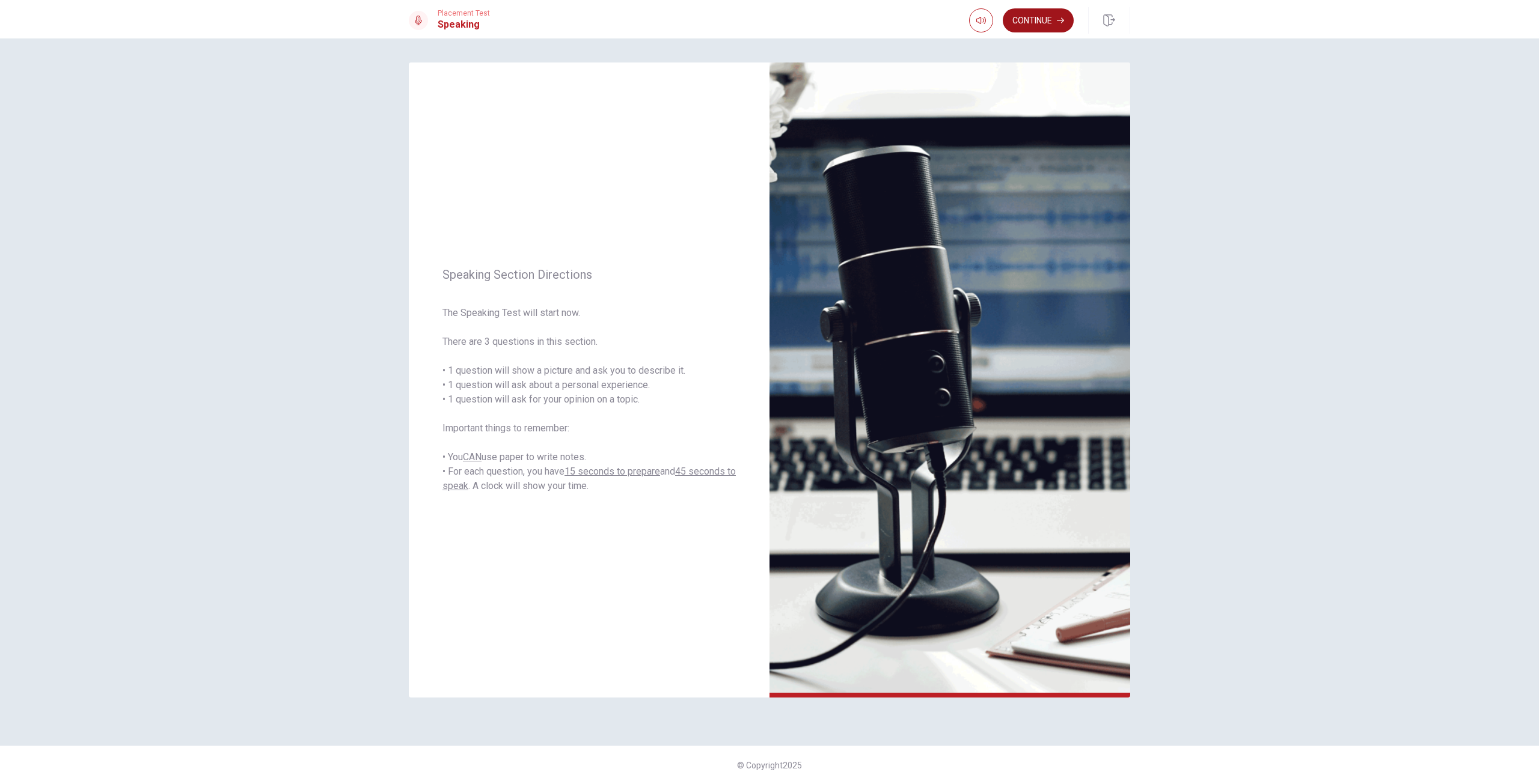
click at [1041, 15] on button "Continue" at bounding box center [1038, 20] width 71 height 24
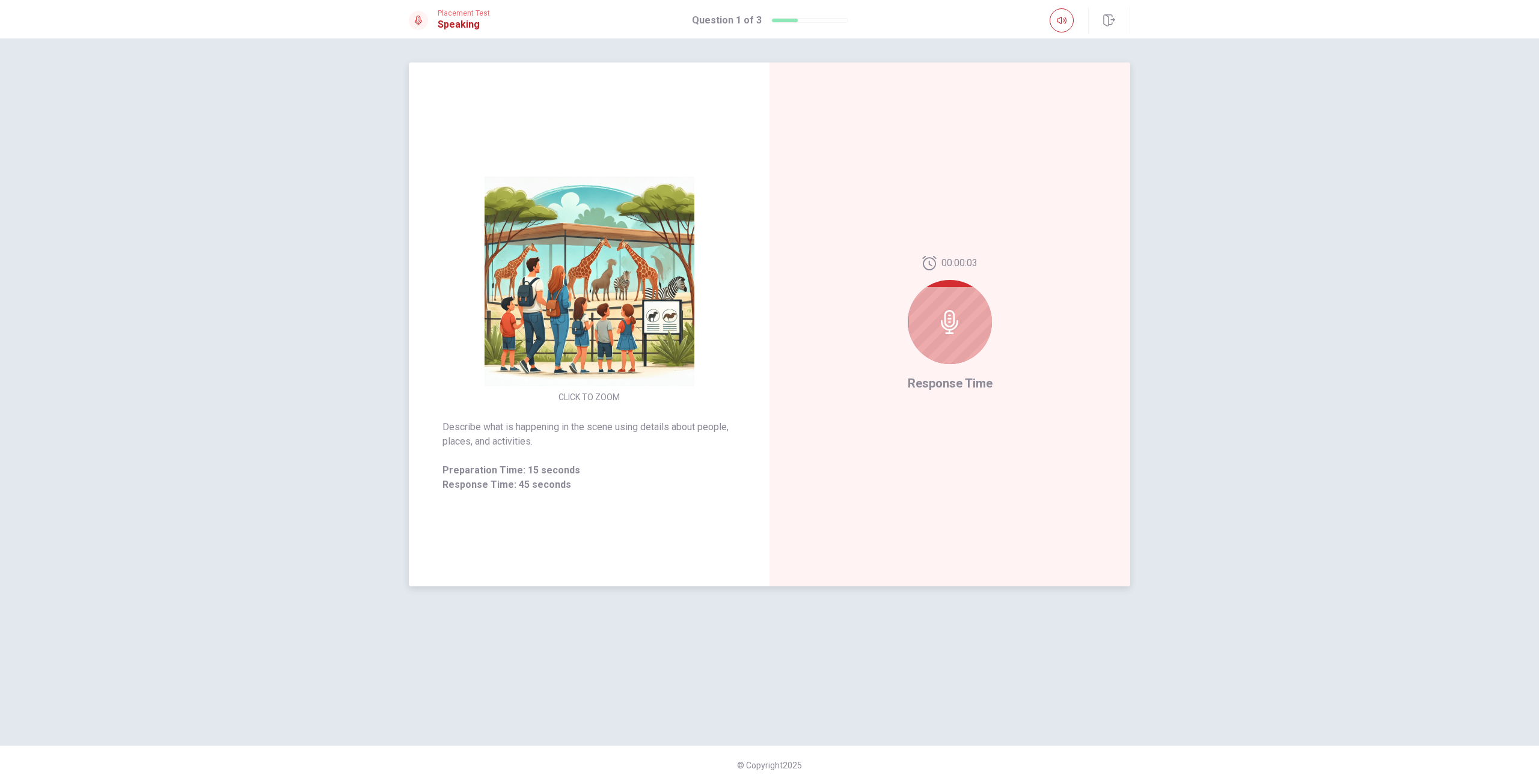
click at [922, 299] on div at bounding box center [949, 322] width 84 height 84
click at [948, 312] on icon at bounding box center [950, 322] width 17 height 24
click at [953, 317] on icon at bounding box center [950, 322] width 24 height 24
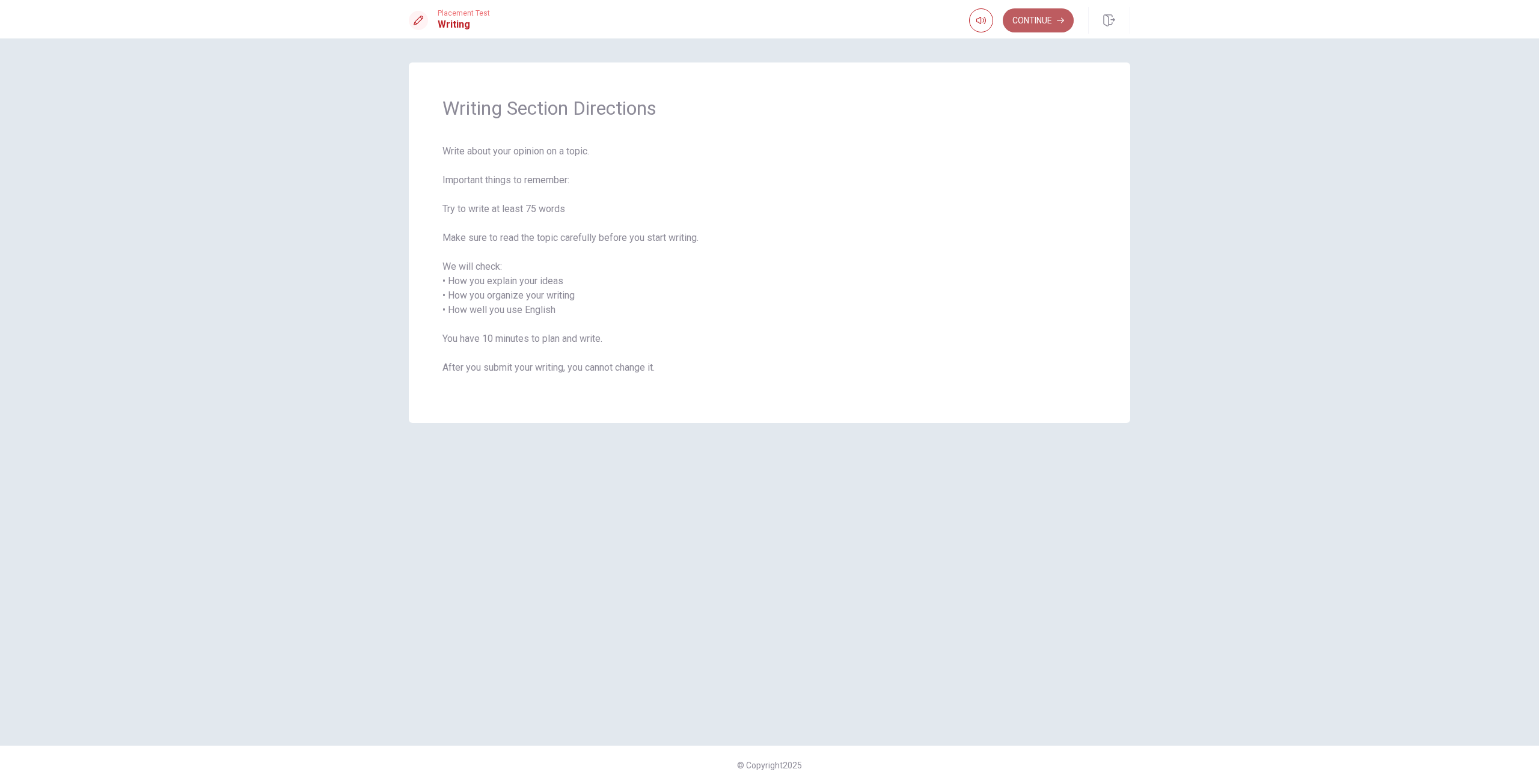
click at [1021, 13] on button "Continue" at bounding box center [1038, 20] width 71 height 24
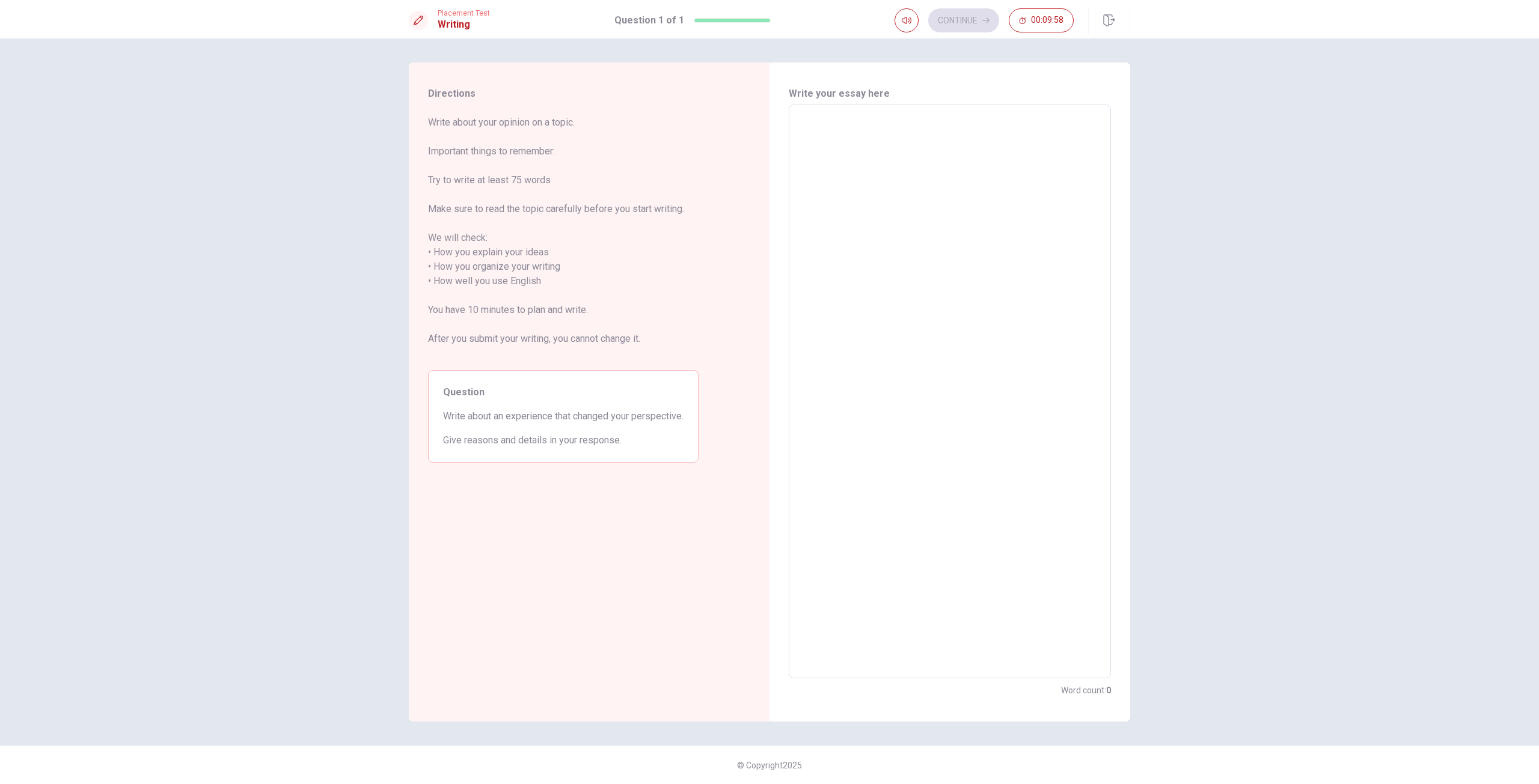
click at [817, 149] on textarea at bounding box center [950, 392] width 306 height 554
click at [884, 155] on textarea at bounding box center [950, 392] width 306 height 554
type textarea "I"
type textarea "x"
type textarea "I"
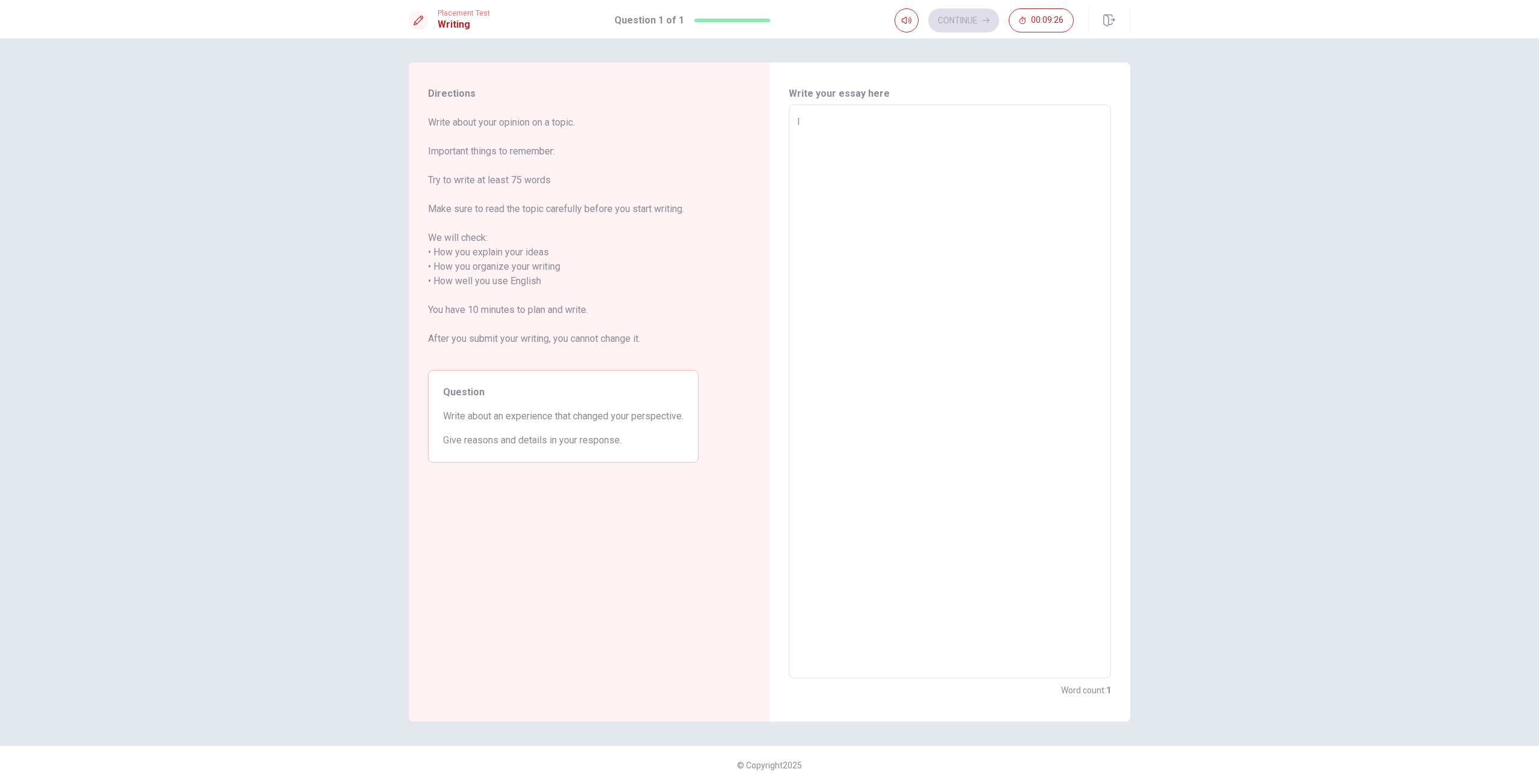
type textarea "x"
type textarea "I d"
type textarea "x"
type textarea "I do"
type textarea "x"
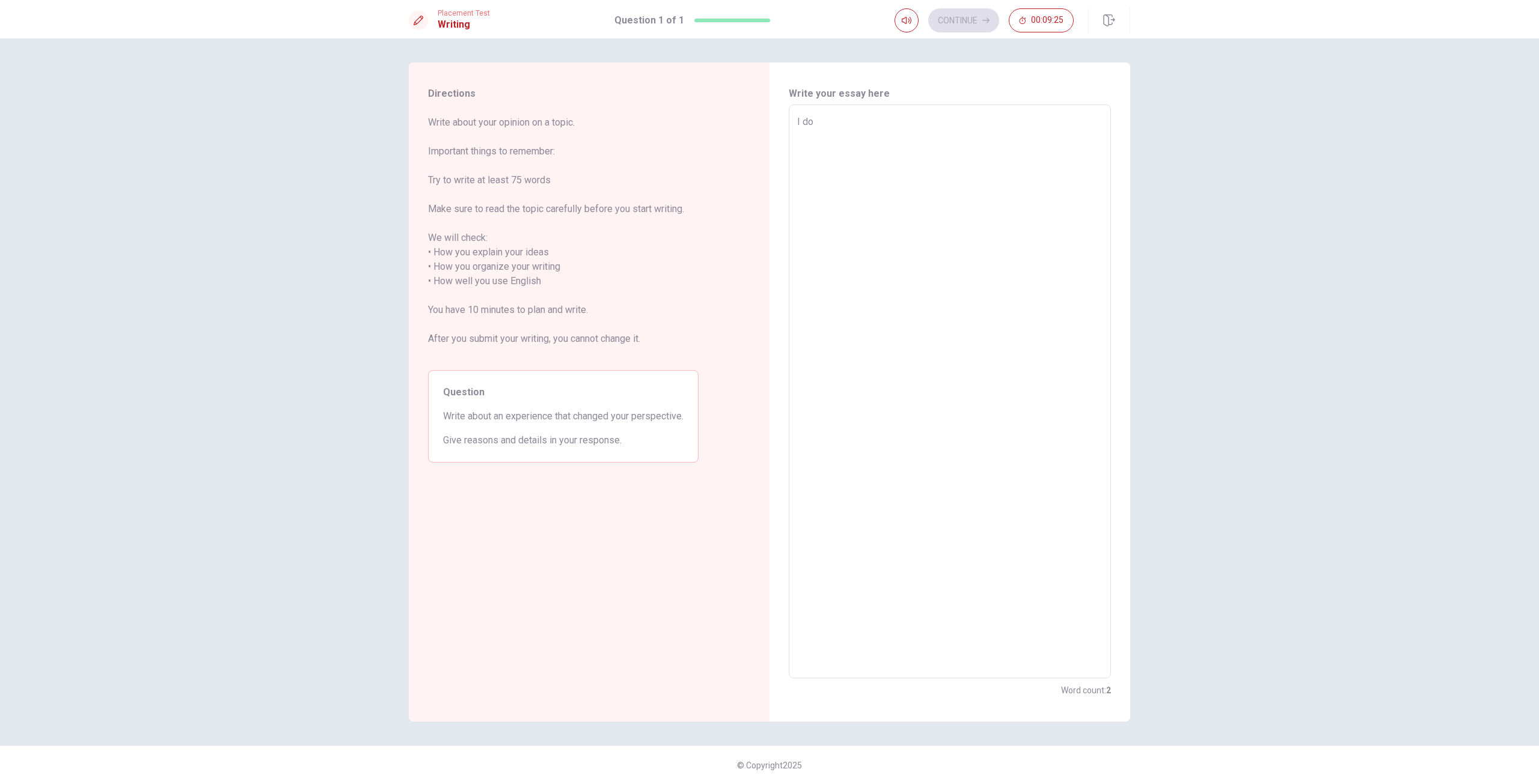
type textarea "I don"
type textarea "x"
type textarea "I don'"
type textarea "x"
type textarea "I don't"
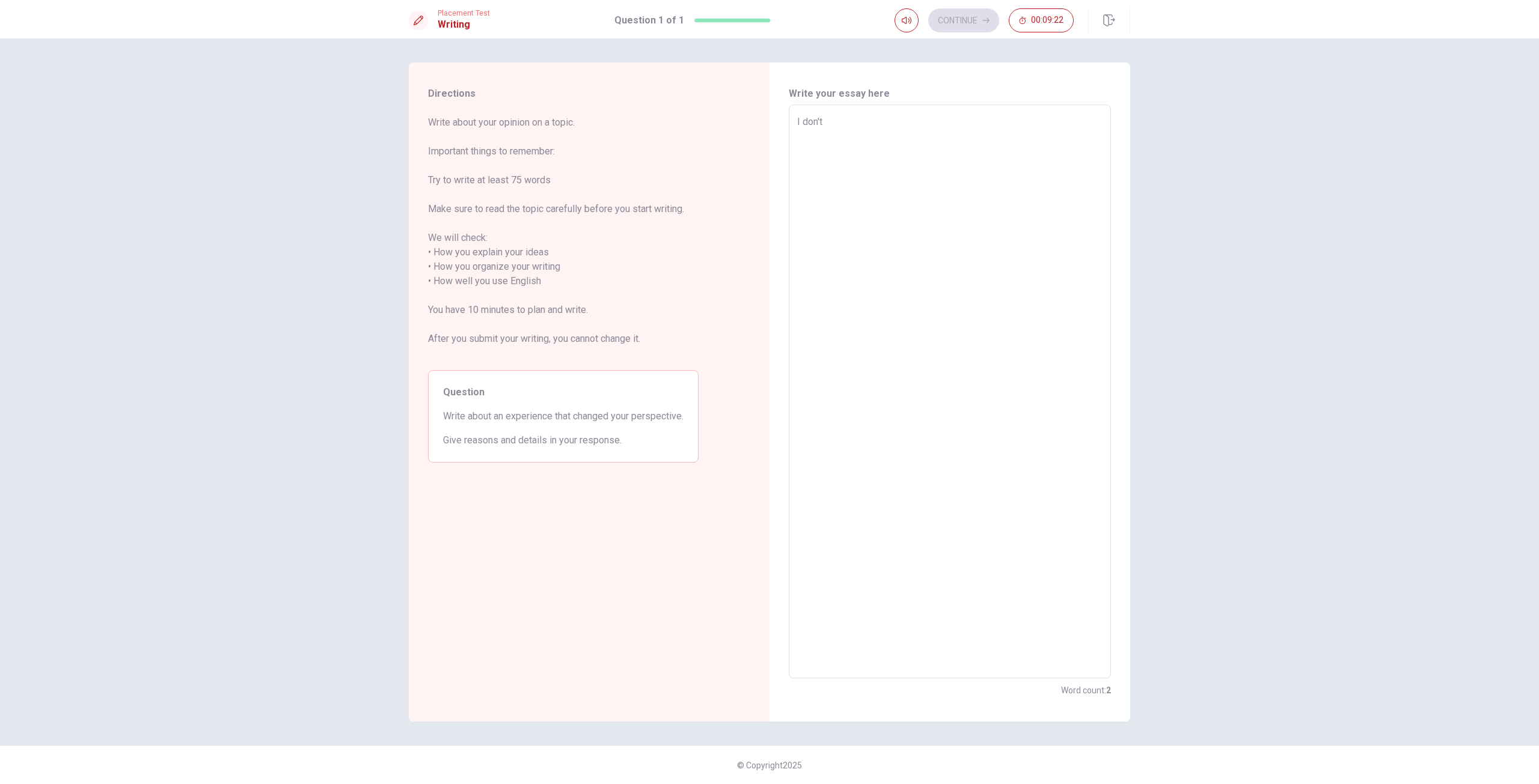
type textarea "x"
type textarea "I don't"
type textarea "x"
type textarea "I don't h"
type textarea "x"
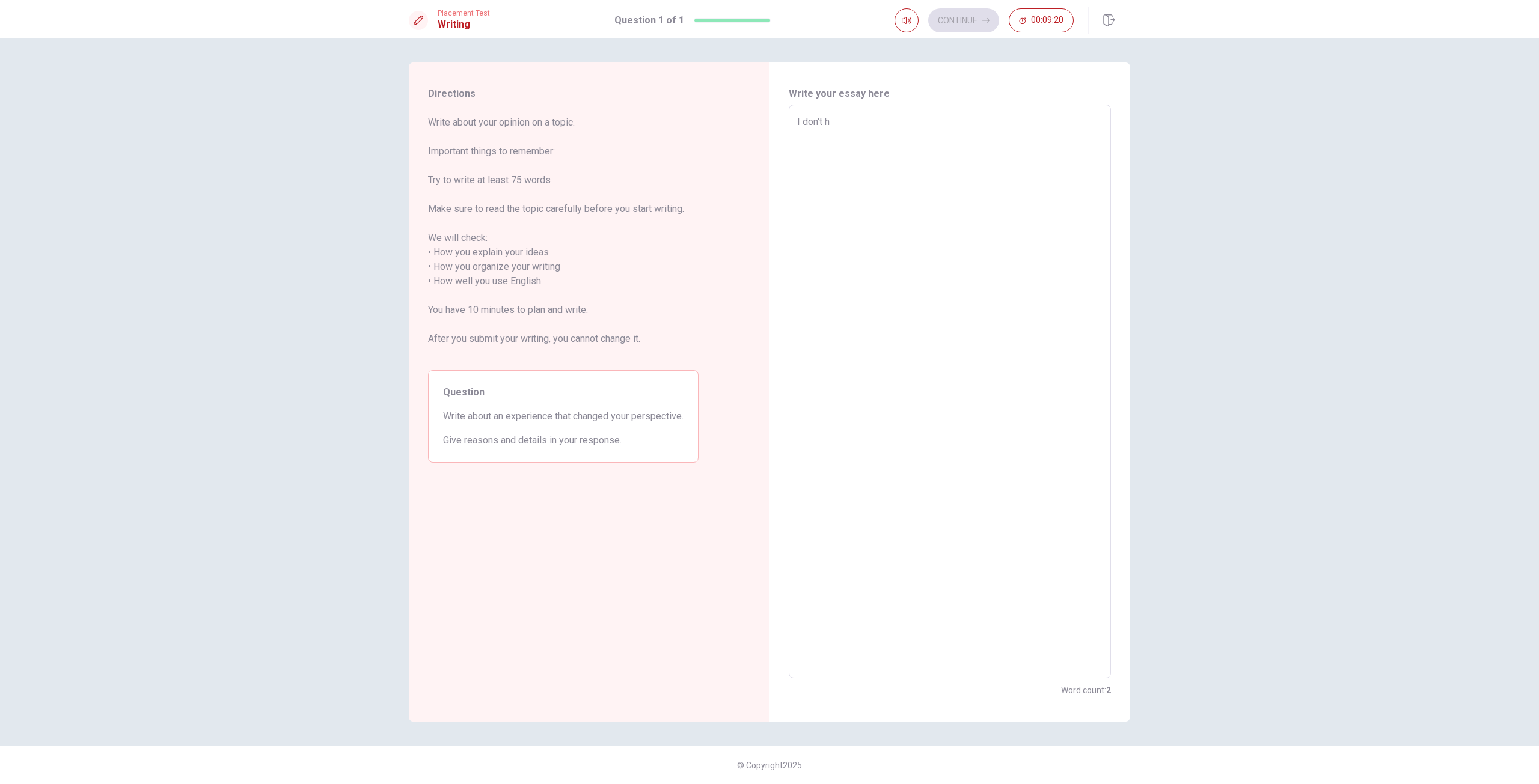
type textarea "I don't ha"
type textarea "x"
type textarea "I don't hav"
type textarea "x"
type textarea "I don't have"
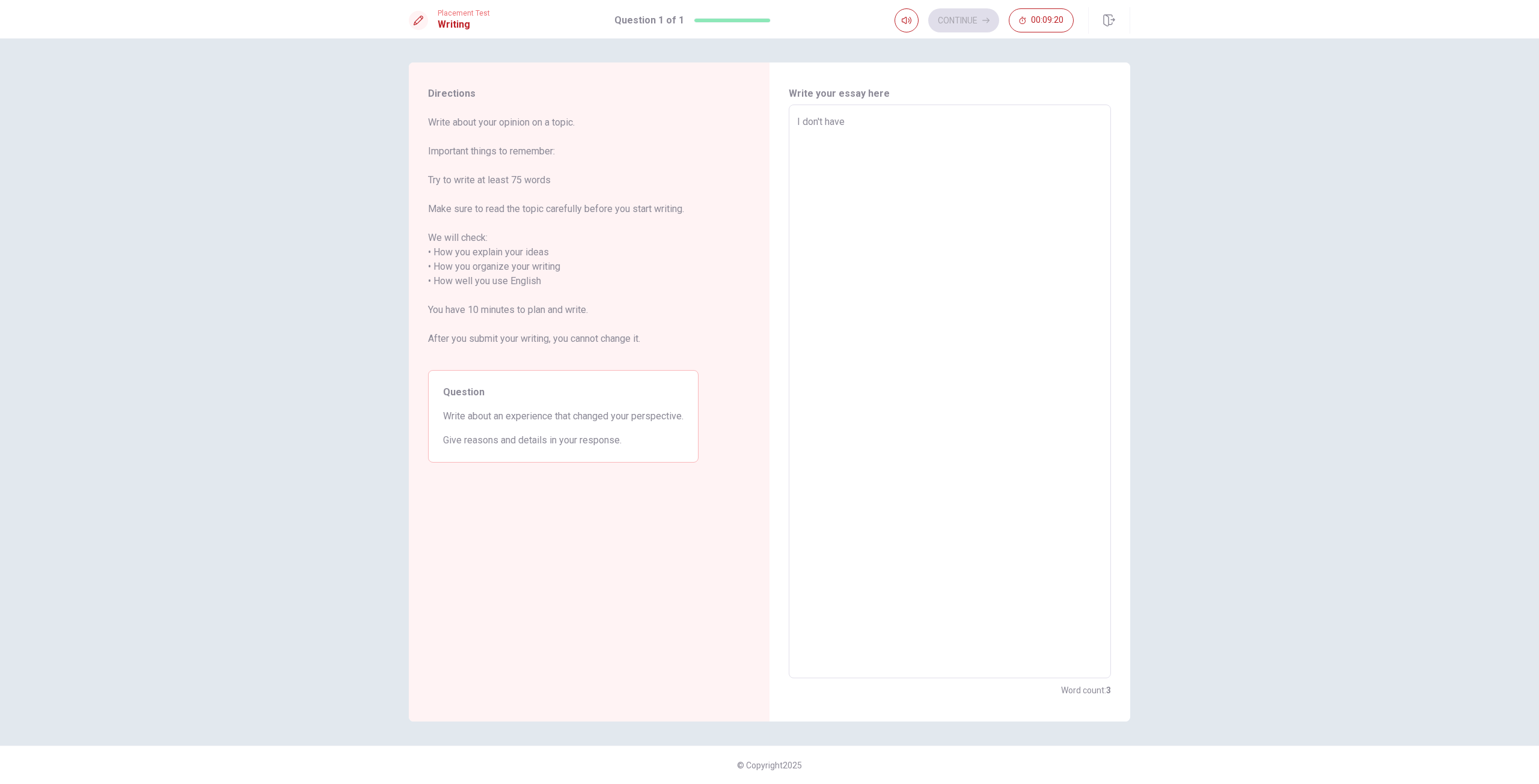
type textarea "x"
type textarea "I don't have"
type textarea "x"
type textarea "I don't have a"
type textarea "x"
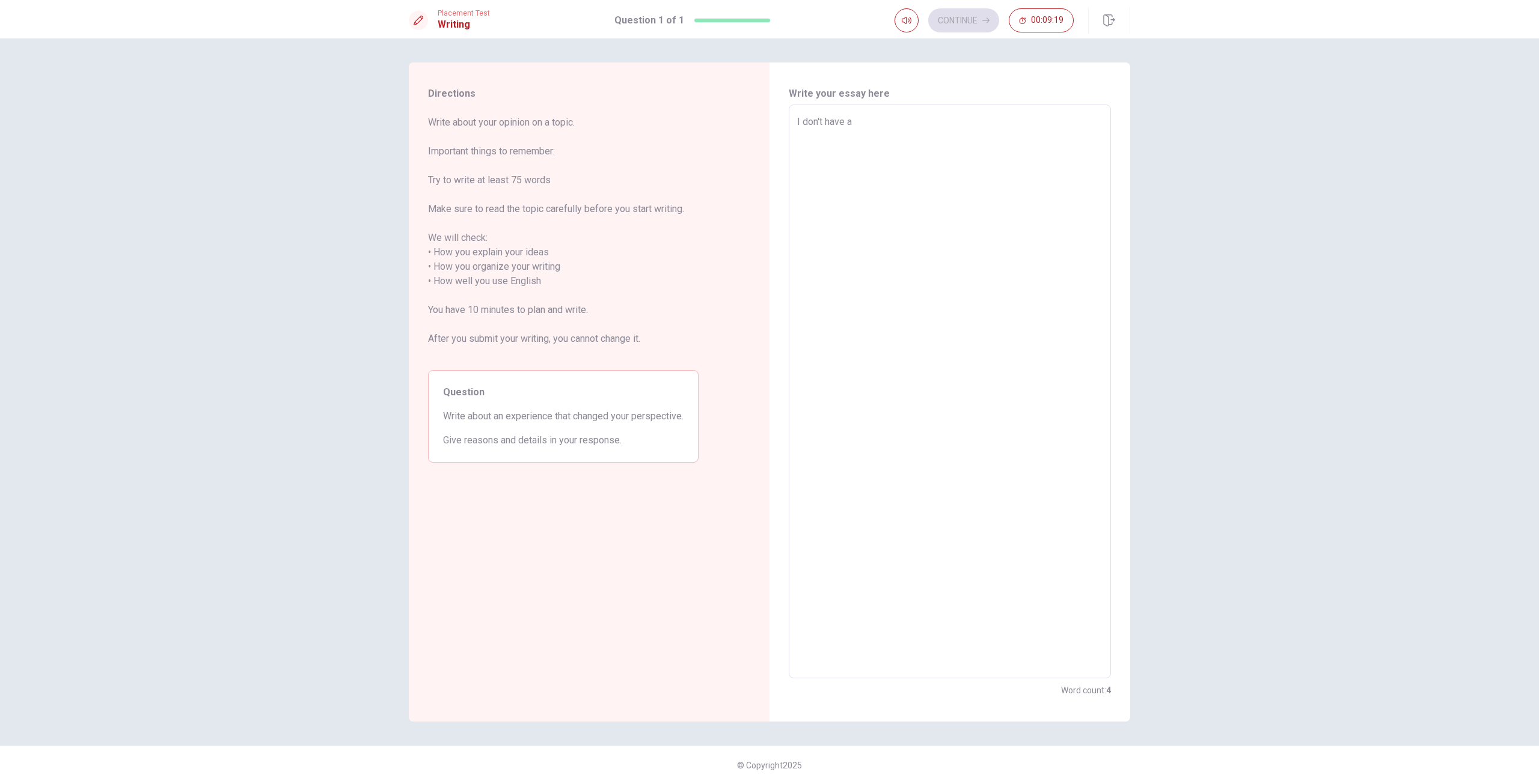
type textarea "I don't have an"
type textarea "x"
type textarea "I don't have an"
type textarea "x"
type textarea "I don't have an"
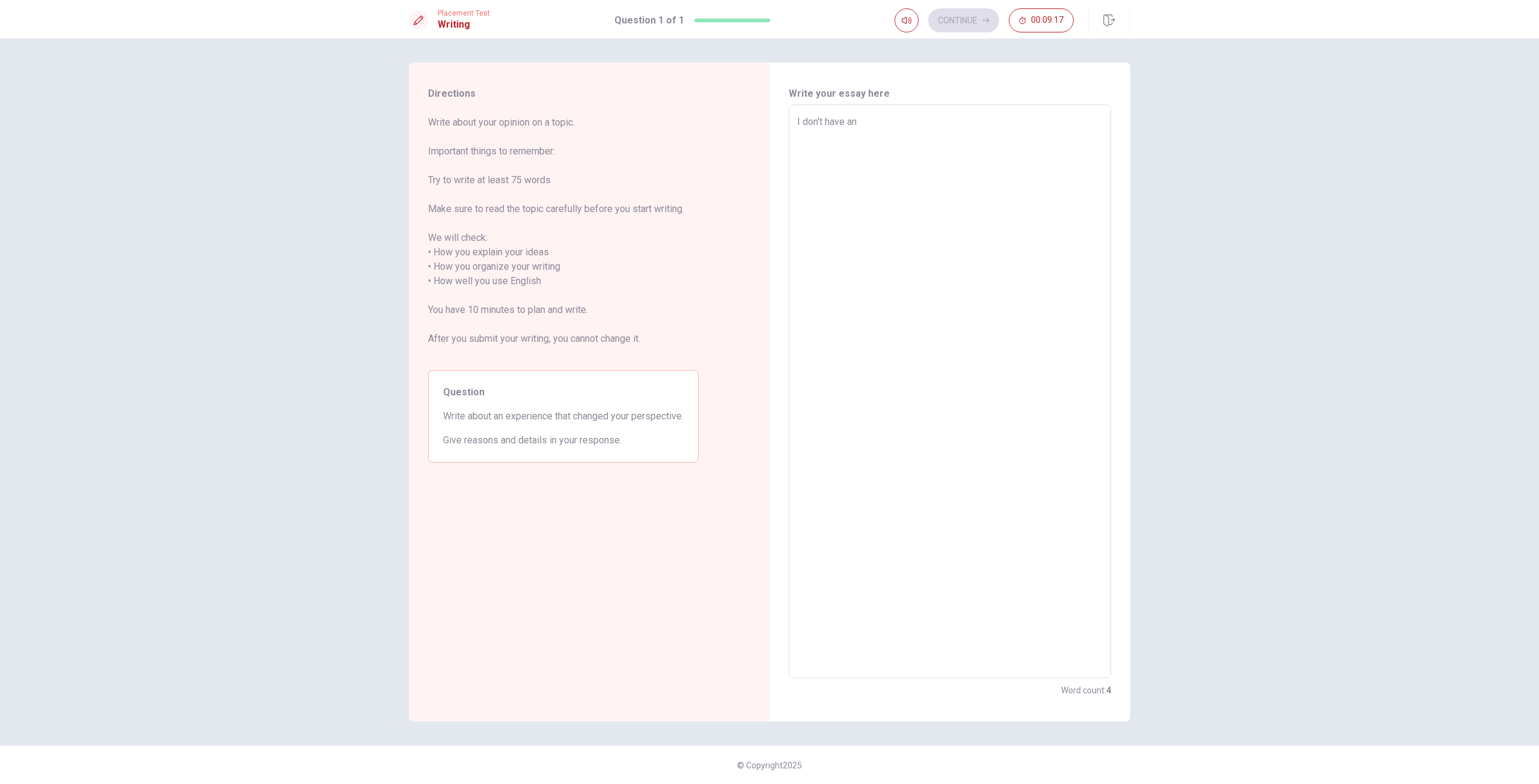
type textarea "x"
type textarea "I don't have a"
type textarea "x"
type textarea "I don't have a"
type textarea "x"
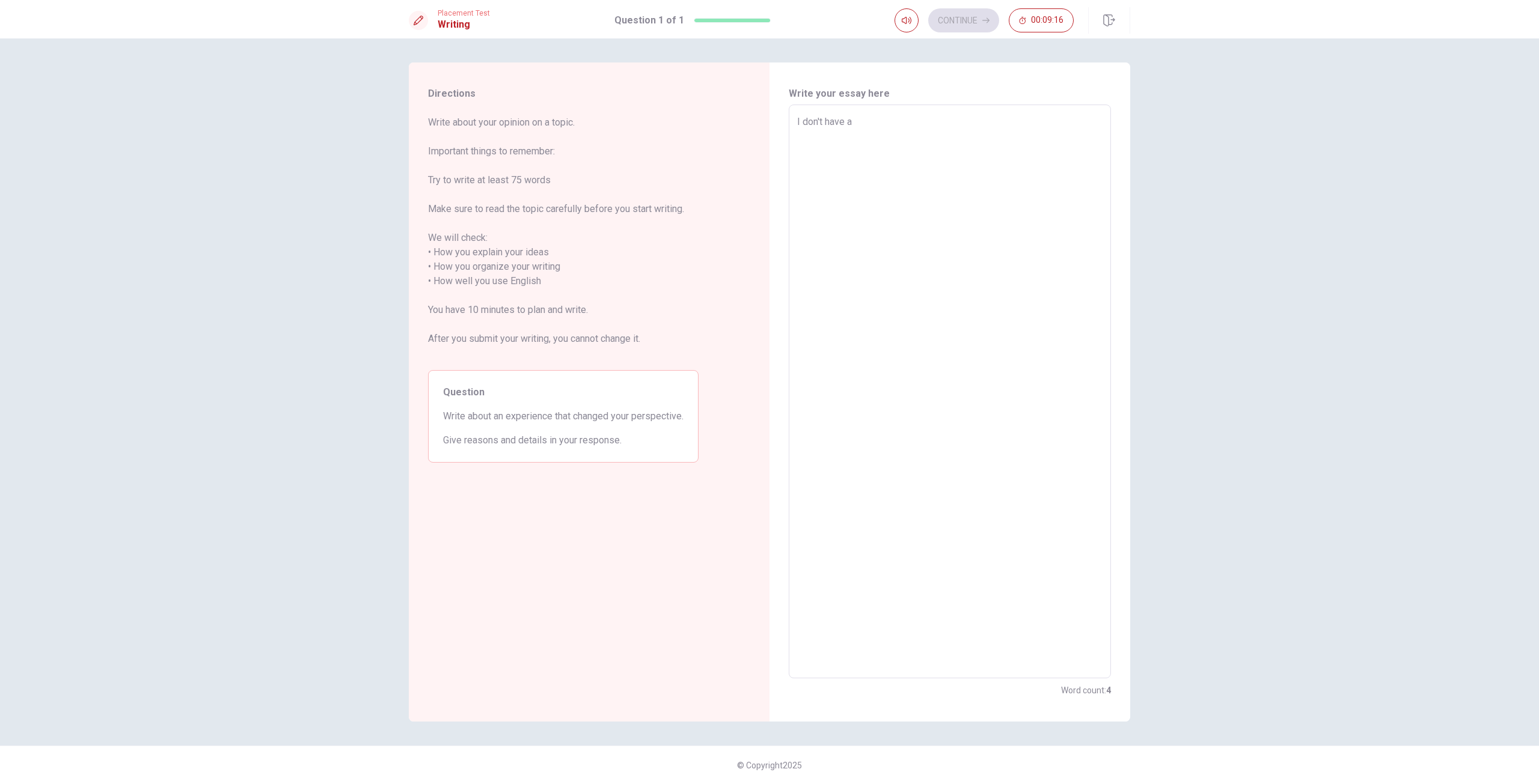
type textarea "I don't have a s"
type textarea "x"
type textarea "I don't have a sp"
type textarea "x"
type textarea "I don't have a spe"
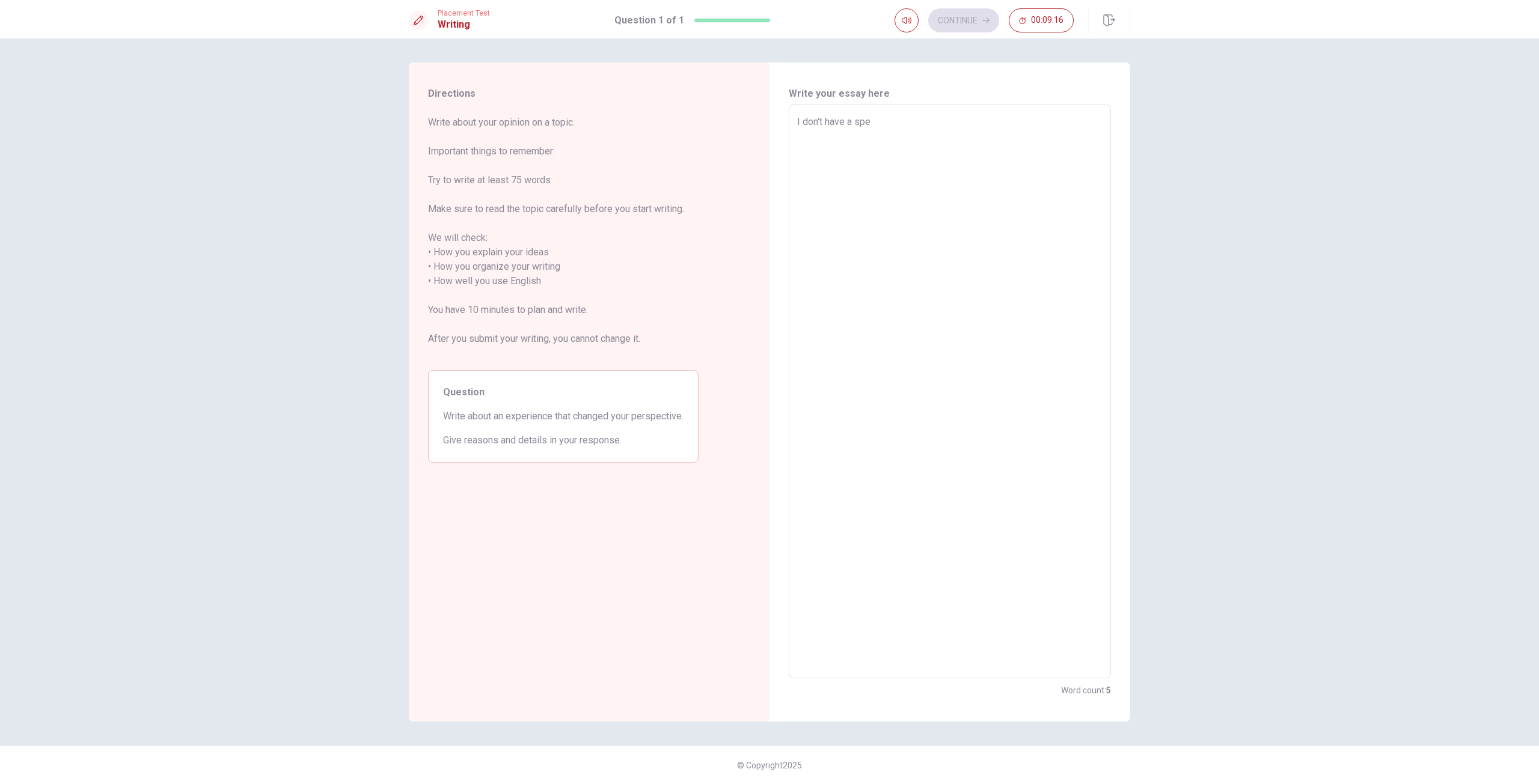
type textarea "x"
type textarea "I don't have a spec"
type textarea "x"
type textarea "I don't have a speci"
type textarea "x"
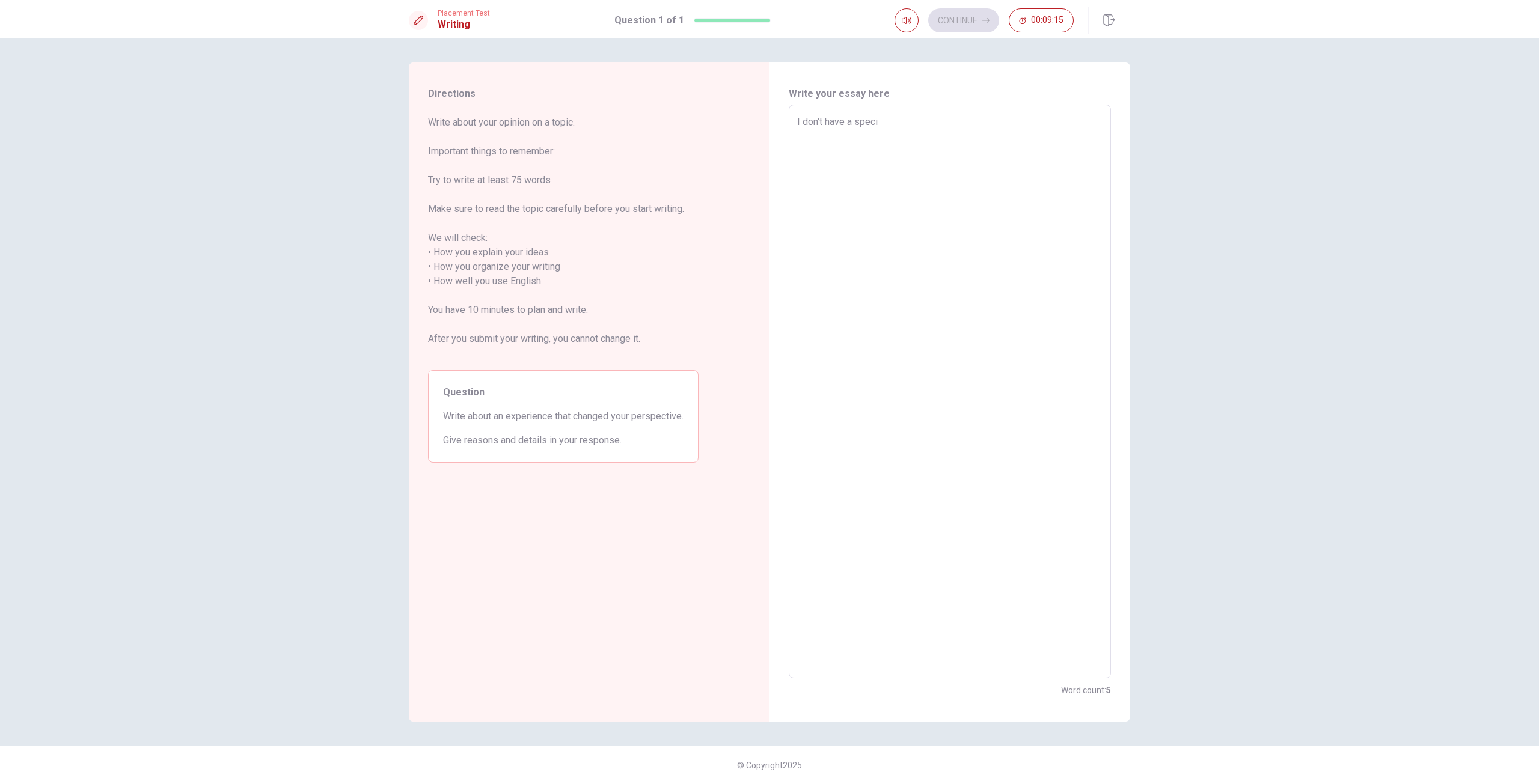
type textarea "I don't have a specif"
type textarea "x"
type textarea "I don't have a specifi"
type textarea "x"
type textarea "I don't have a specific"
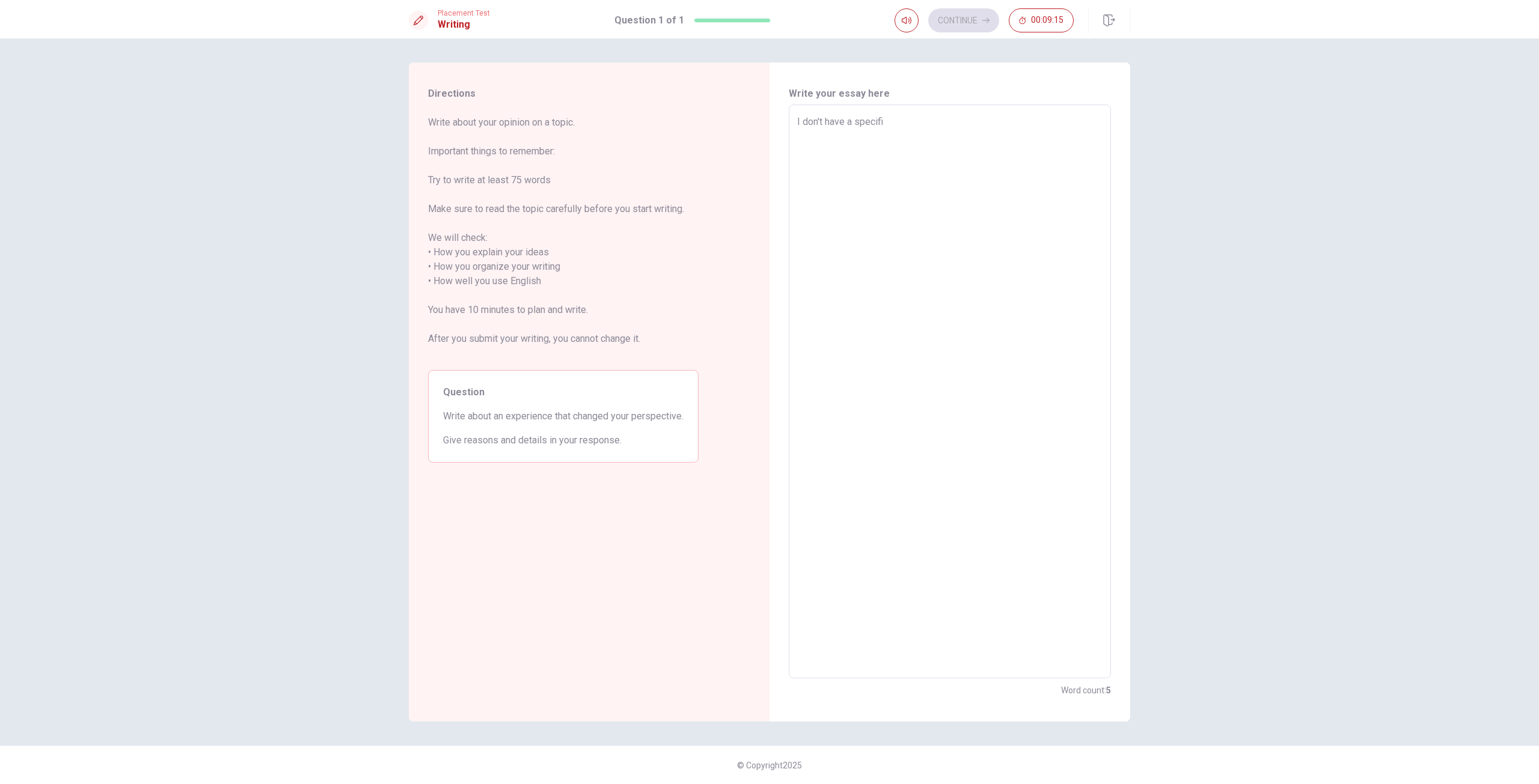
type textarea "x"
type textarea "I don't have a specific"
type textarea "x"
type textarea "I don't have a specific i"
type textarea "x"
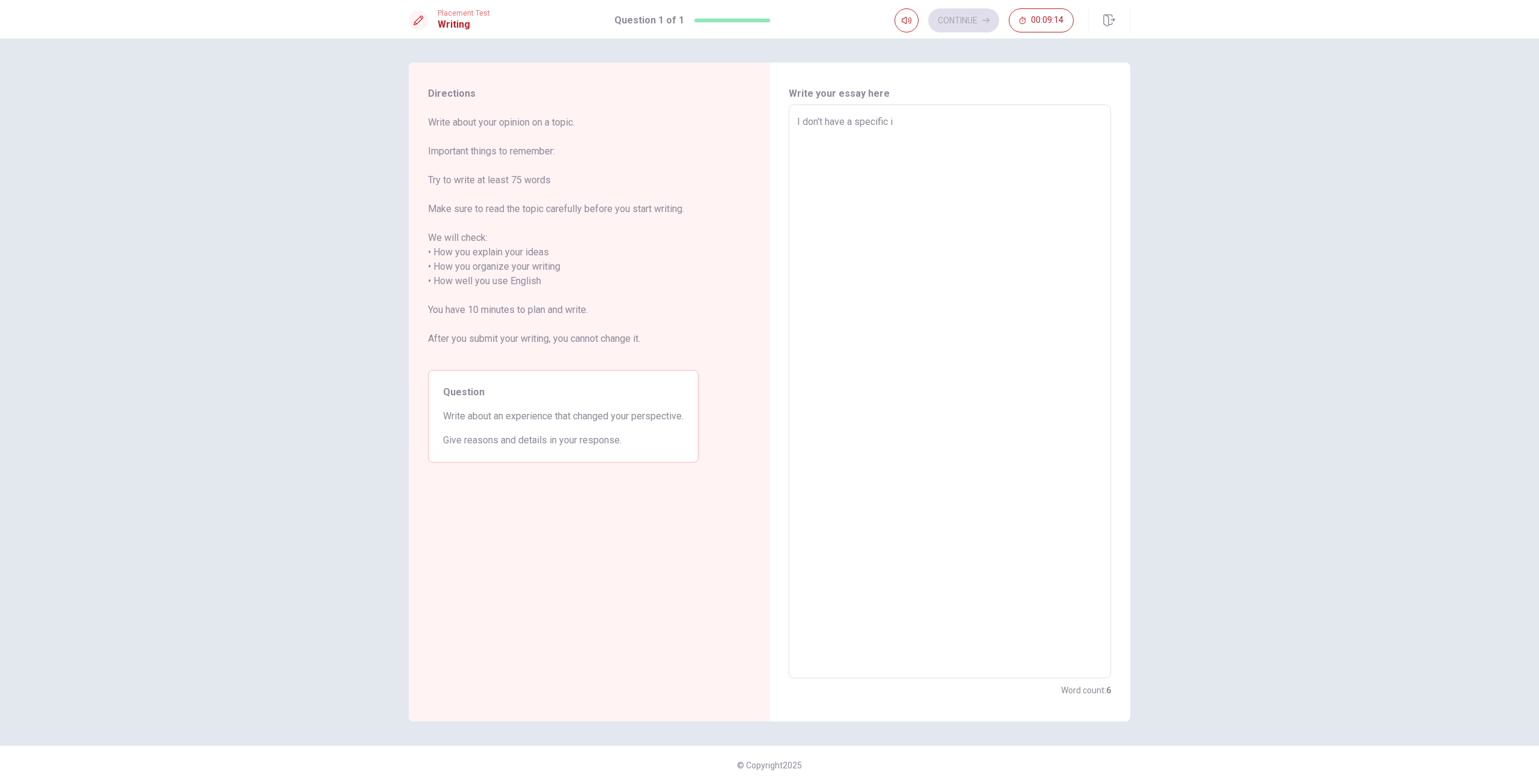
type textarea "I don't have a specific id"
type textarea "x"
type textarea "I don't have a specific ide"
type textarea "x"
type textarea "I don't have a specific idea"
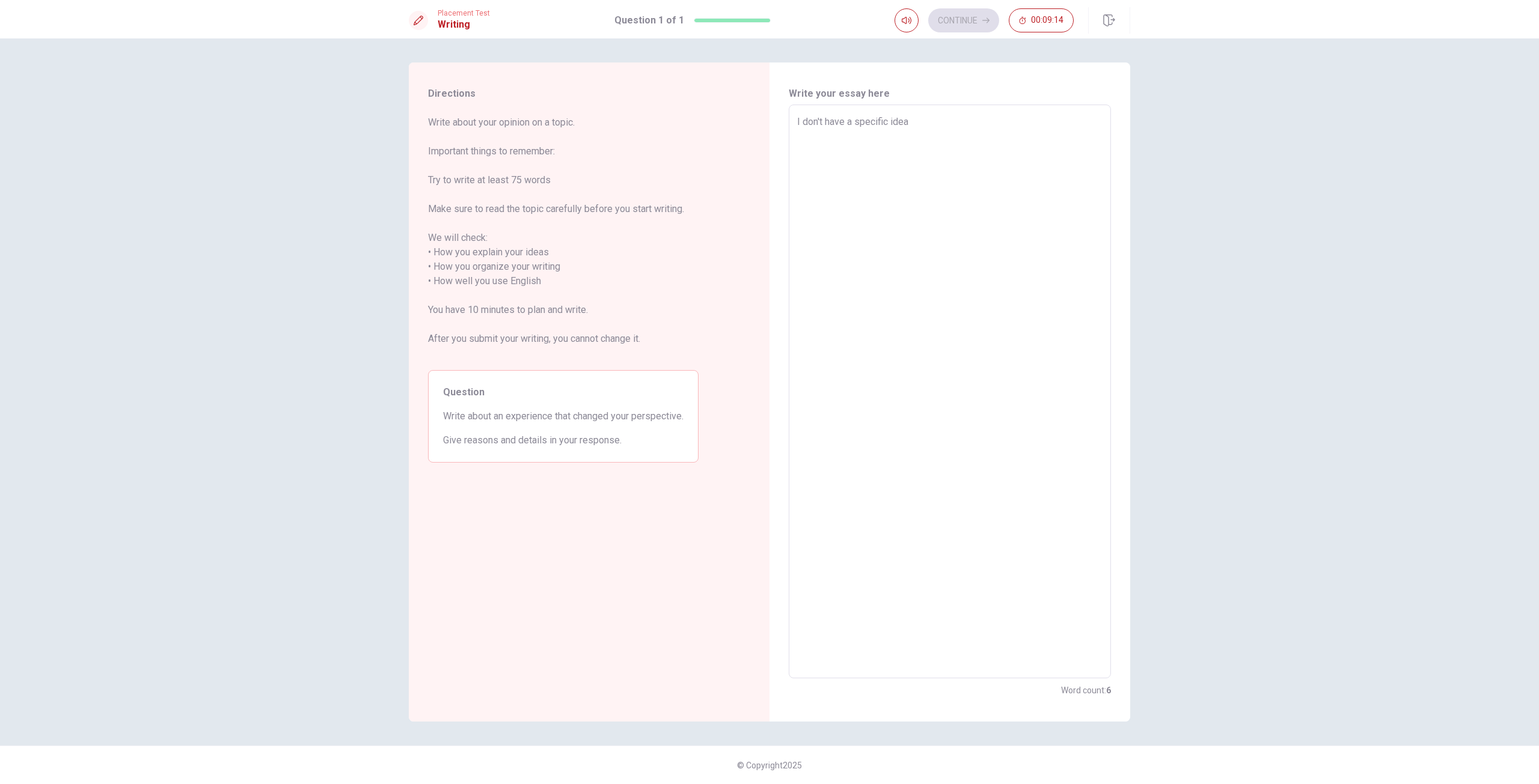
type textarea "x"
type textarea "I don't have a specific idea"
type textarea "x"
type textarea "I don't have a specific idea w"
type textarea "x"
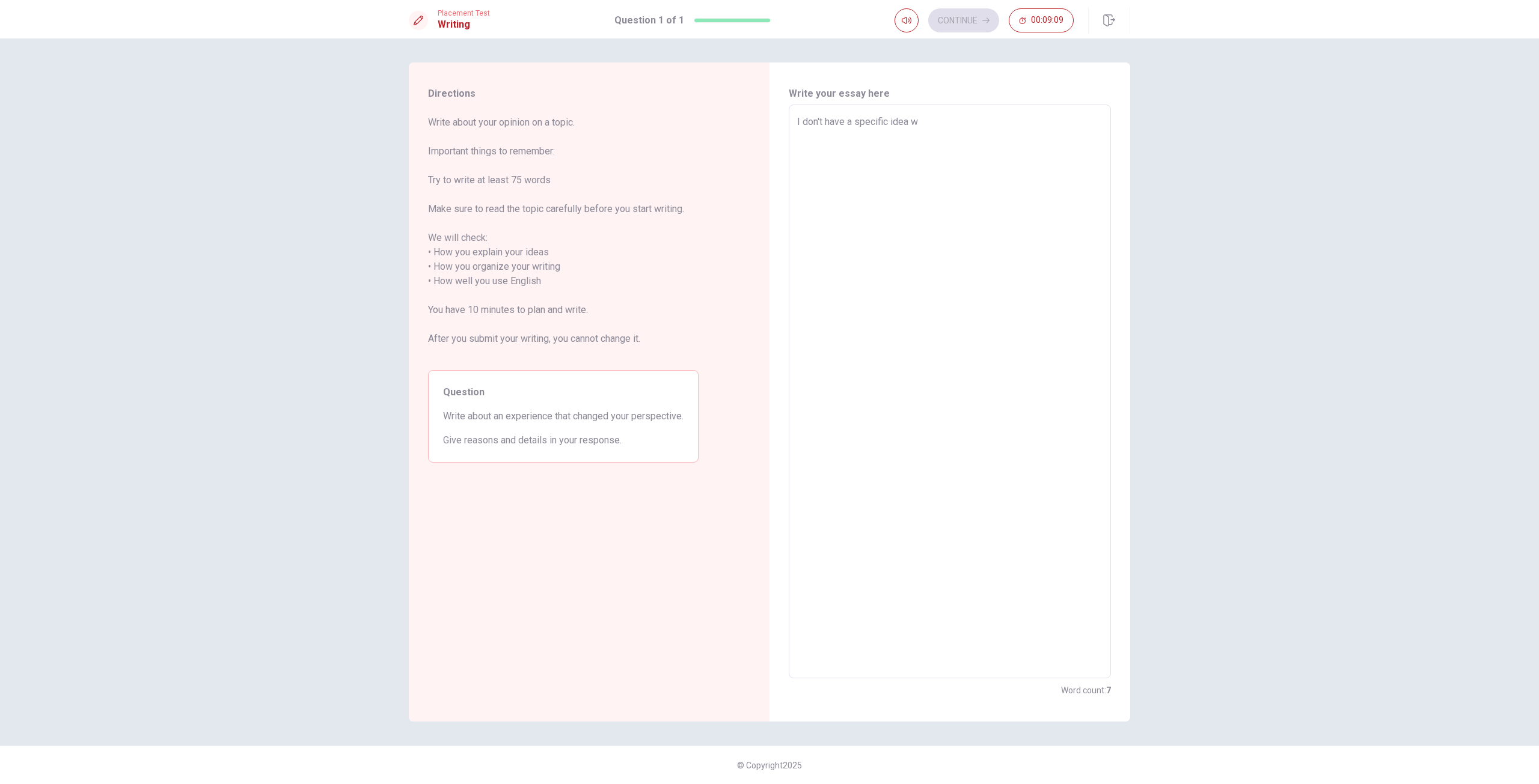
type textarea "I don't have a specific idea wh"
type textarea "x"
type textarea "I don't have a specific idea whe"
type textarea "x"
type textarea "I don't have a specific idea when"
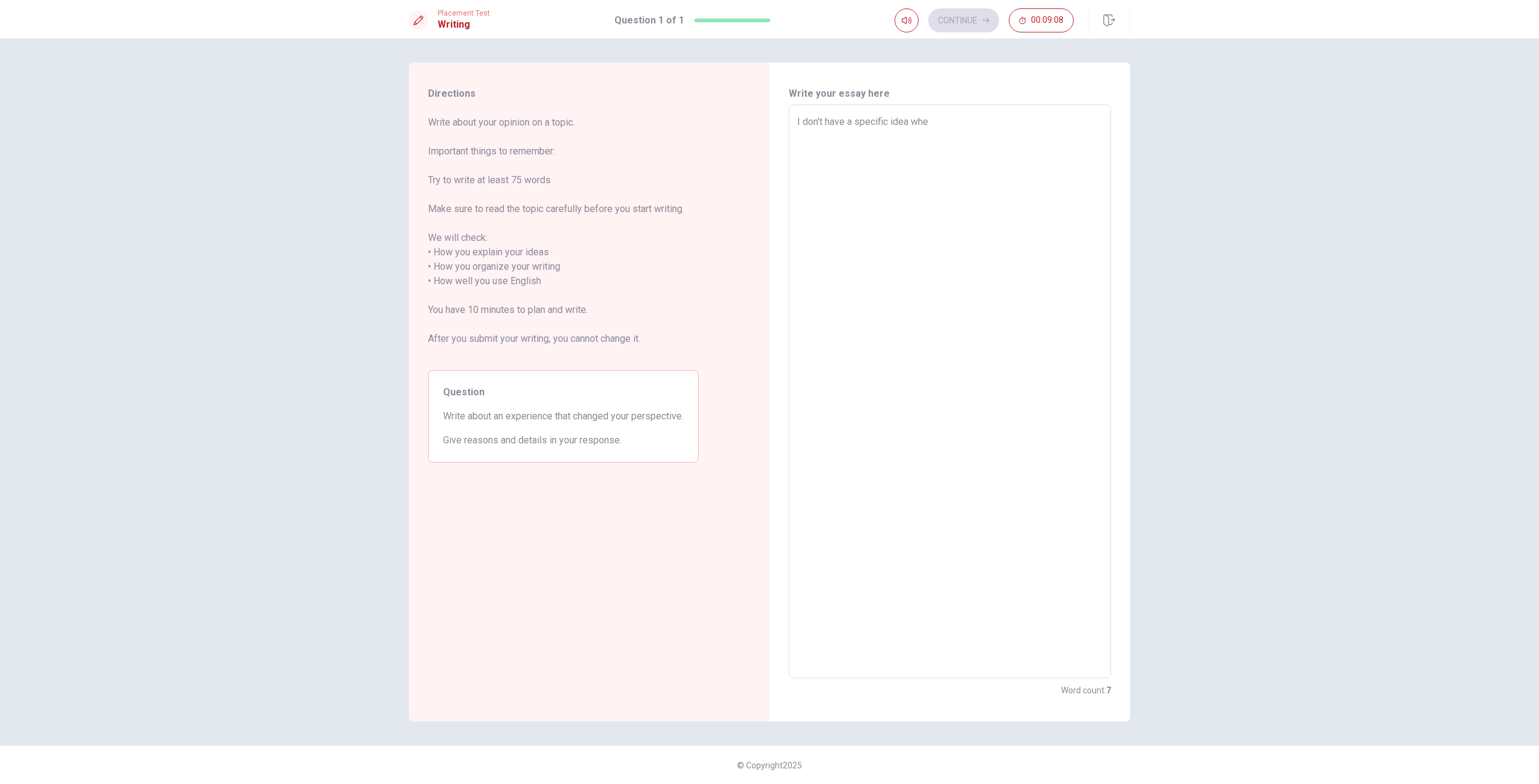
type textarea "x"
type textarea "I don't have a specific idea when"
type textarea "x"
click at [817, 128] on textarea "I don't have a specific idea when" at bounding box center [950, 392] width 306 height 554
type textarea "I do't have a specific idea when"
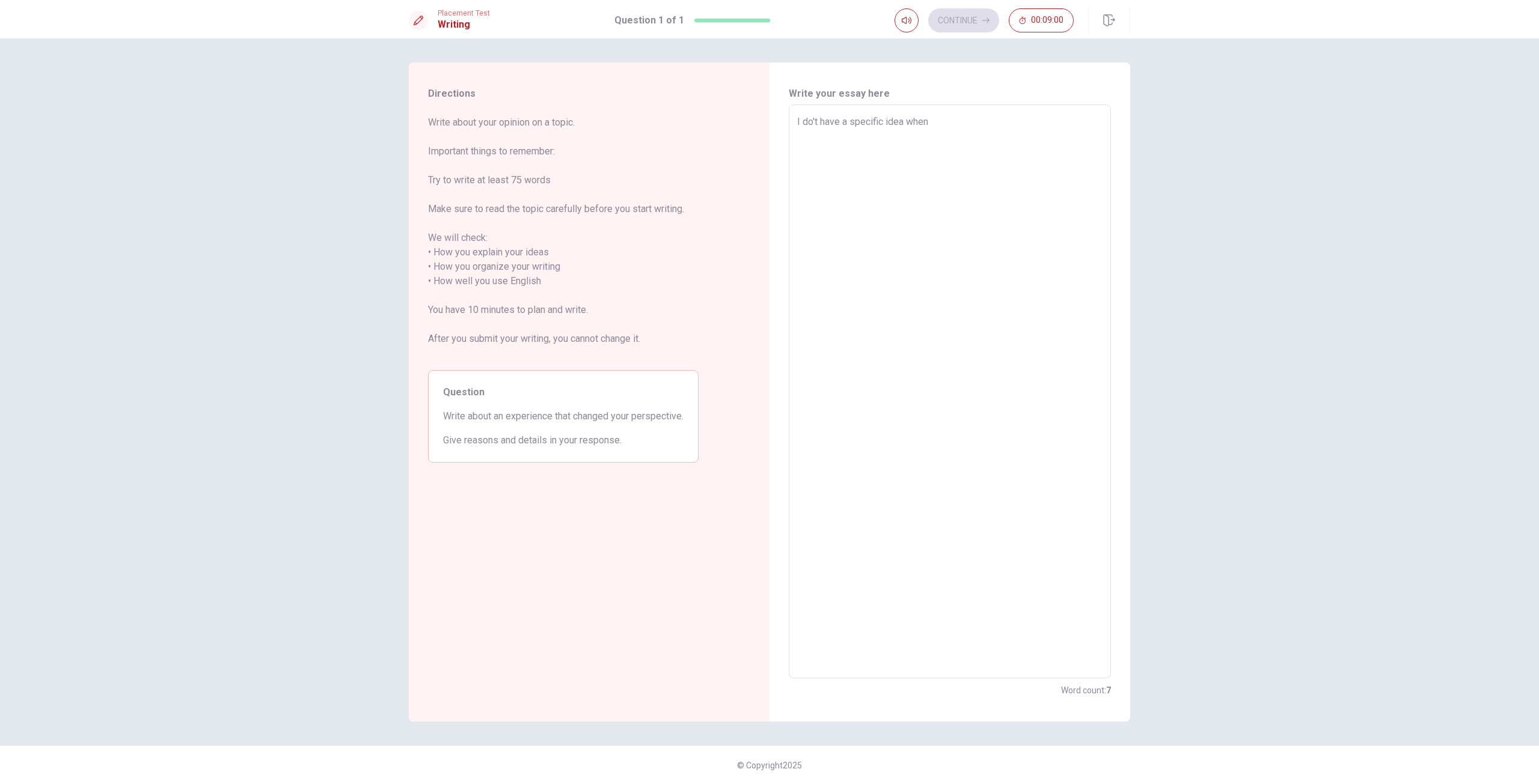
type textarea "x"
type textarea "I d't have a specific idea when"
type textarea "x"
type textarea "I di't have a specific idea when"
type textarea "x"
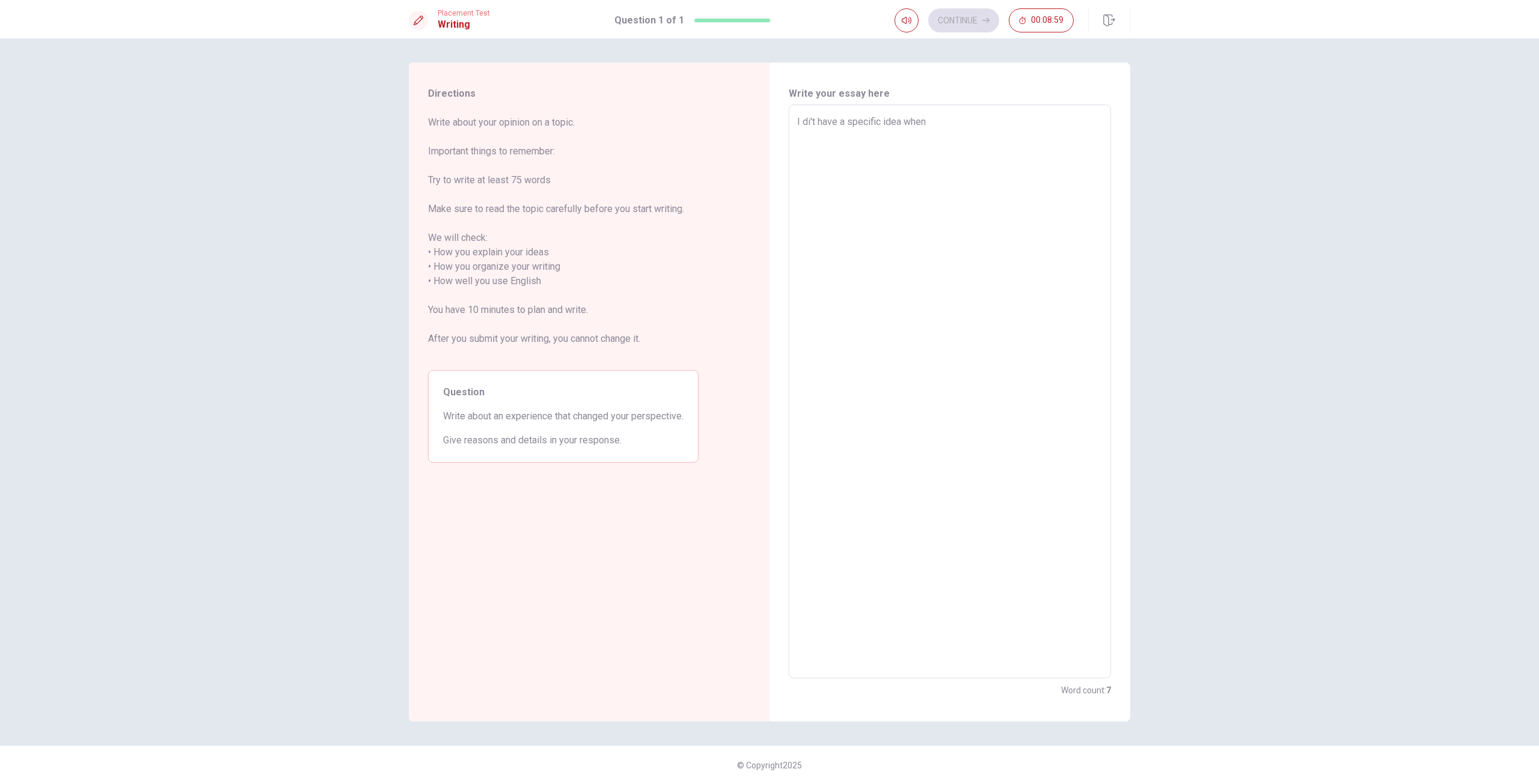
type textarea "I did't have a specific idea when"
type textarea "x"
type textarea "I didn't have a specific idea when"
click at [949, 124] on textarea "I didn't have a specific idea when" at bounding box center [950, 392] width 306 height 554
type textarea "x"
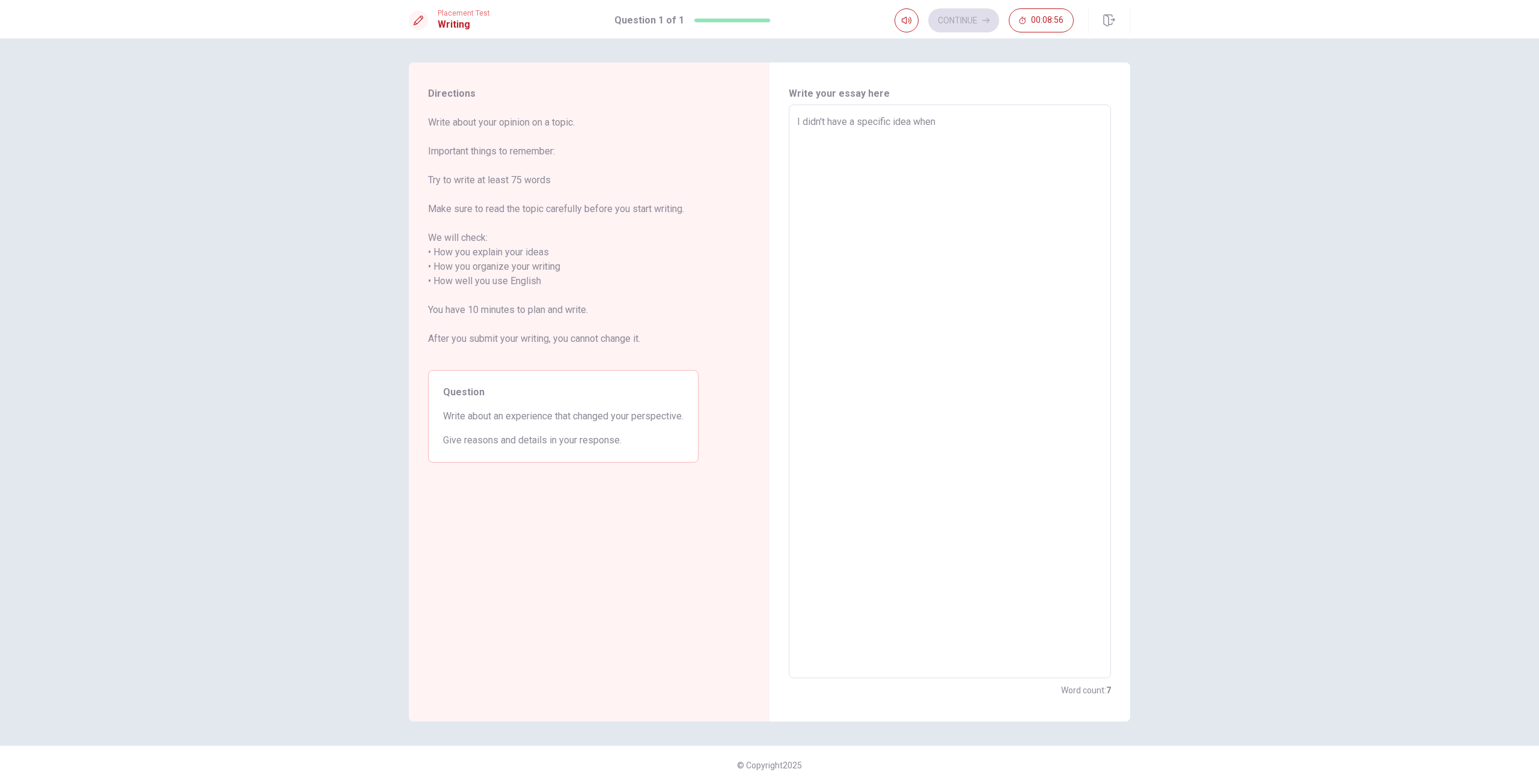
type textarea "I didn't have a specific idea when i"
type textarea "x"
type textarea "I didn't have a specific idea when i"
type textarea "x"
type textarea "I didn't have a specific idea when i s"
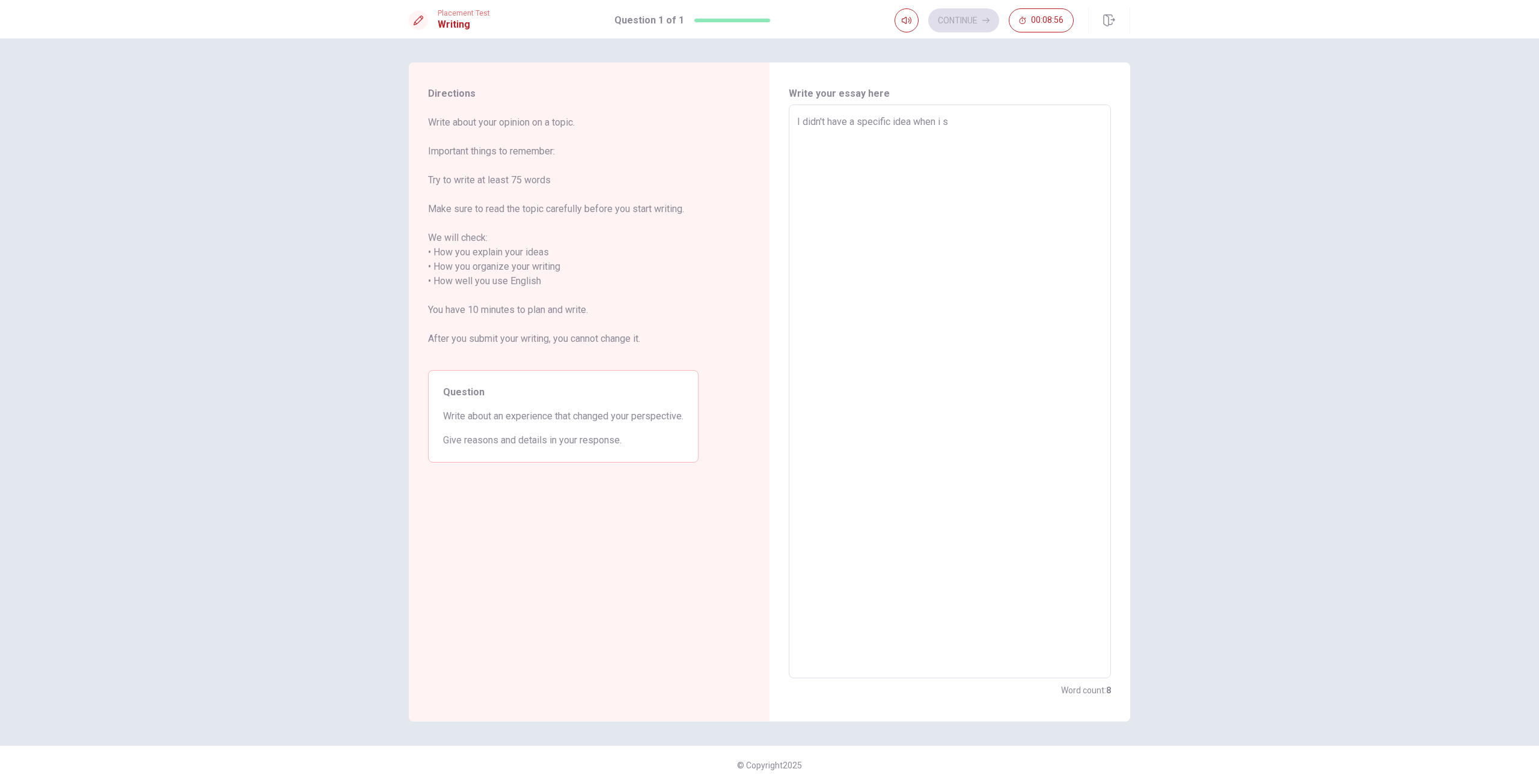
type textarea "x"
type textarea "I didn't have a specific idea when i sa"
type textarea "x"
type textarea "I didn't have a specific idea when i saw"
type textarea "x"
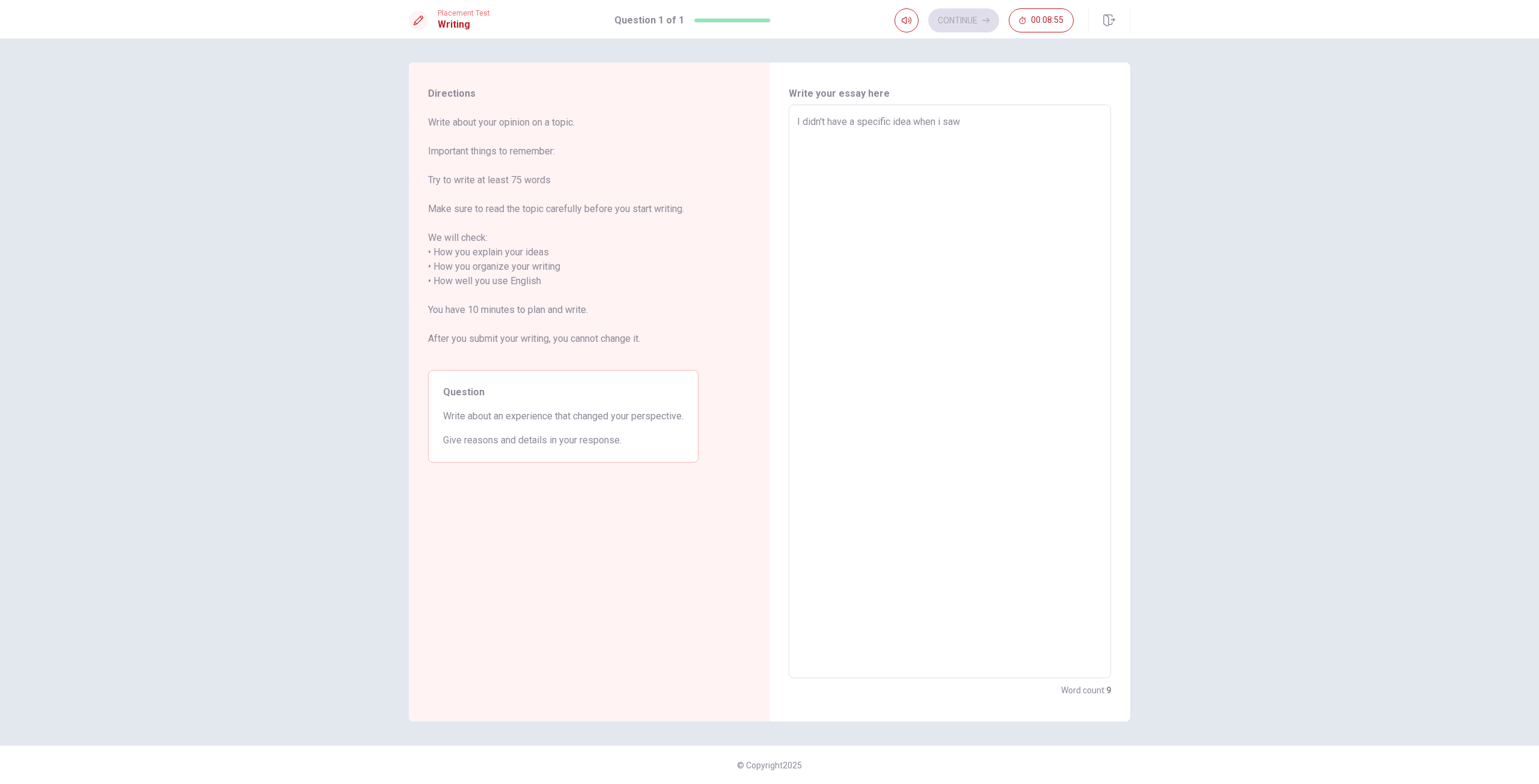
type textarea "I didn't have a specific idea when i saw"
type textarea "x"
type textarea "I didn't have a specific idea when i saw t"
type textarea "x"
type textarea "I didn't have a specific idea when i saw th"
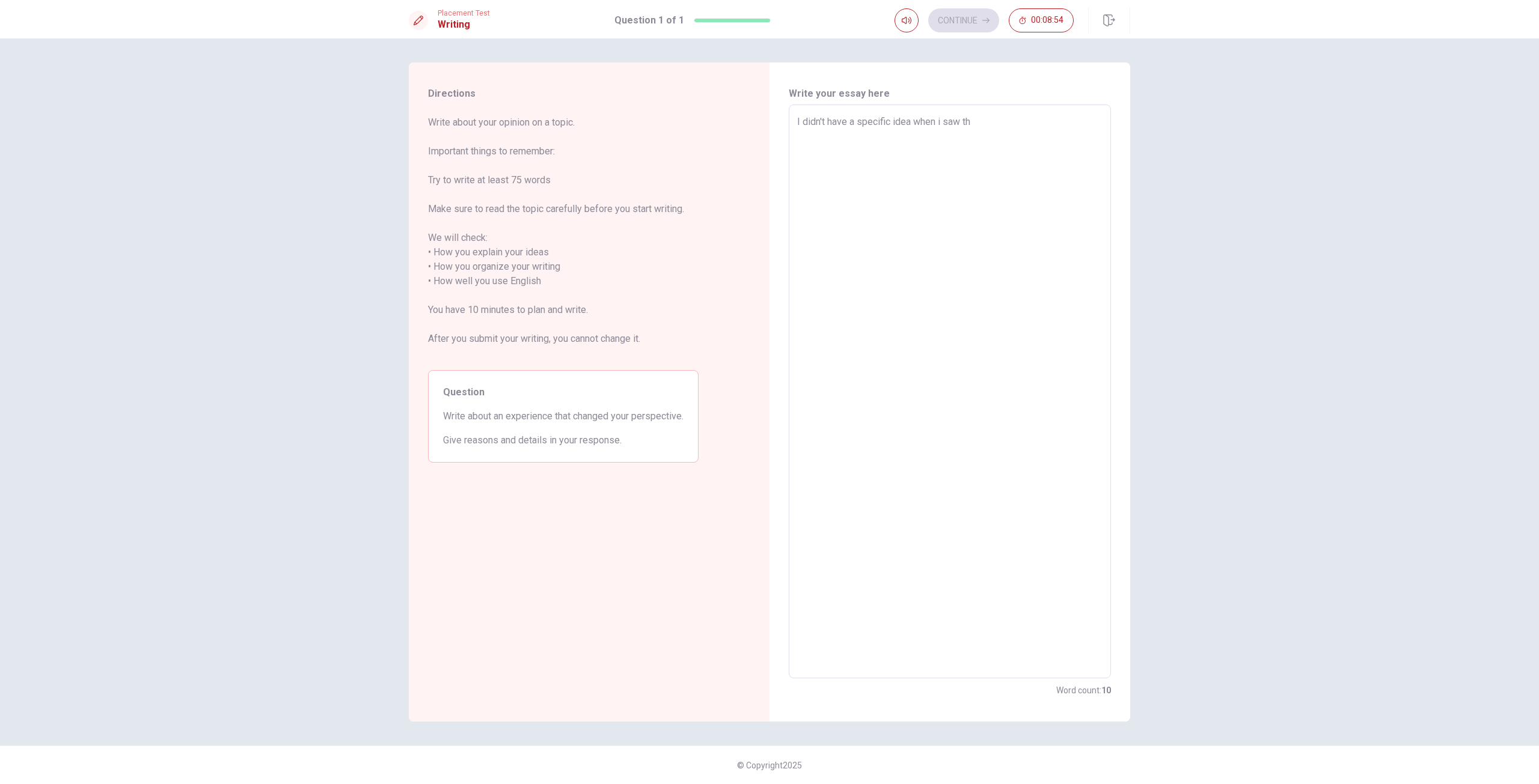
type textarea "x"
type textarea "I didn't have a specific idea when i saw the"
type textarea "x"
type textarea "I didn't have a specific idea when i saw the"
type textarea "x"
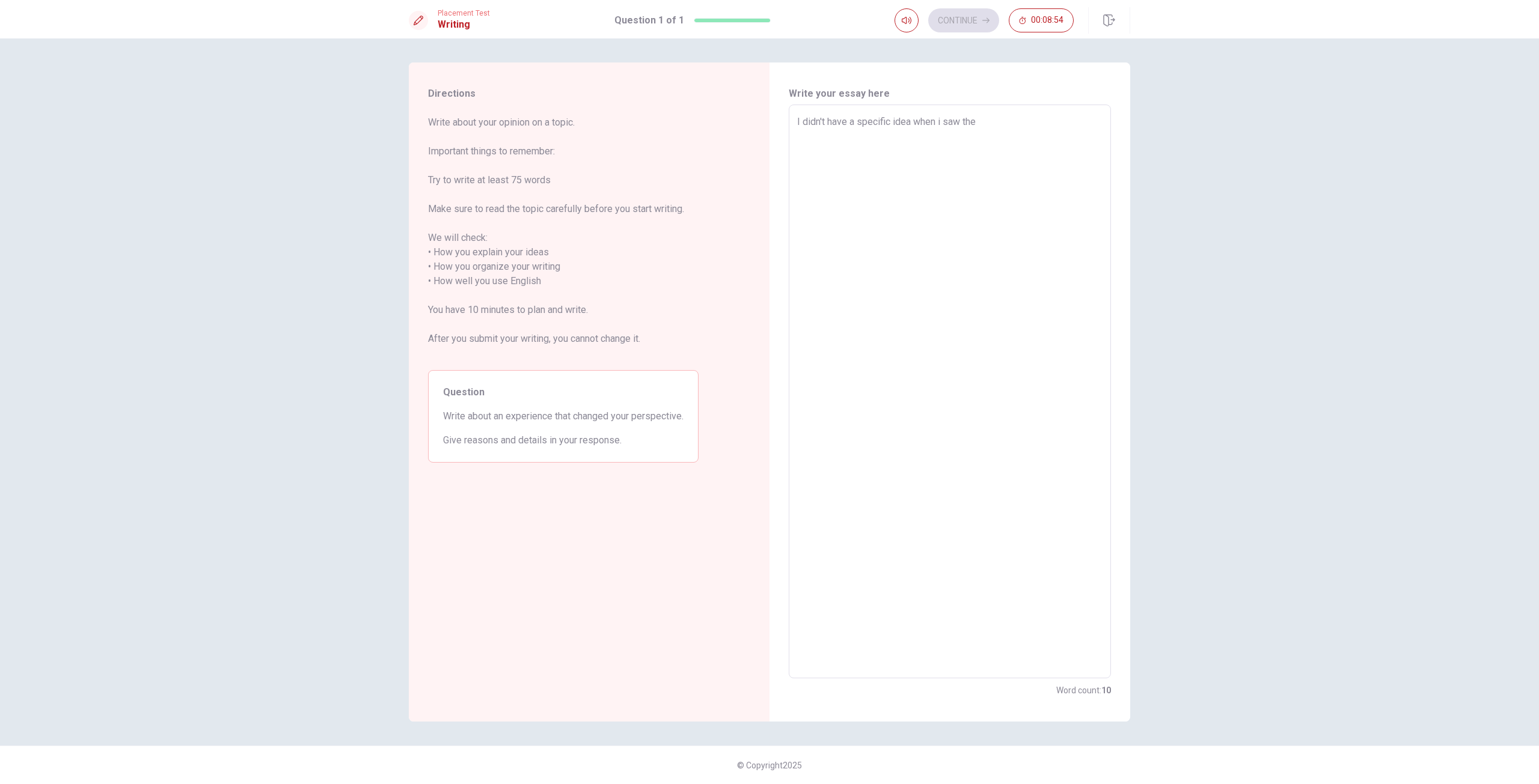
type textarea "I didn't have a specific idea when i saw the q"
type textarea "x"
type textarea "I didn't have a specific idea when i saw the qu"
type textarea "x"
type textarea "I didn't have a specific idea when i saw the que"
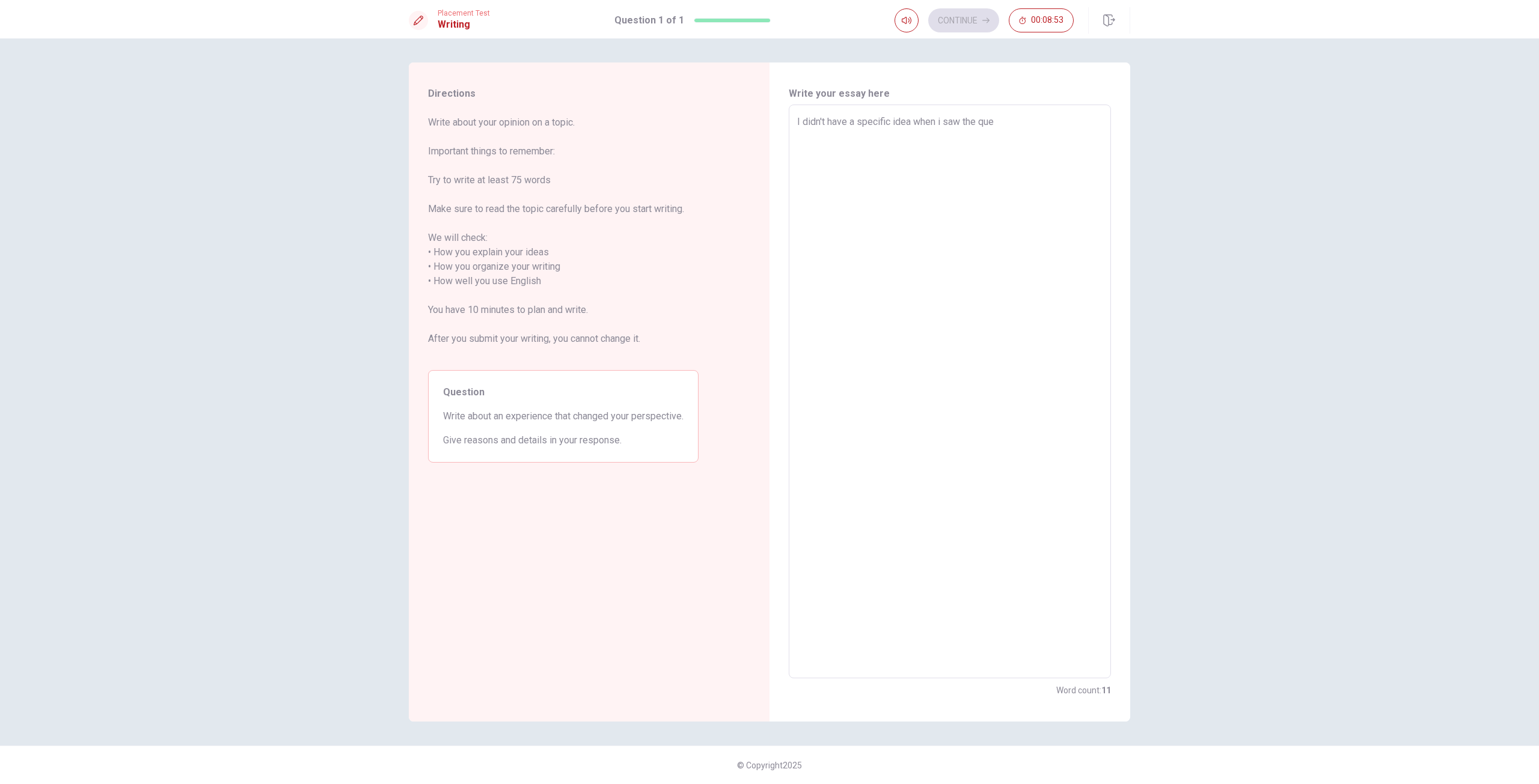
type textarea "x"
type textarea "I didn't have a specific idea when i saw the ques"
type textarea "x"
type textarea "I didn't have a specific idea when i saw the quest"
type textarea "x"
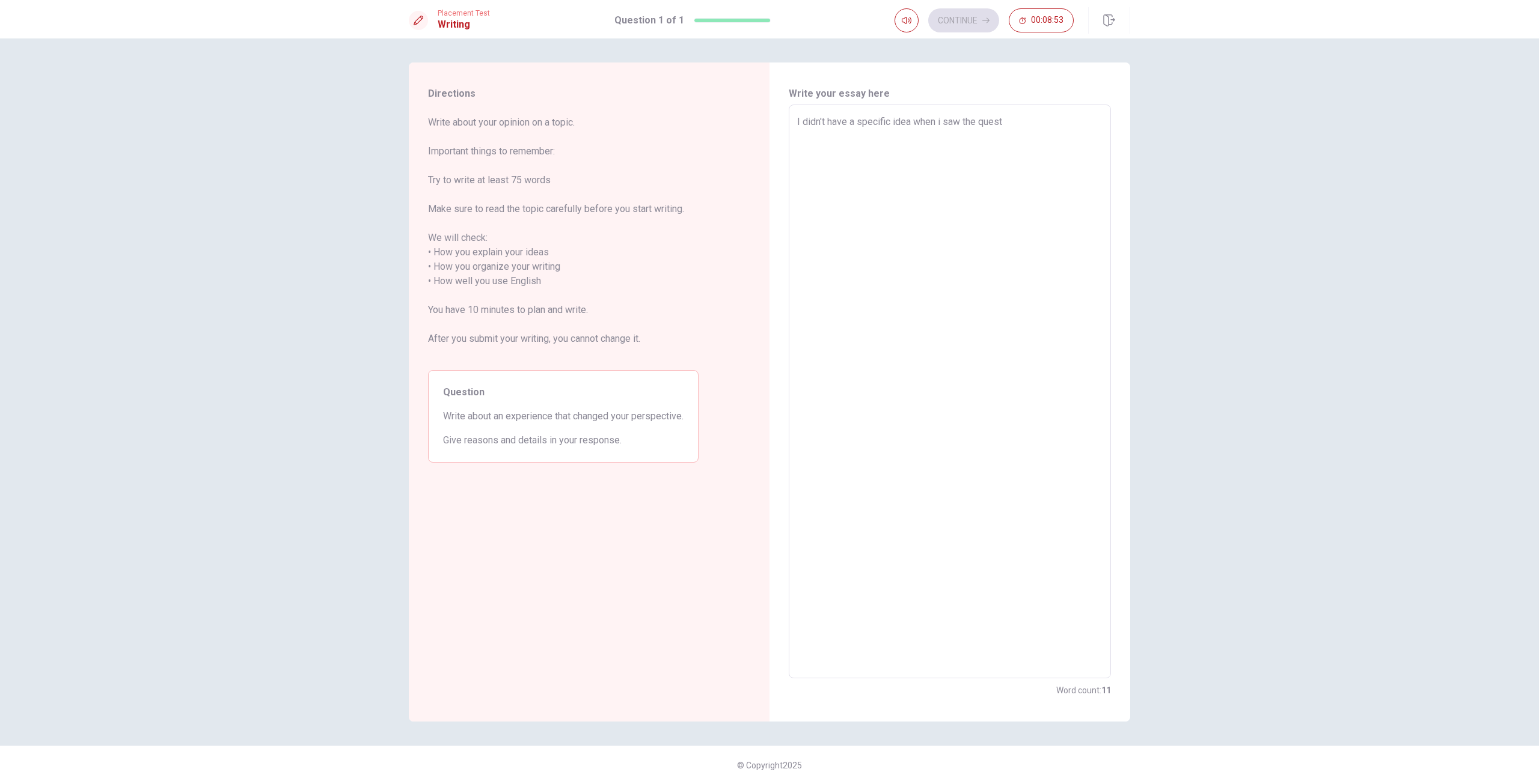
type textarea "I didn't have a specific idea when i saw the questi"
type textarea "x"
type textarea "I didn't have a specific idea when i saw the questio"
type textarea "x"
type textarea "I didn't have a specific idea when i saw the question"
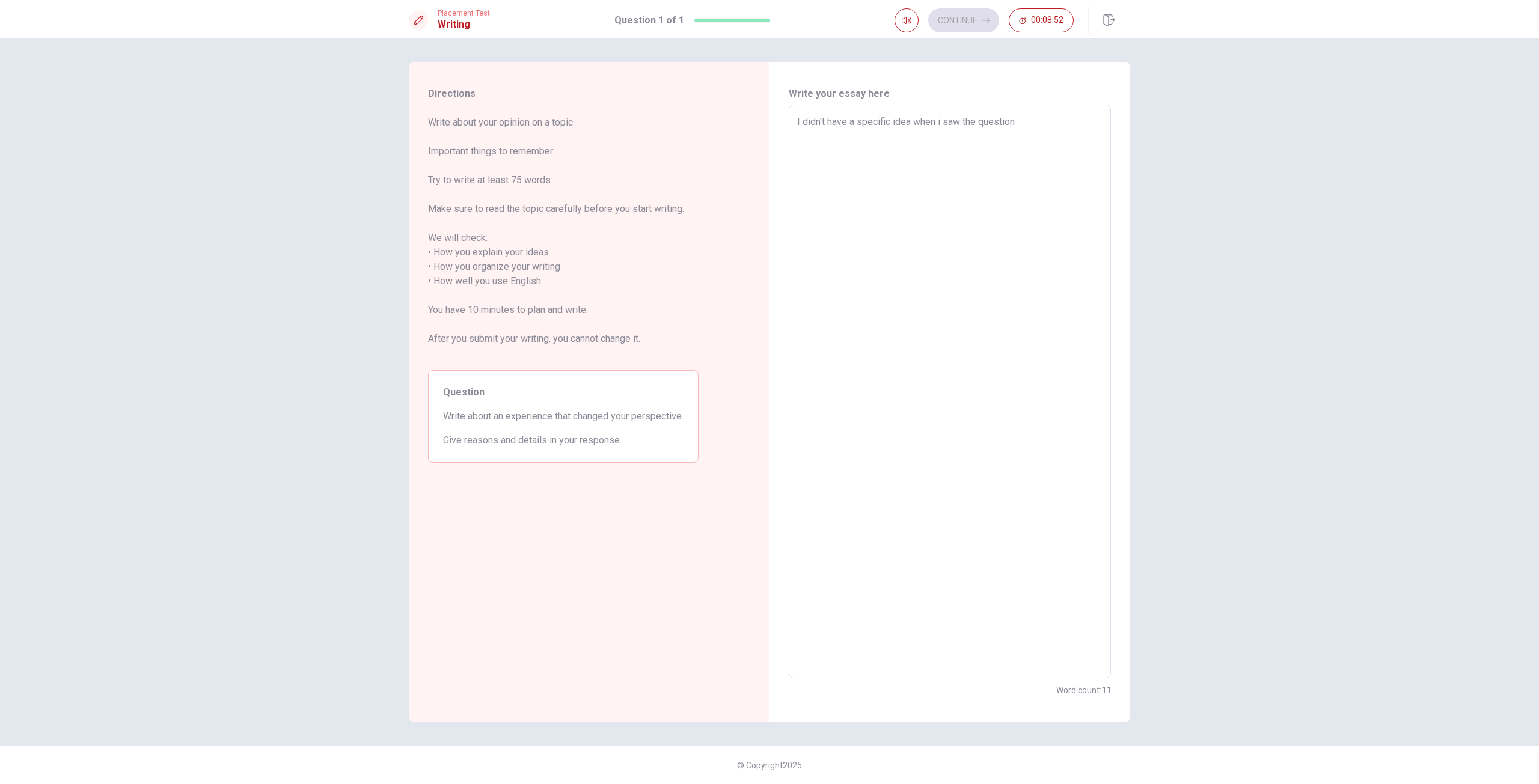
type textarea "x"
type textarea "I didn't have a specific idea when i saw the questions"
type textarea "x"
type textarea "I didn't have a specific idea when i saw the questions b"
type textarea "x"
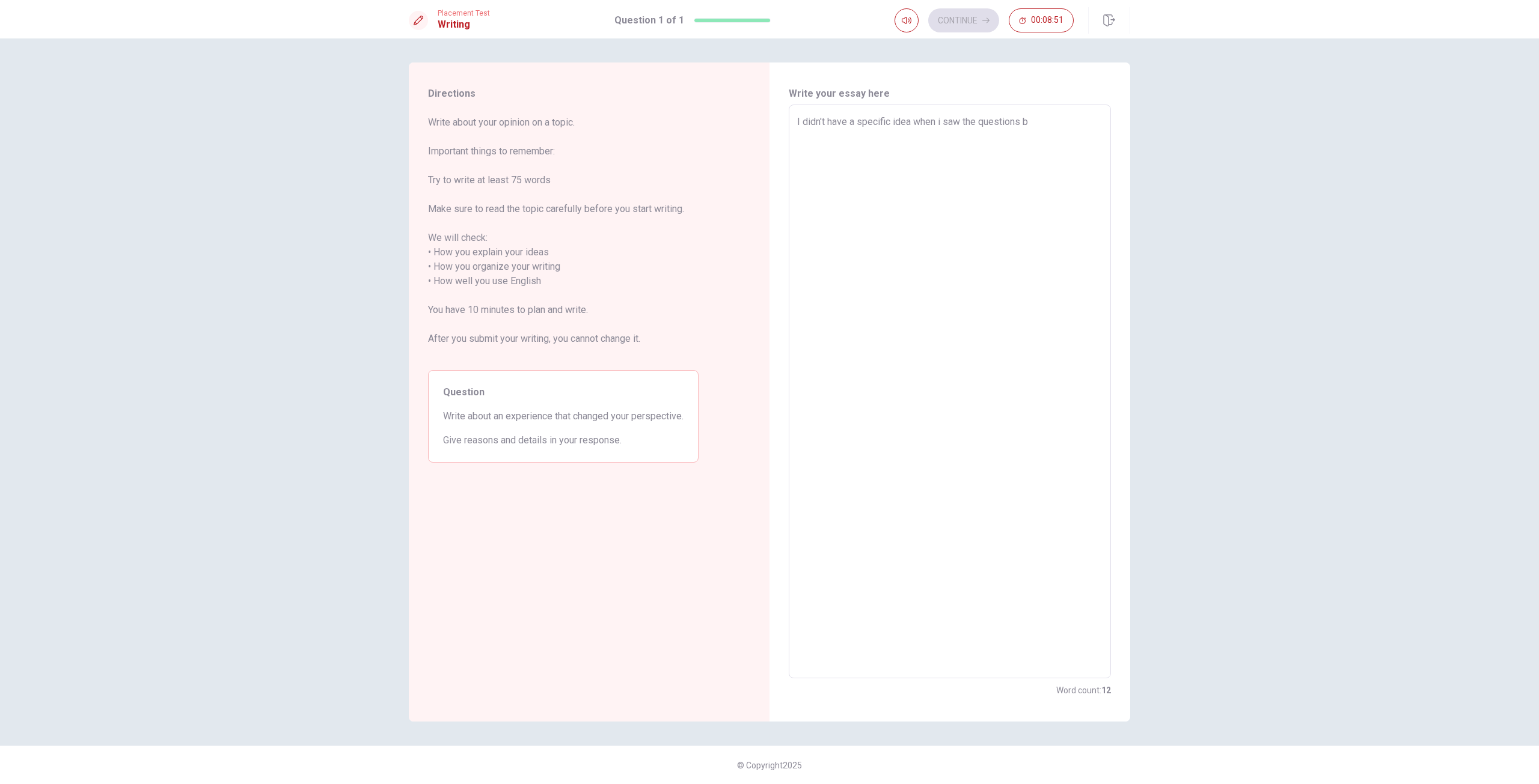
type textarea "I didn't have a specific idea when i saw the questions bu"
type textarea "x"
type textarea "I didn't have a specific idea when i saw the questions but"
type textarea "x"
type textarea "I didn't have a specific idea when i saw the questions but"
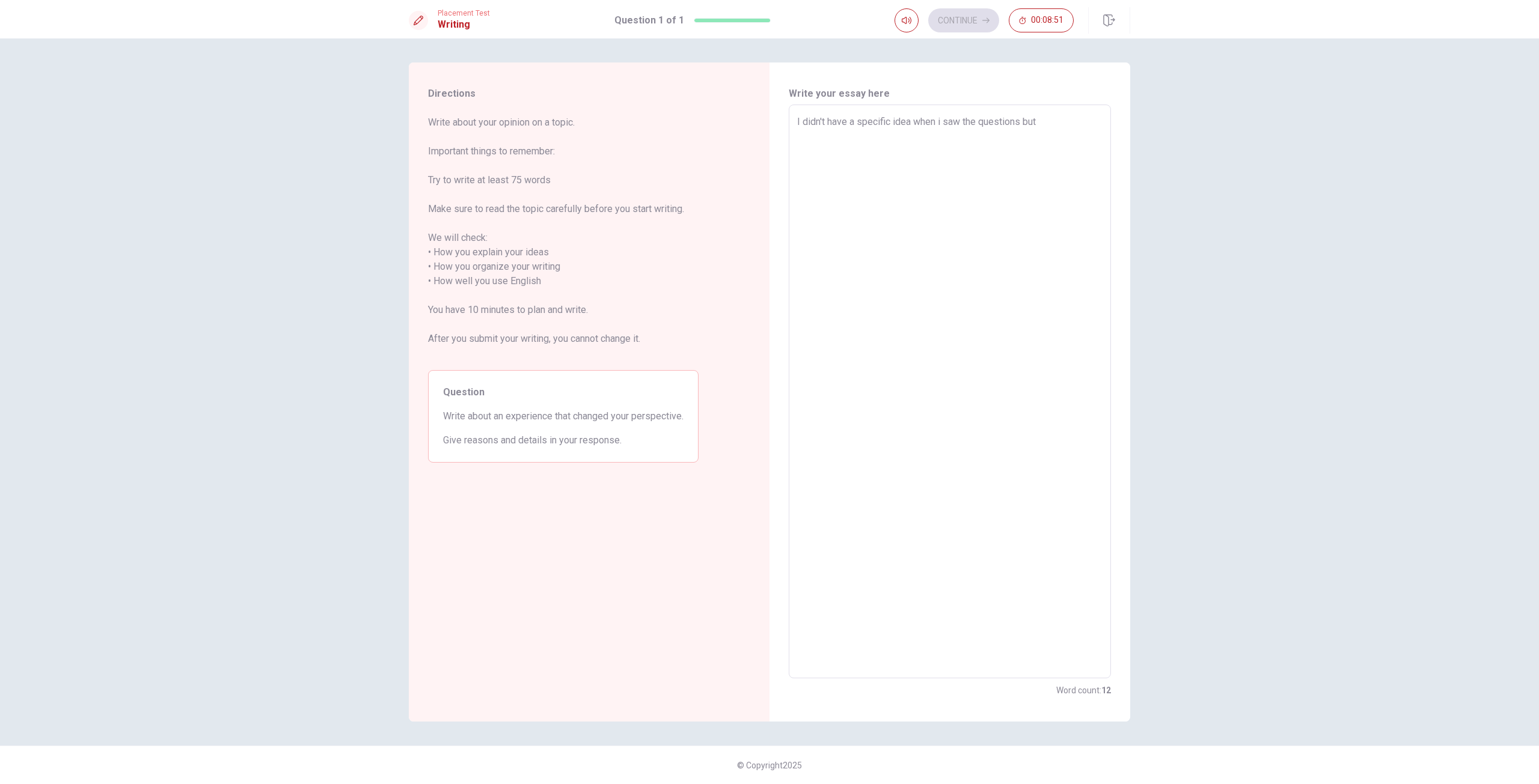
type textarea "x"
type textarea "I didn't have a specific idea when i saw the questions but a"
type textarea "x"
type textarea "I didn't have a specific idea when i saw the questions but af"
type textarea "x"
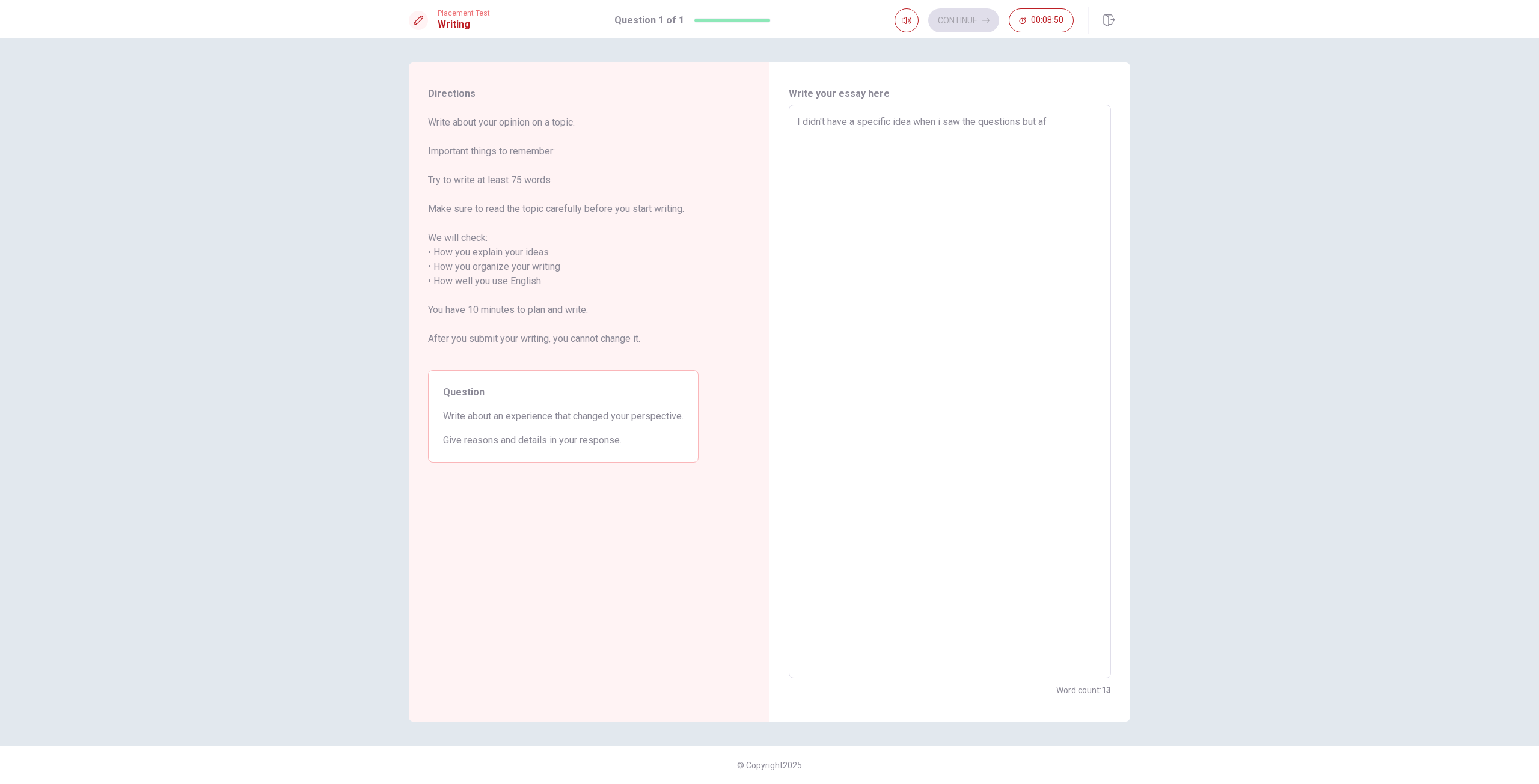
type textarea "I didn't have a specific idea when i saw the questions but aft"
type textarea "x"
type textarea "I didn't have a specific idea when i saw the questions but afte"
type textarea "x"
type textarea "I didn't have a specific idea when i saw the questions but after"
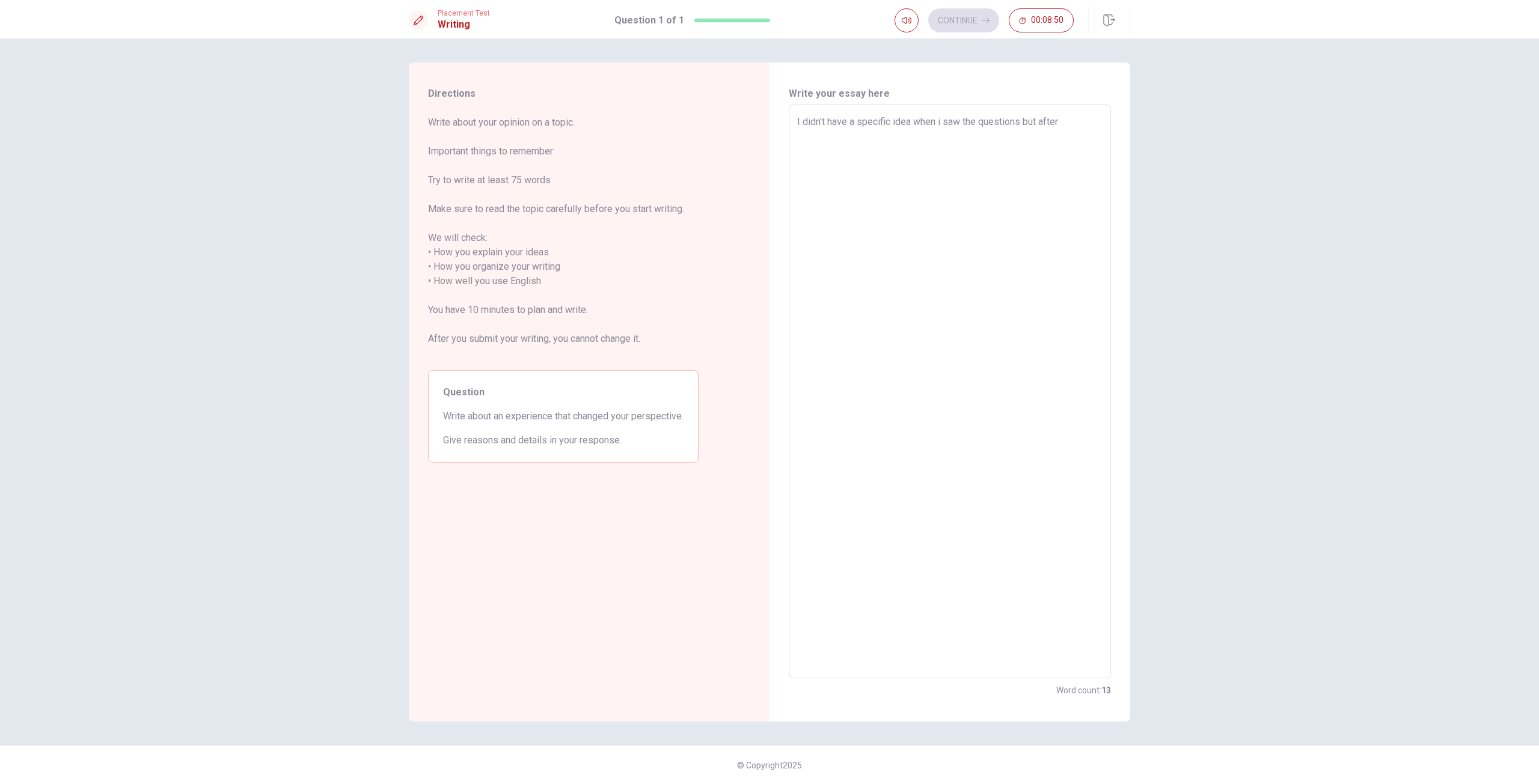
type textarea "x"
type textarea "I didn't have a specific idea when i saw the questions but after"
type textarea "x"
type textarea "I didn't have a specific idea when i saw the questions but after r"
type textarea "x"
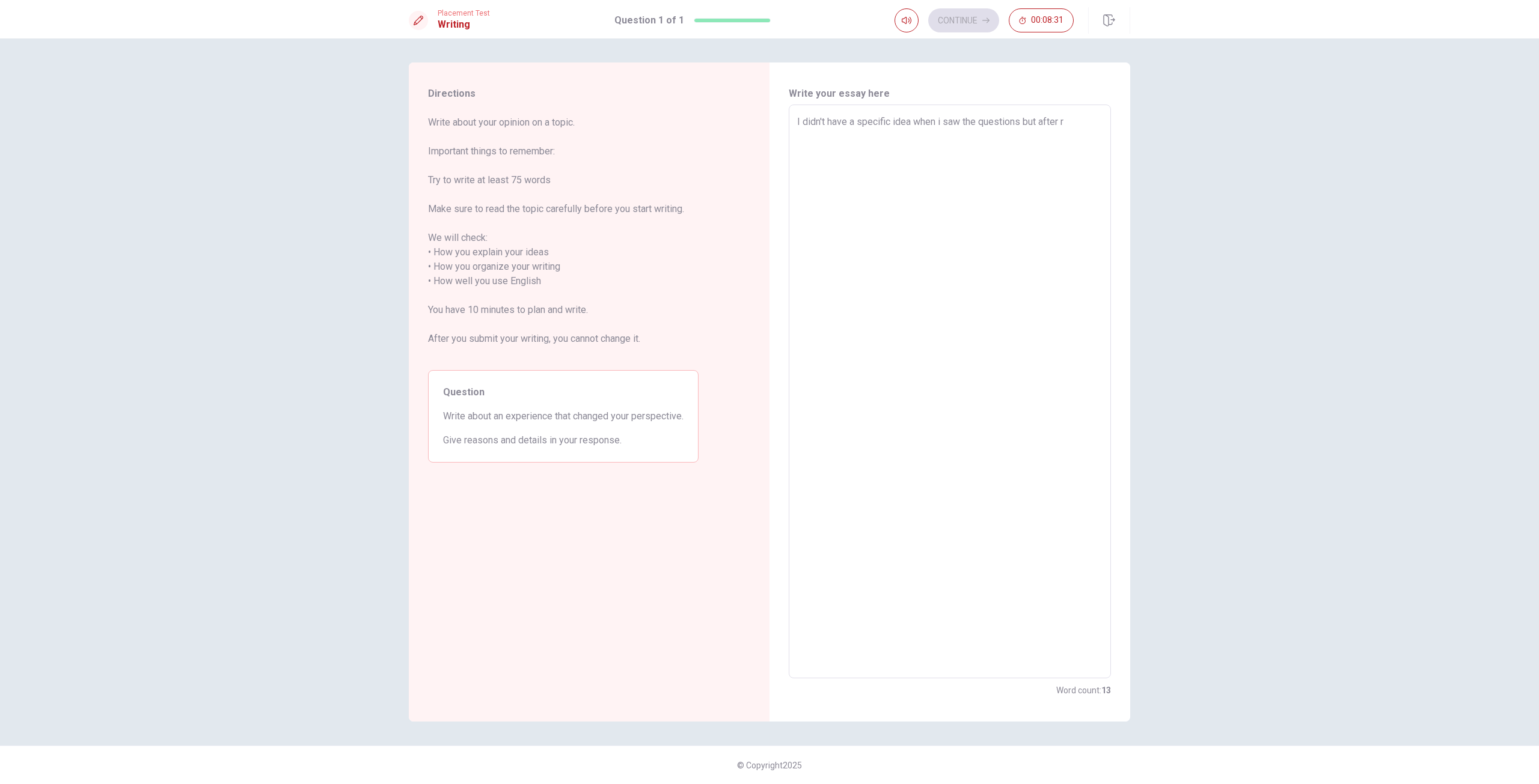
type textarea "I didn't have a specific idea when i saw the questions but after re"
type textarea "x"
type textarea "I didn't have a specific idea when i saw the questions but after ref"
type textarea "x"
type textarea "I didn't have a specific idea when i saw the questions but after refe"
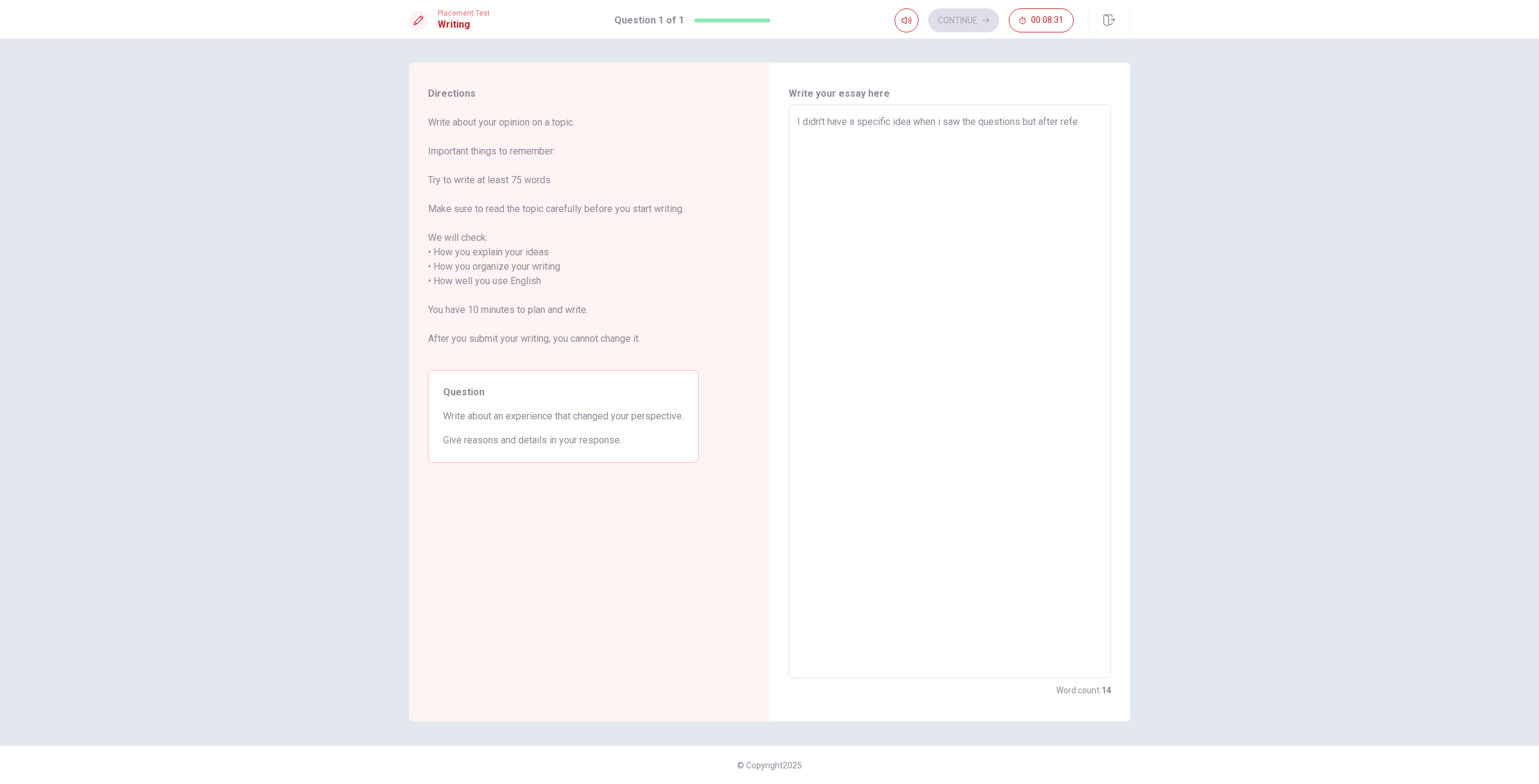
type textarea "x"
type textarea "I didn't have a specific idea when i saw the questions but after refel"
type textarea "x"
type textarea "I didn't have a specific idea when i saw the questions but after refelc"
type textarea "x"
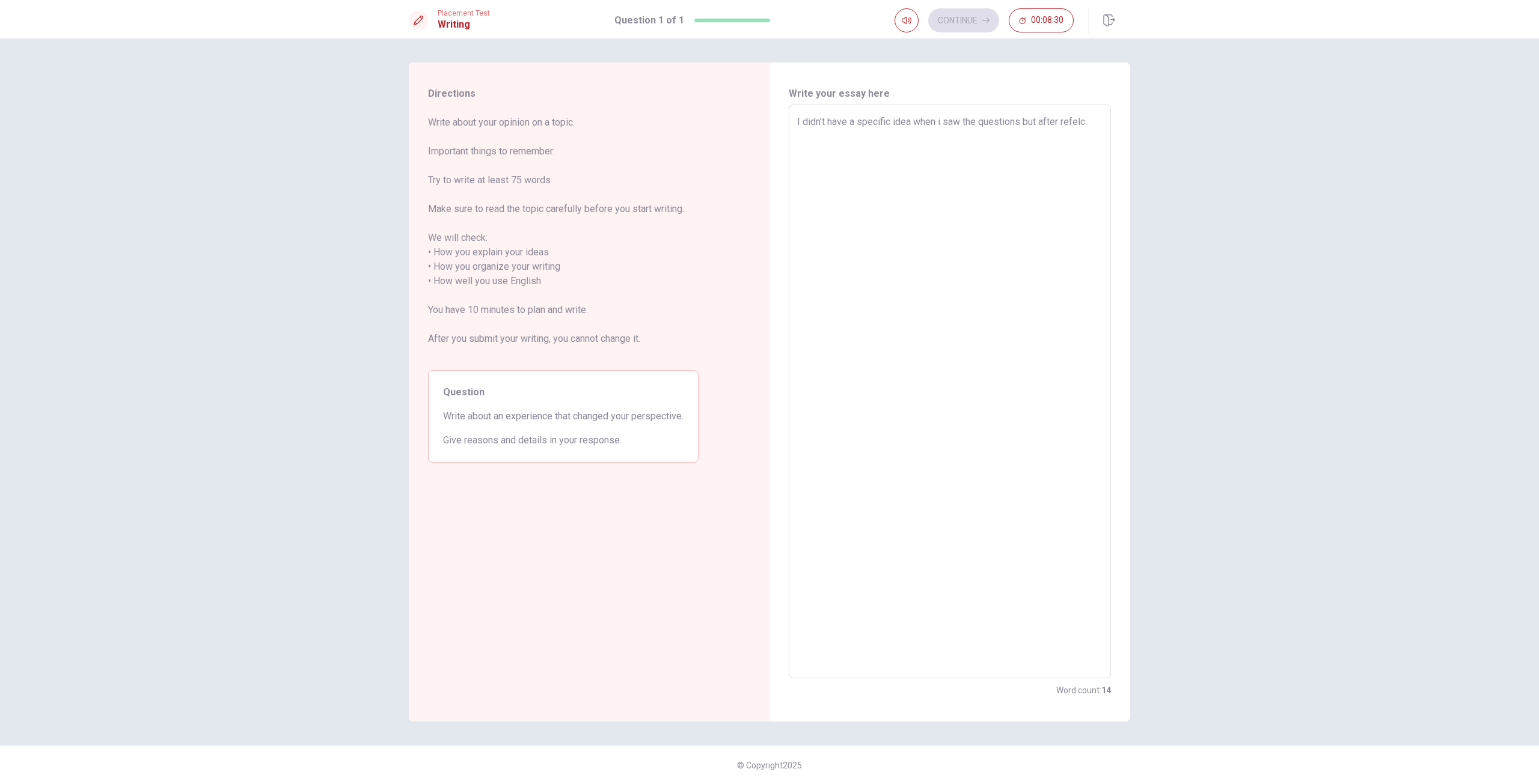
type textarea "I didn't have a specific idea when i saw the questions but after refelct"
type textarea "x"
type textarea "I didn't have a specific idea when i saw the questions but after refelcti"
type textarea "x"
type textarea "I didn't have a specific idea when i saw the questions but after refelction"
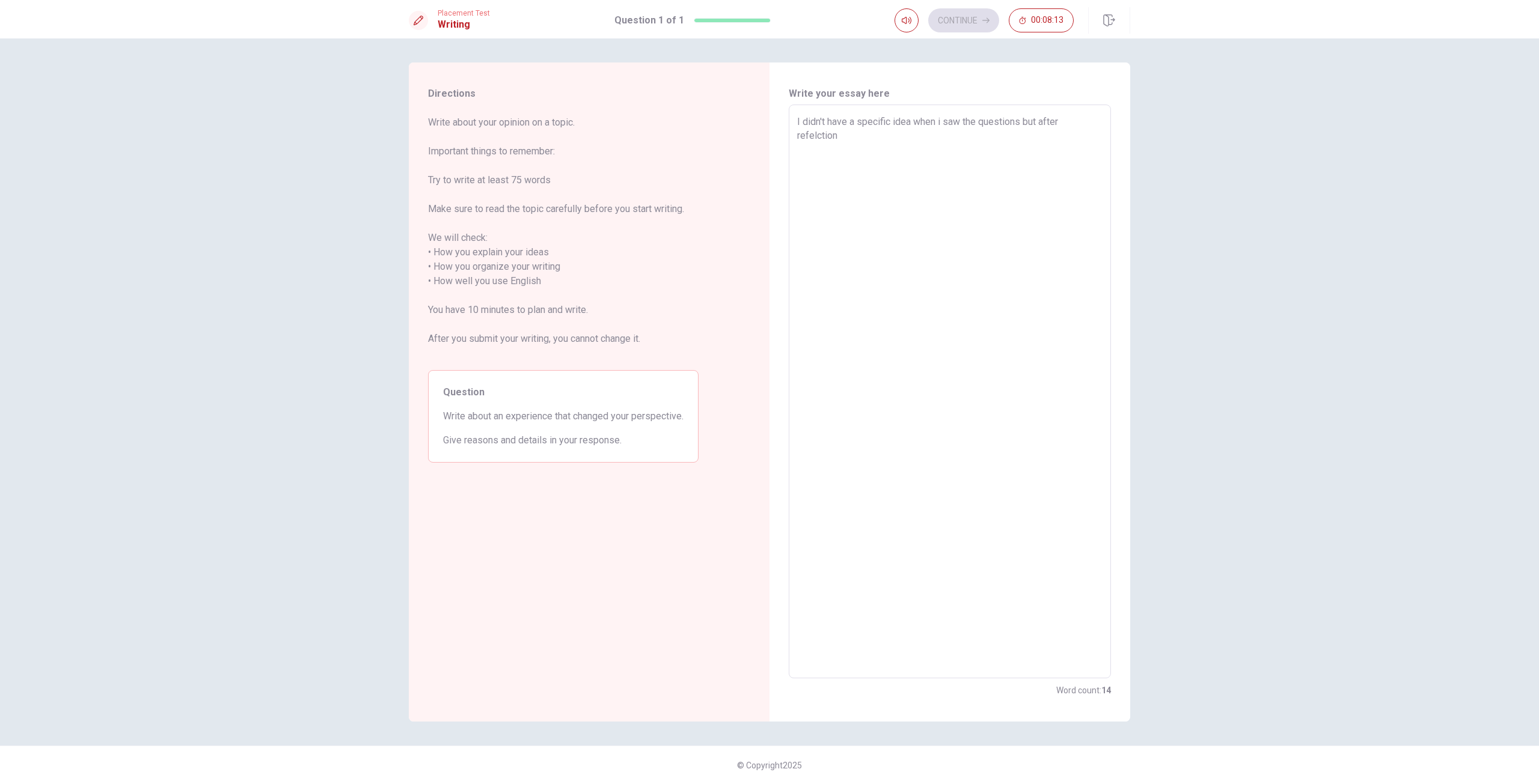
type textarea "x"
type textarea "I didn't have a specific idea when i saw the questions but after refelctio"
type textarea "x"
type textarea "I didn't have a specific idea when i saw the questions but after refelcti"
type textarea "x"
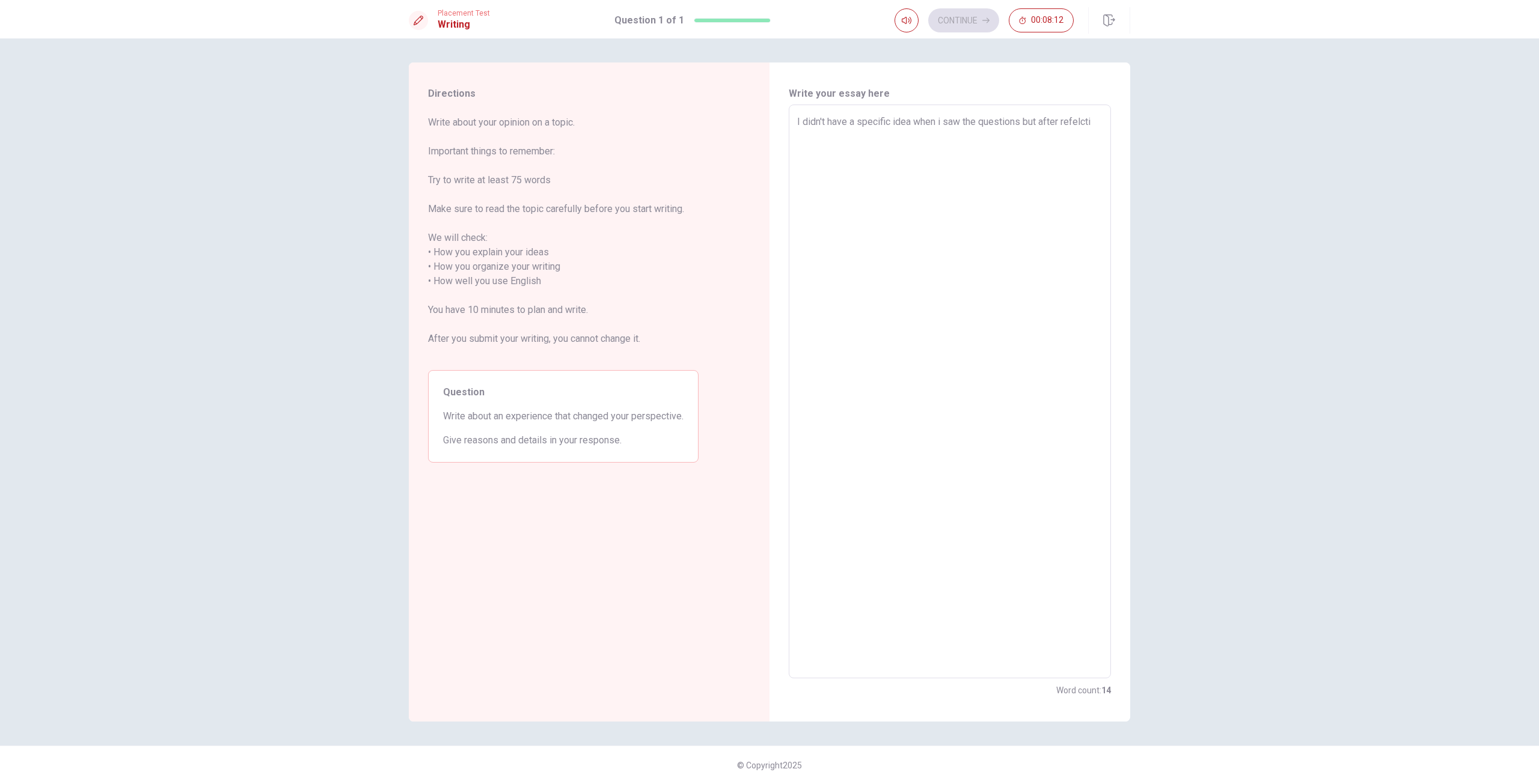
type textarea "I didn't have a specific idea when i saw the questions but after refelct"
type textarea "x"
type textarea "I didn't have a specific idea when i saw the questions but after refelc"
type textarea "x"
type textarea "I didn't have a specific idea when i saw the questions but after refel"
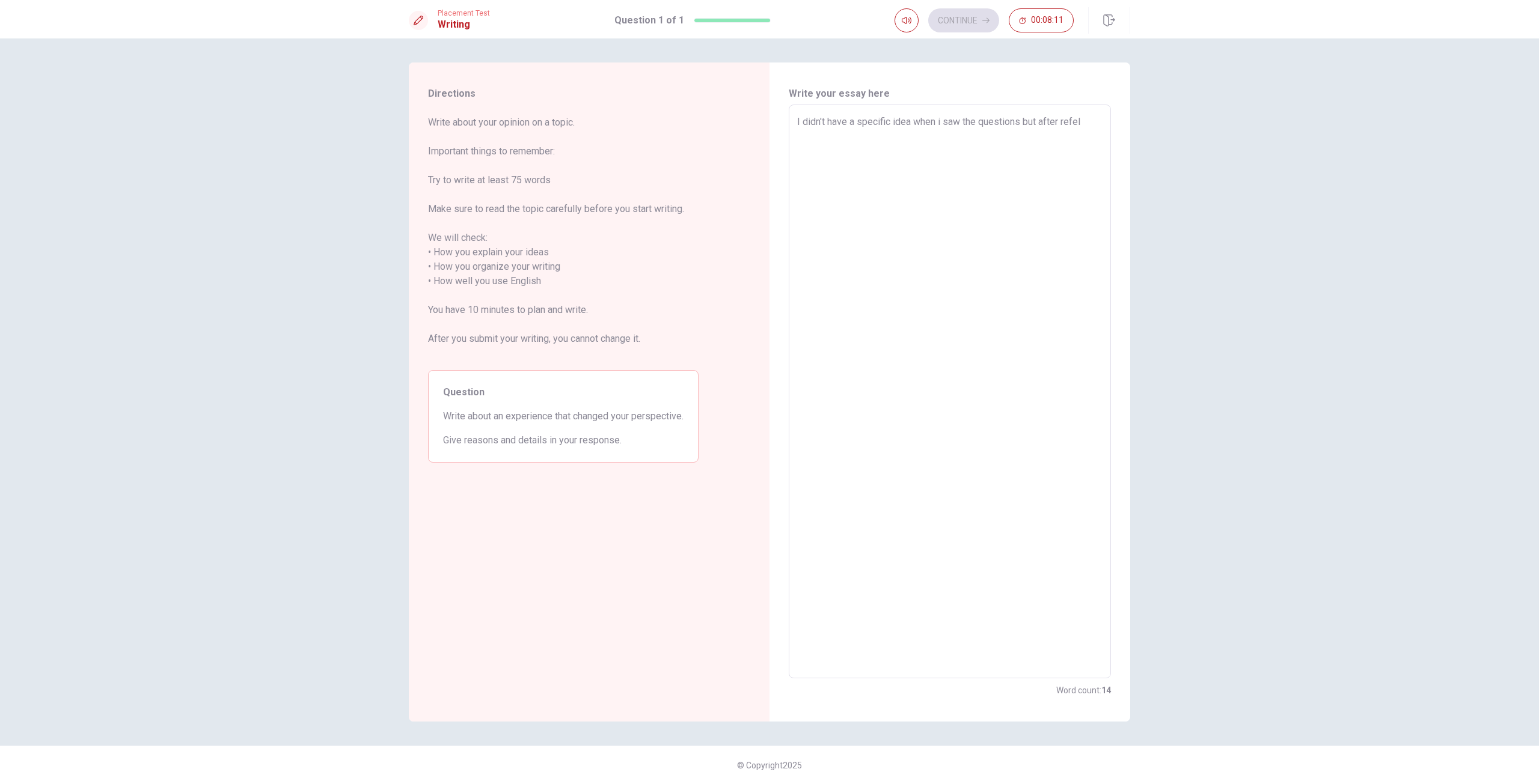
type textarea "x"
type textarea "I didn't have a specific idea when i saw the questions but after refe"
type textarea "x"
type textarea "I didn't have a specific idea when i saw the questions but after ref"
type textarea "x"
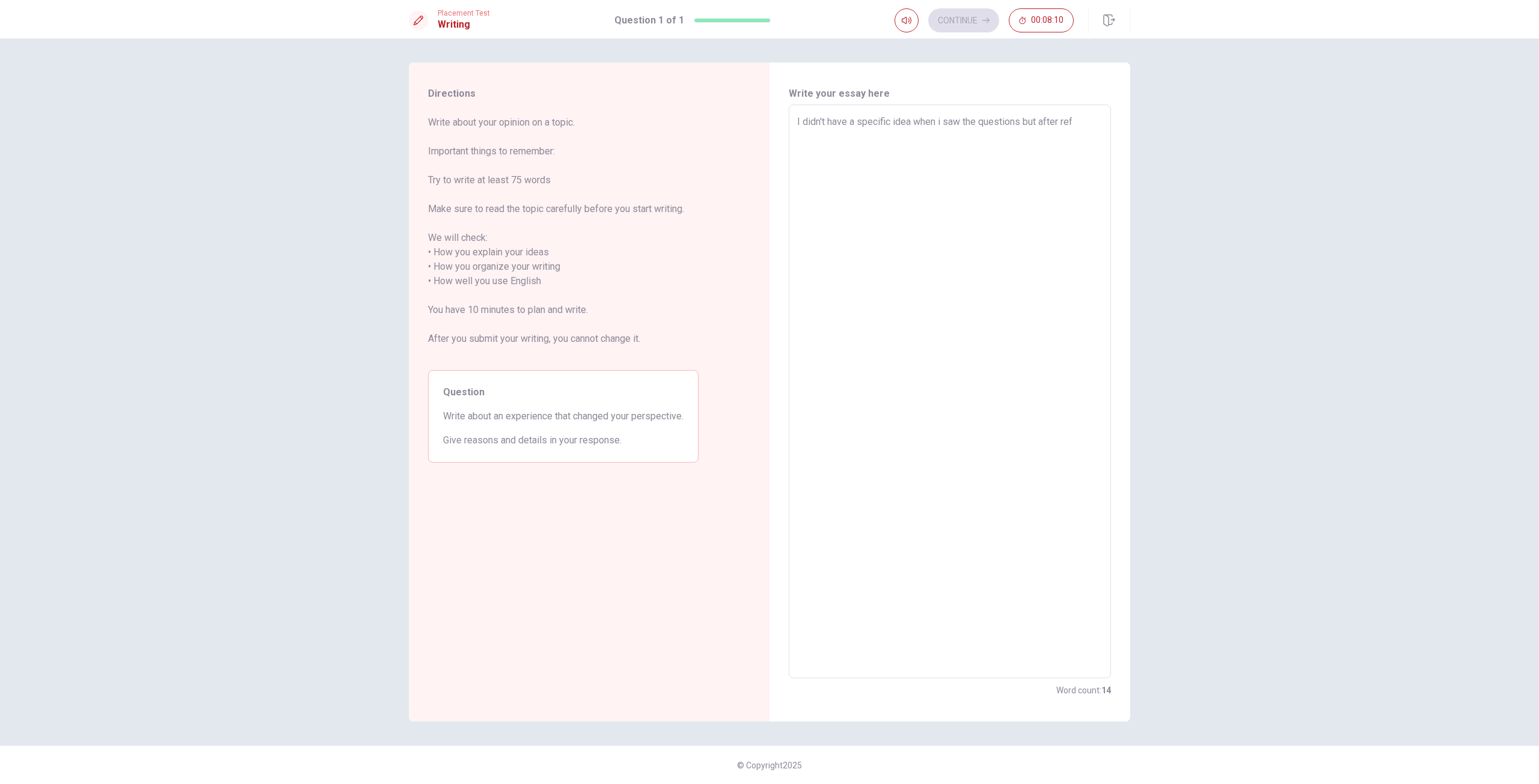
type textarea "I didn't have a specific idea when i saw the questions but after refl"
type textarea "x"
type textarea "I didn't have a specific idea when i saw the questions but after refle"
type textarea "x"
type textarea "I didn't have a specific idea when i saw the questions but after reflec"
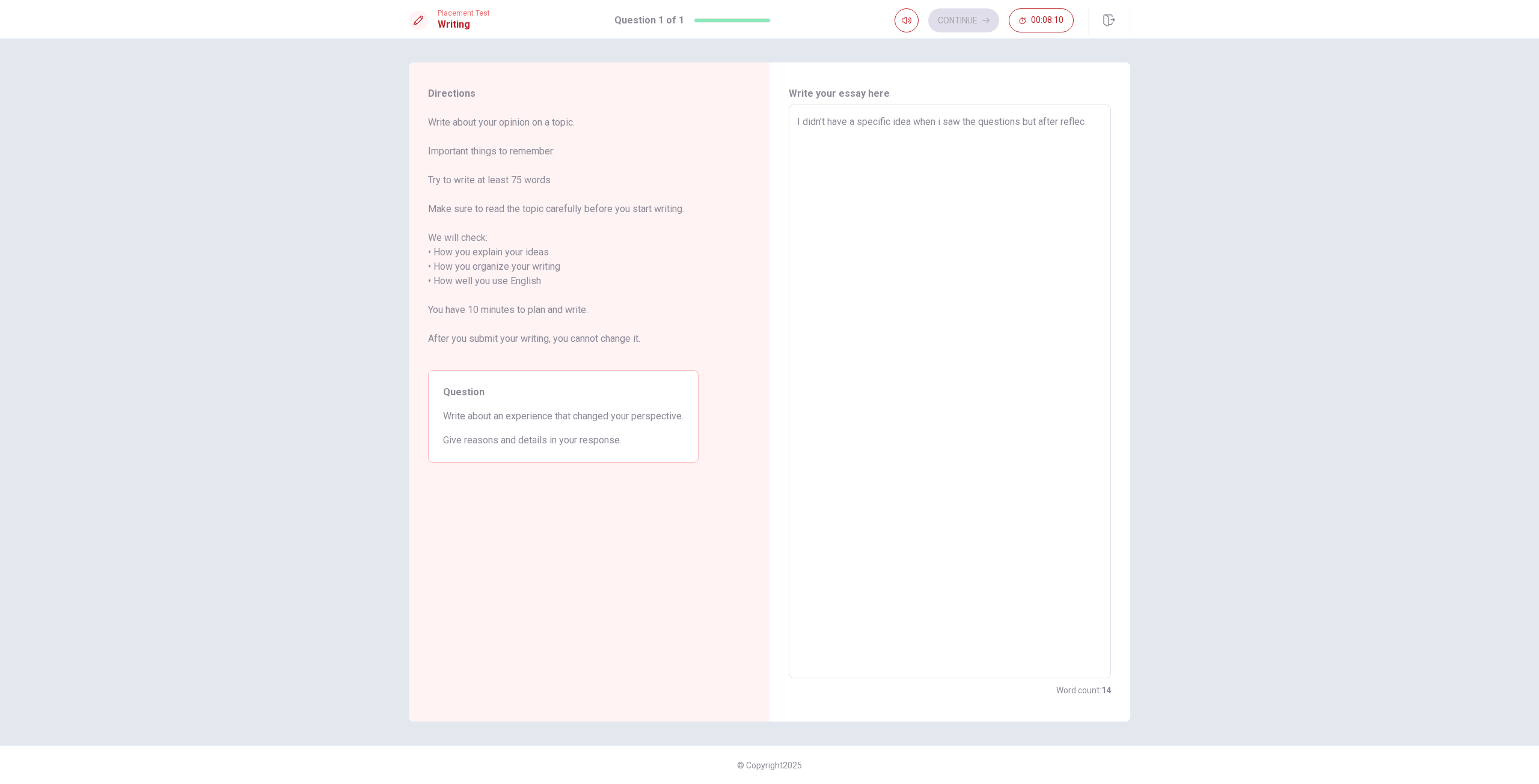
type textarea "x"
type textarea "I didn't have a specific idea when i saw the questions but after reflect"
type textarea "x"
type textarea "I didn't have a specific idea when i saw the questions but after reflecti"
type textarea "x"
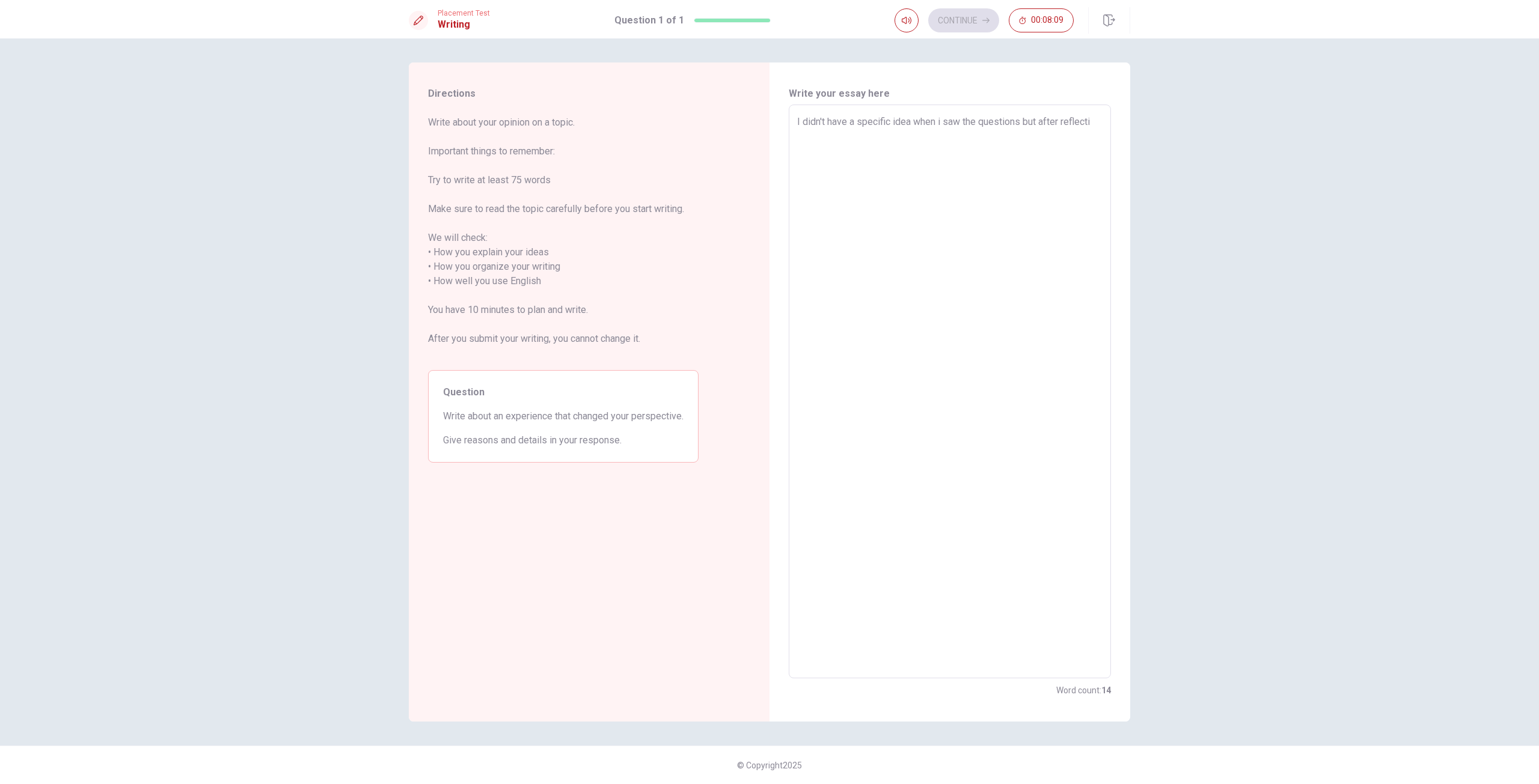
type textarea "I didn't have a specific idea when i saw the questions but after reflectio"
type textarea "x"
type textarea "I didn't have a specific idea when i saw the questions but after reflection"
type textarea "x"
type textarea "I didn't have a specific idea when i saw the questions but after reflection,"
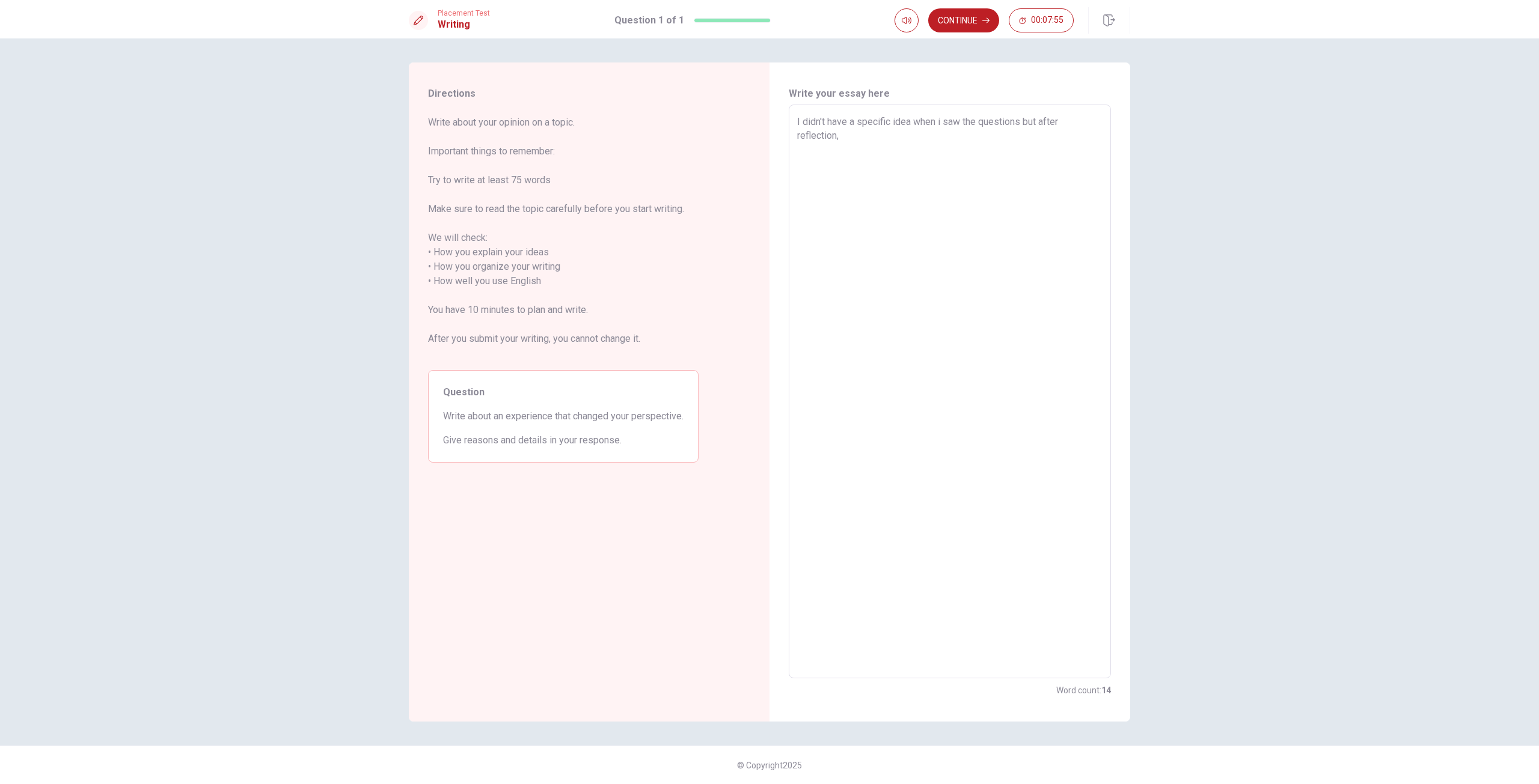
type textarea "x"
type textarea "I didn't have a specific idea when i saw the questions but after reflection,"
type textarea "x"
type textarea "I didn't have a specific idea when i saw the questions but after reflection, i"
type textarea "x"
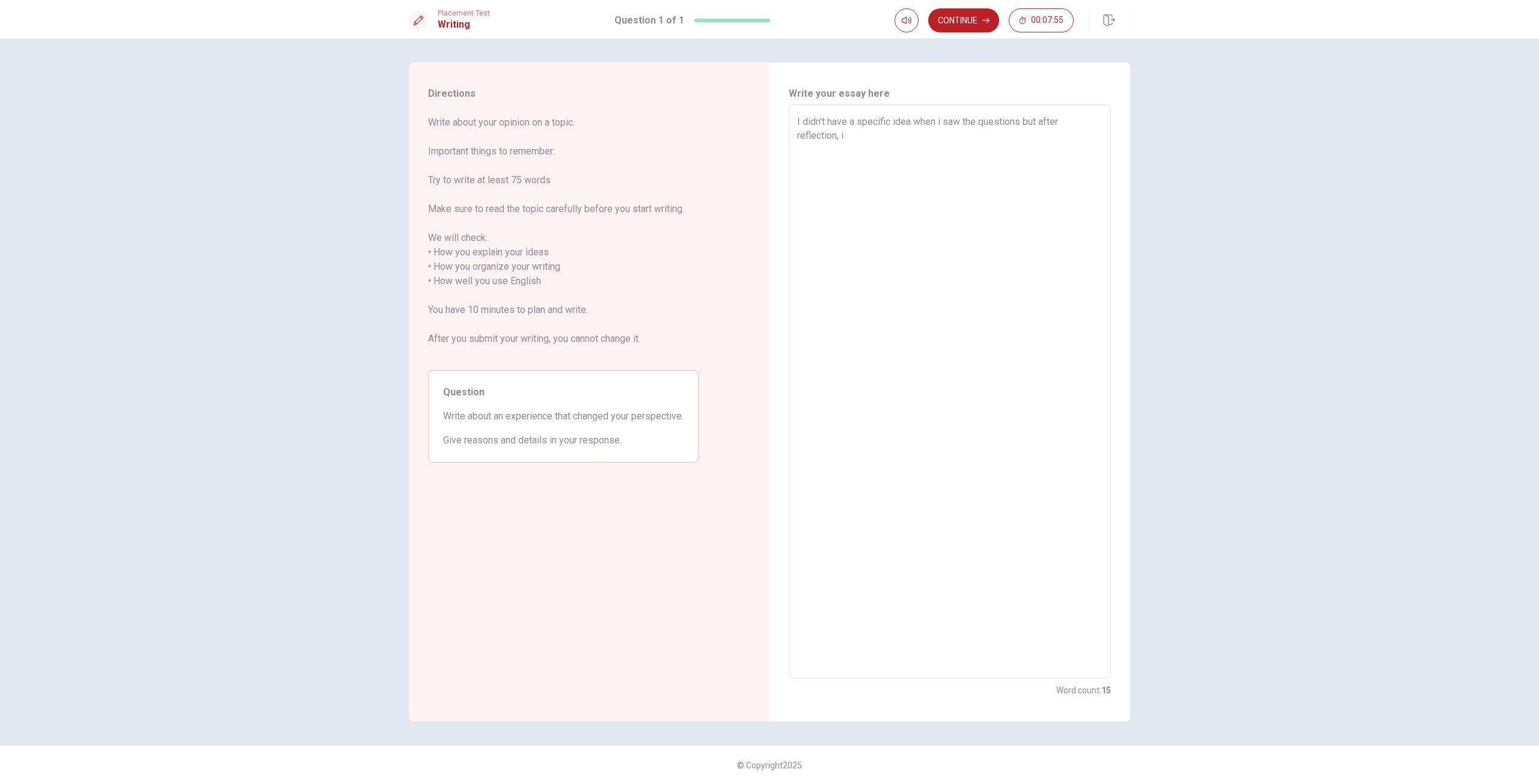
type textarea "I didn't have a specific idea when i saw the questions but after reflection, i"
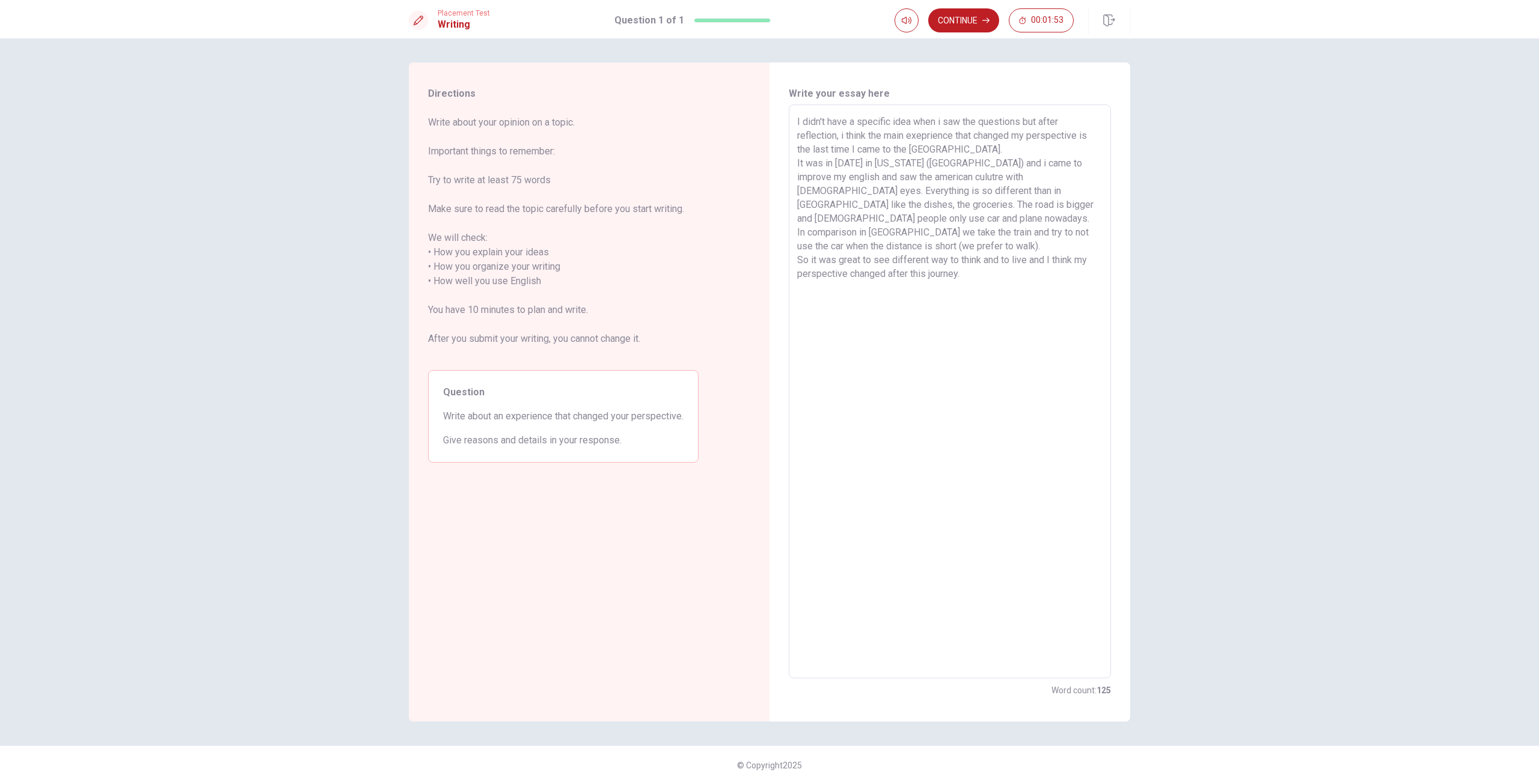
click at [956, 164] on textarea "I didn't have a specific idea when i saw the questions but after reflection, i …" at bounding box center [950, 392] width 306 height 554
click at [966, 15] on button "Continue" at bounding box center [963, 20] width 71 height 24
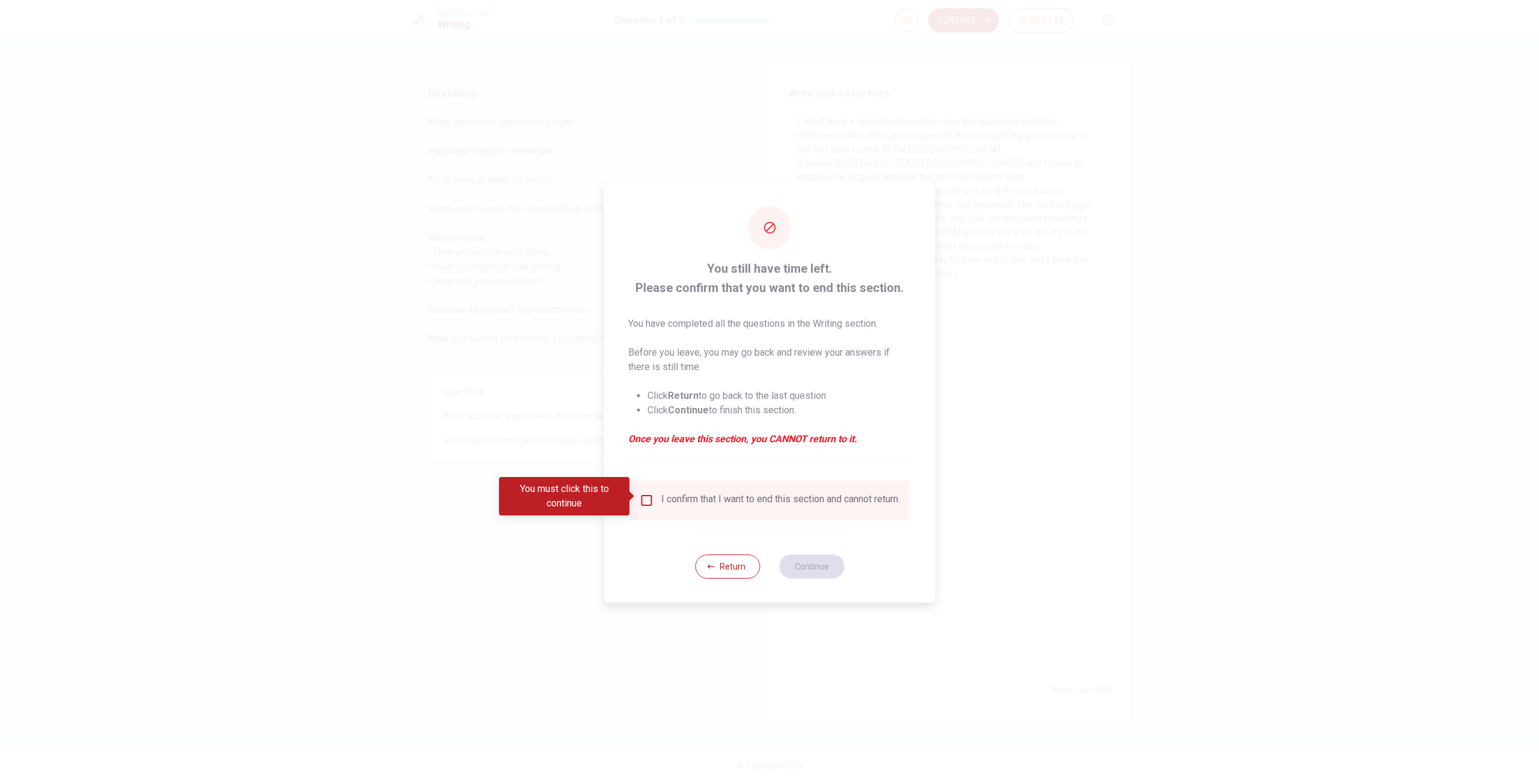
drag, startPoint x: 642, startPoint y: 498, endPoint x: 768, endPoint y: 577, distance: 148.7
click at [645, 498] on input "You must click this to continue" at bounding box center [646, 500] width 15 height 15
click at [797, 569] on button "Continue" at bounding box center [811, 566] width 65 height 24
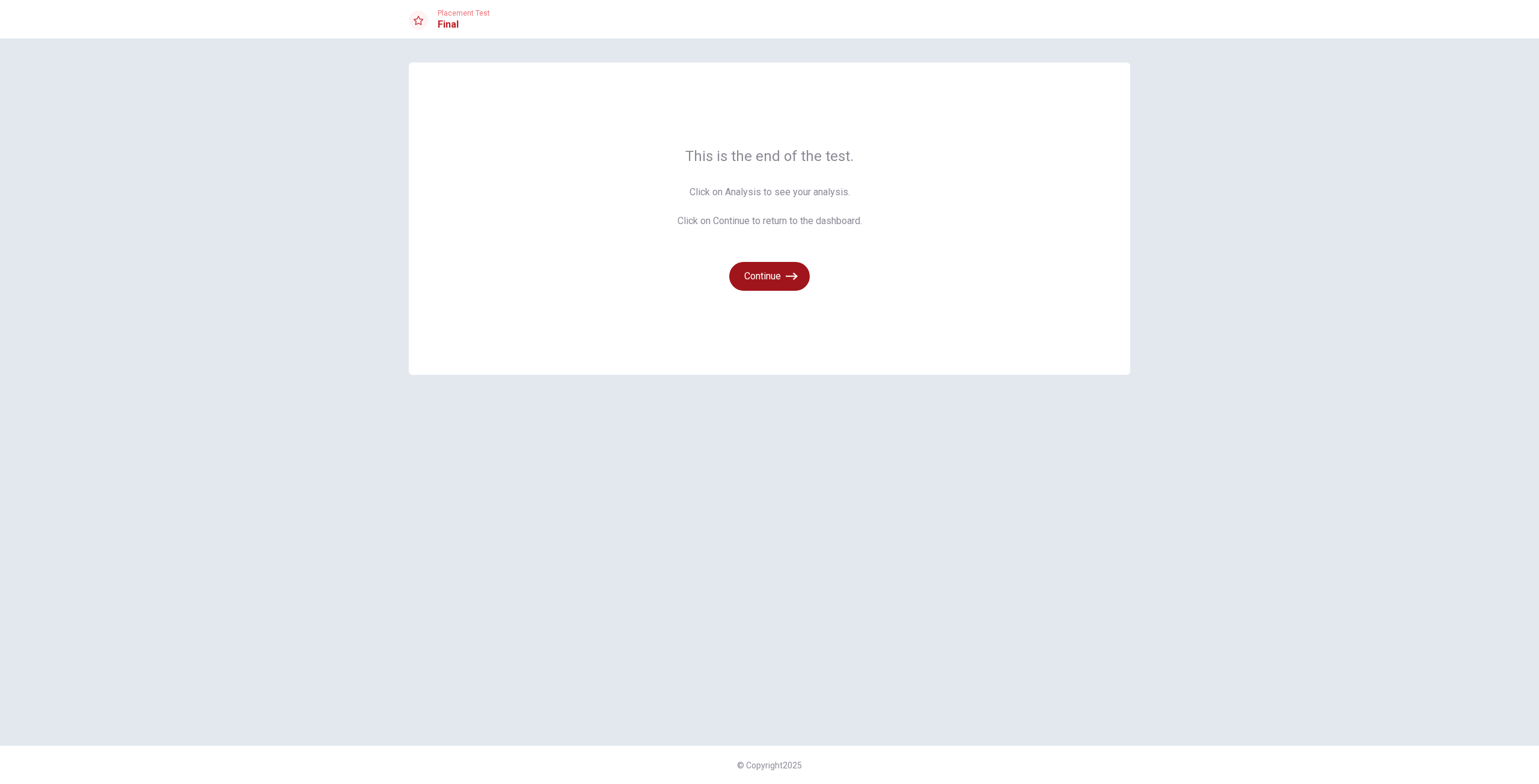
click at [746, 274] on button "Continue" at bounding box center [769, 276] width 80 height 29
